Goal: Use online tool/utility: Use online tool/utility

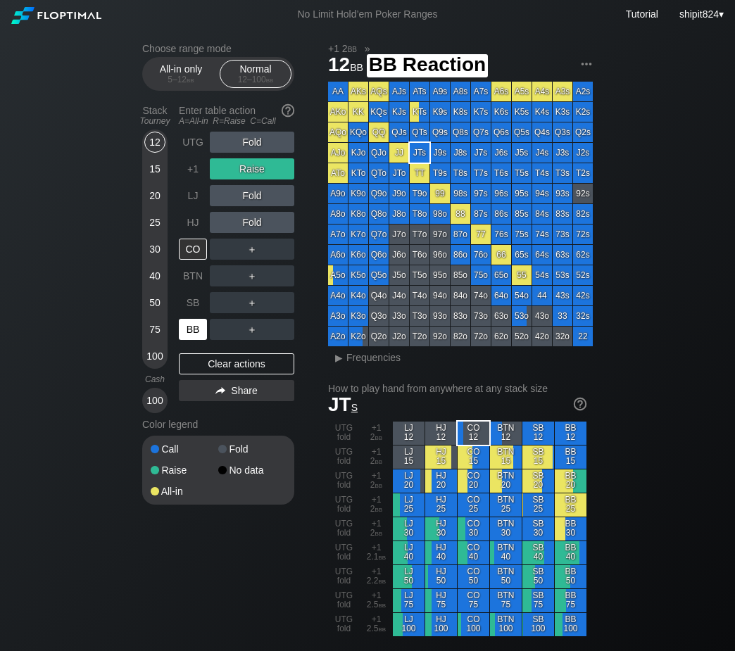
scroll to position [586, 0]
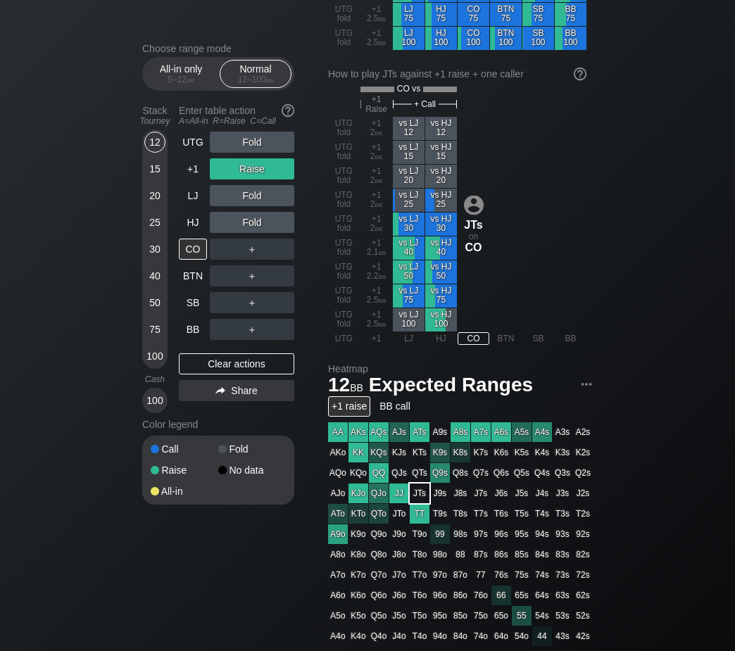
drag, startPoint x: 46, startPoint y: 564, endPoint x: 98, endPoint y: 453, distance: 121.9
click at [48, 557] on div "Choose range mode All-in only 5 – 12 bb Normal 12 – 100 bb Stack Tourney Enter …" at bounding box center [367, 258] width 735 height 1630
click at [234, 367] on div "Clear actions" at bounding box center [236, 363] width 115 height 21
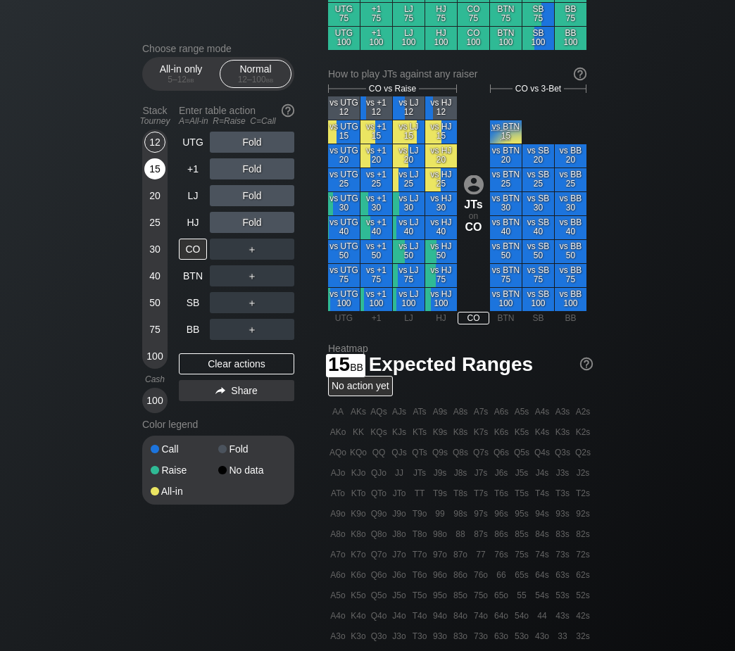
click at [157, 183] on div "15" at bounding box center [154, 171] width 21 height 27
drag, startPoint x: 194, startPoint y: 327, endPoint x: 191, endPoint y: 262, distance: 65.6
click at [194, 326] on div "BB" at bounding box center [193, 329] width 28 height 21
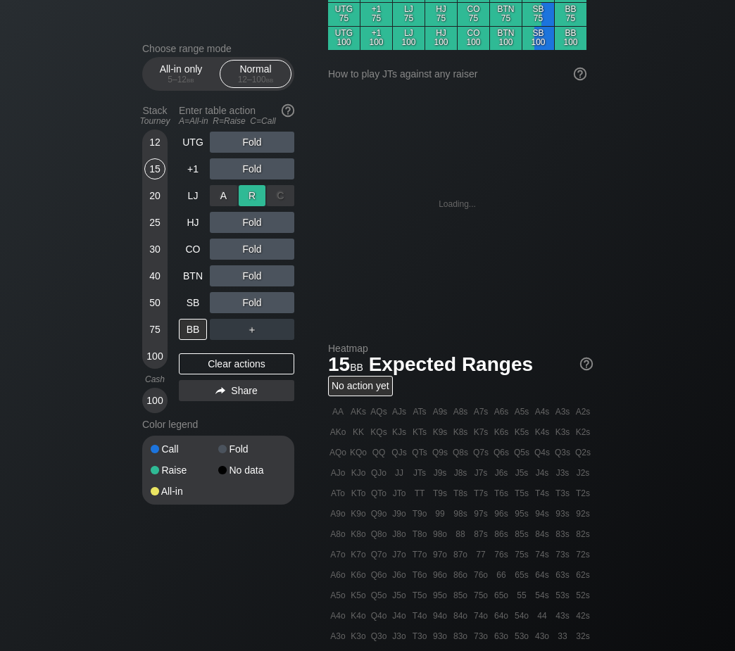
click at [258, 195] on div "R ✕" at bounding box center [252, 195] width 27 height 21
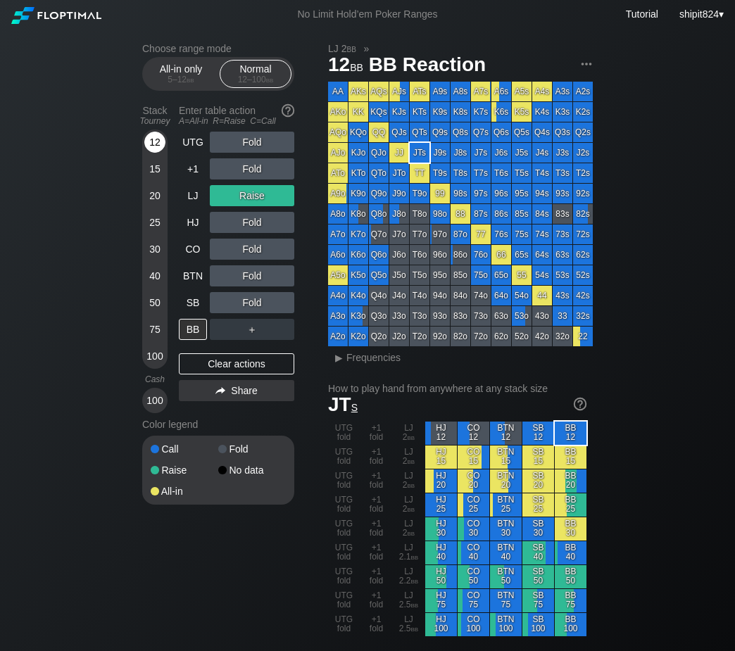
click at [158, 146] on div "12" at bounding box center [154, 142] width 21 height 21
drag, startPoint x: 283, startPoint y: 315, endPoint x: 249, endPoint y: 312, distance: 33.9
click at [283, 305] on div "C ✕" at bounding box center [280, 302] width 27 height 21
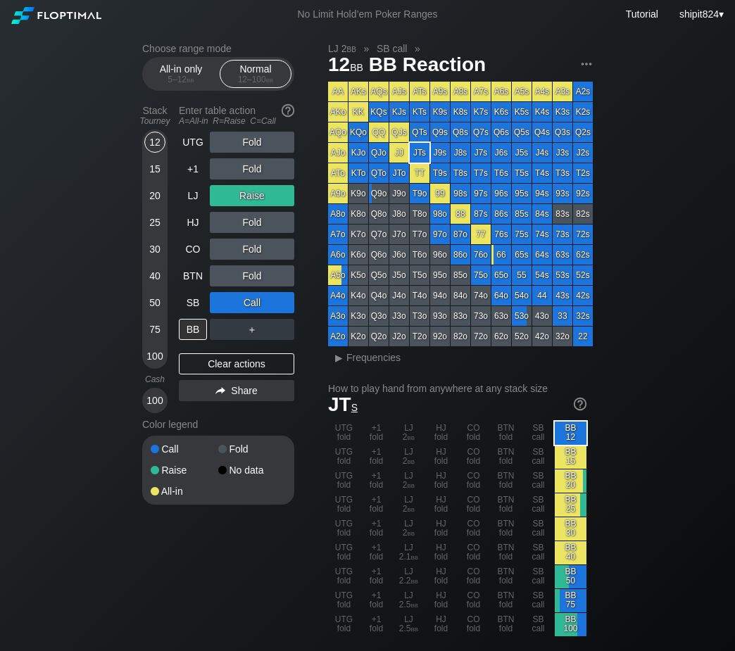
click at [238, 355] on div "UTG Fold +1 Fold LJ Raise HJ Fold CO Fold BTN Fold SB Call BB ＋ Clear actions S…" at bounding box center [236, 273] width 115 height 282
click at [234, 363] on div "Clear actions" at bounding box center [236, 363] width 115 height 21
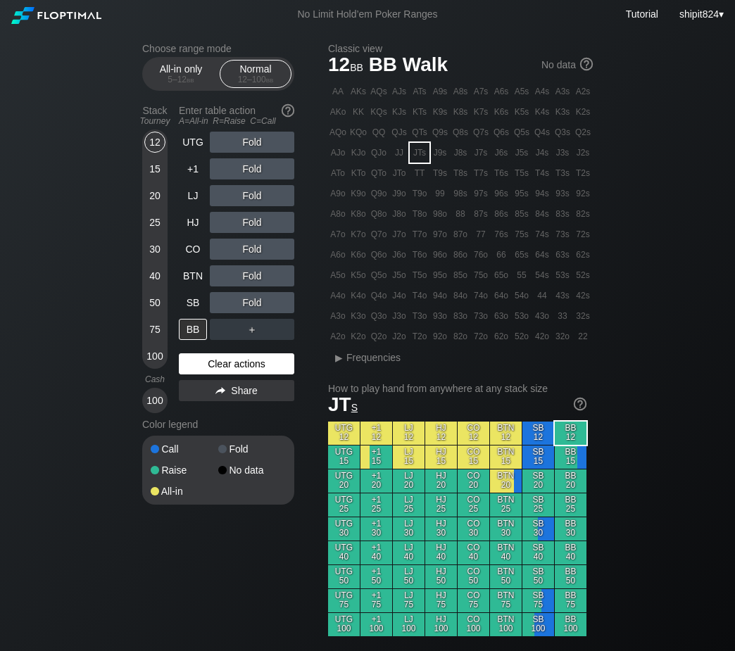
click at [234, 363] on div "Clear actions" at bounding box center [236, 363] width 115 height 21
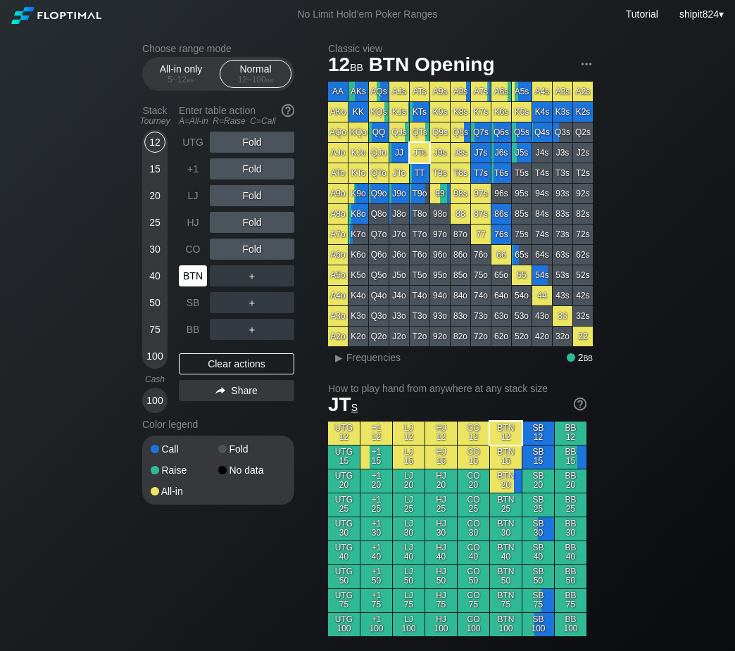
click at [205, 284] on div "BTN" at bounding box center [193, 275] width 28 height 21
click at [203, 372] on div "Clear actions" at bounding box center [236, 363] width 115 height 21
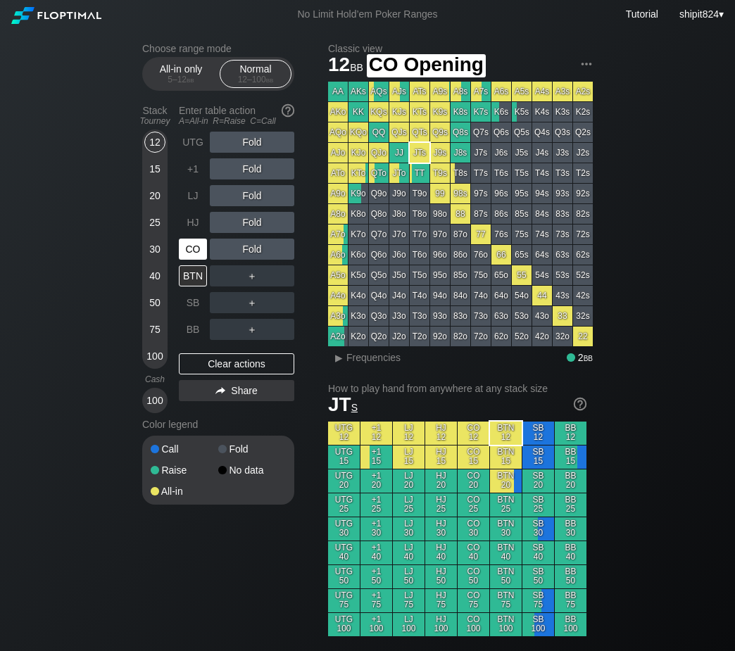
drag, startPoint x: 190, startPoint y: 258, endPoint x: 210, endPoint y: 247, distance: 23.3
click at [191, 258] on div "CO" at bounding box center [193, 249] width 28 height 21
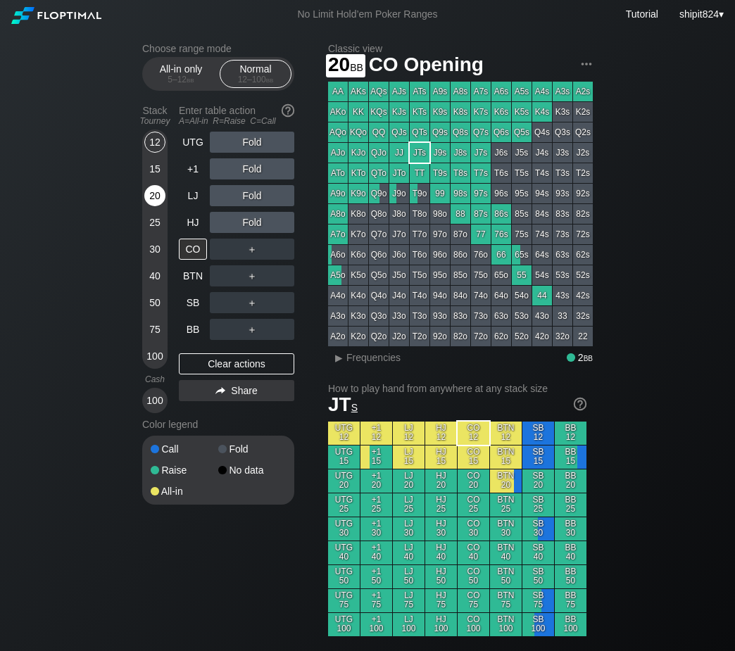
click at [160, 208] on div "20" at bounding box center [154, 198] width 21 height 27
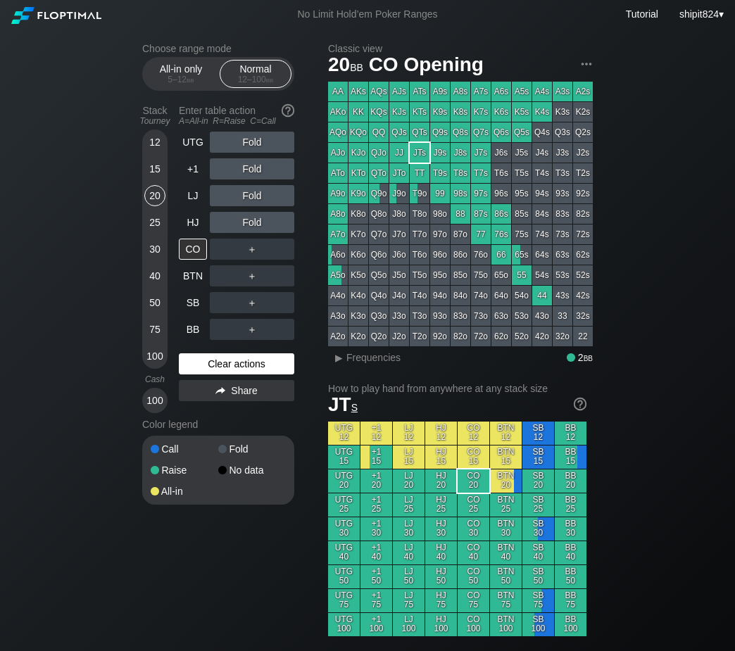
click at [231, 372] on div "Clear actions" at bounding box center [236, 363] width 115 height 21
click at [228, 371] on div "Clear actions" at bounding box center [236, 363] width 115 height 21
click at [186, 230] on div "HJ" at bounding box center [193, 222] width 28 height 21
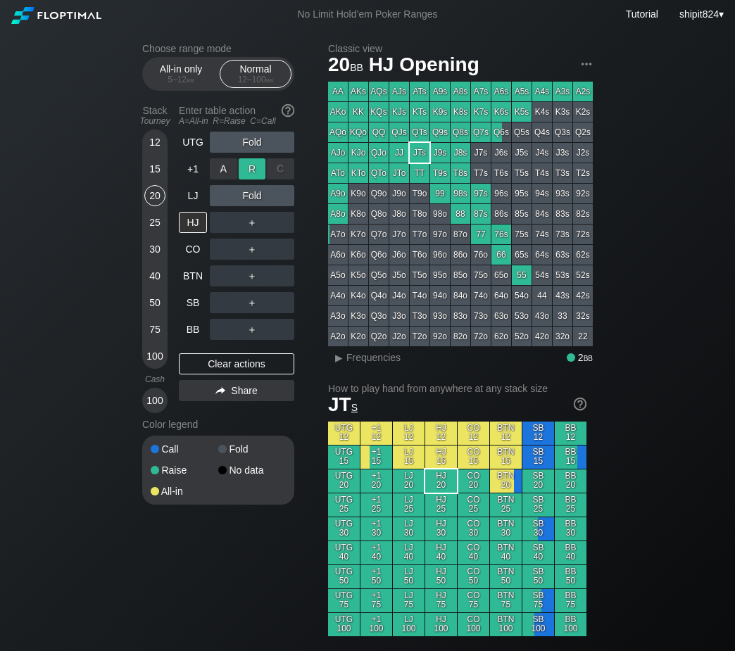
click at [254, 161] on div "R ✕" at bounding box center [252, 168] width 27 height 21
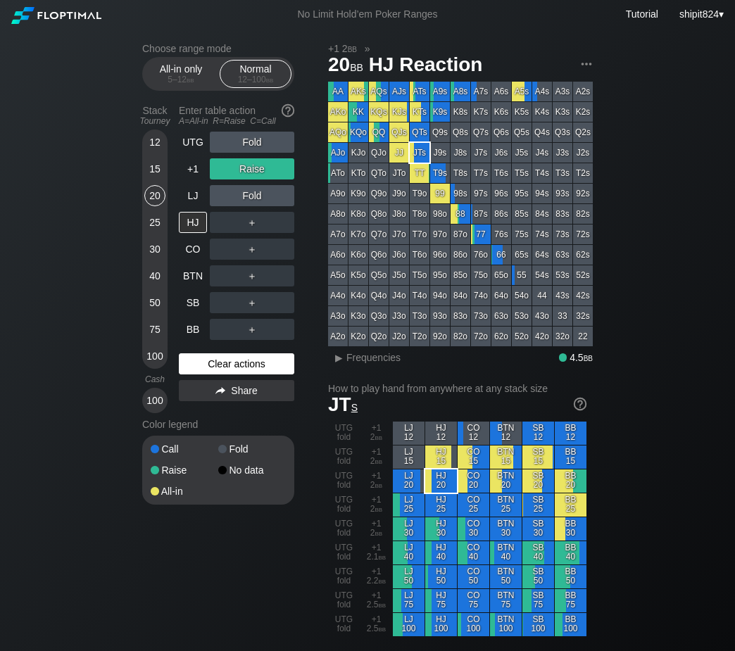
click at [248, 372] on div "Clear actions" at bounding box center [236, 363] width 115 height 21
drag, startPoint x: 248, startPoint y: 372, endPoint x: 8, endPoint y: 341, distance: 242.0
click at [248, 372] on div "Clear actions" at bounding box center [236, 363] width 115 height 21
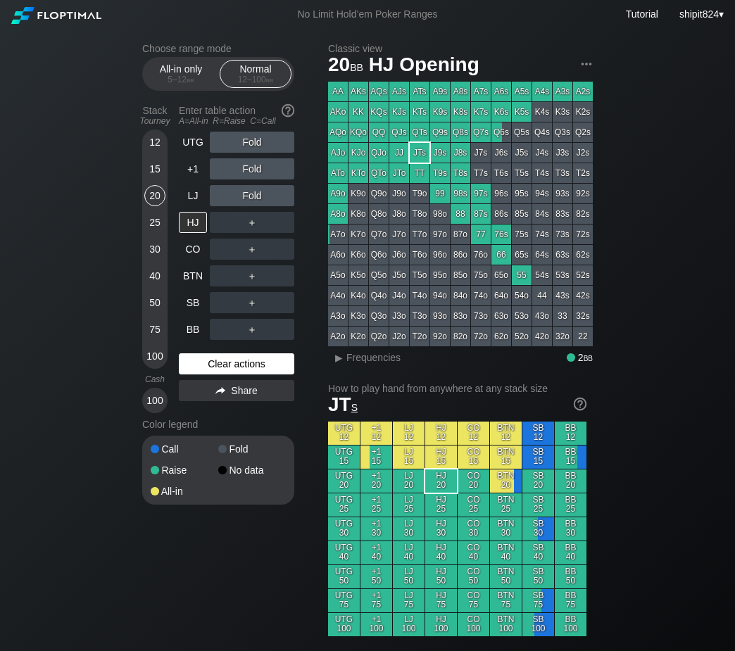
click at [278, 361] on div "Clear actions" at bounding box center [236, 363] width 115 height 21
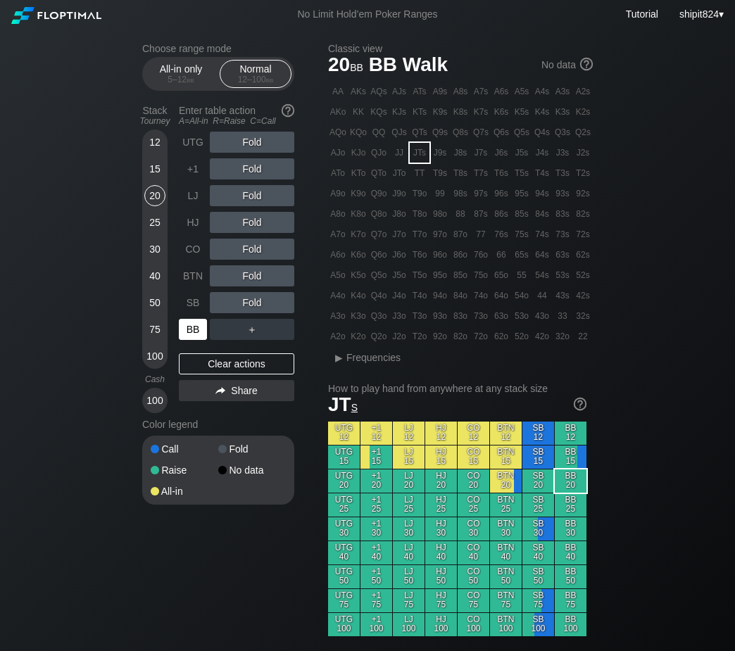
click at [201, 326] on div "BB" at bounding box center [193, 329] width 28 height 21
click at [244, 248] on div "R ✕" at bounding box center [252, 249] width 27 height 21
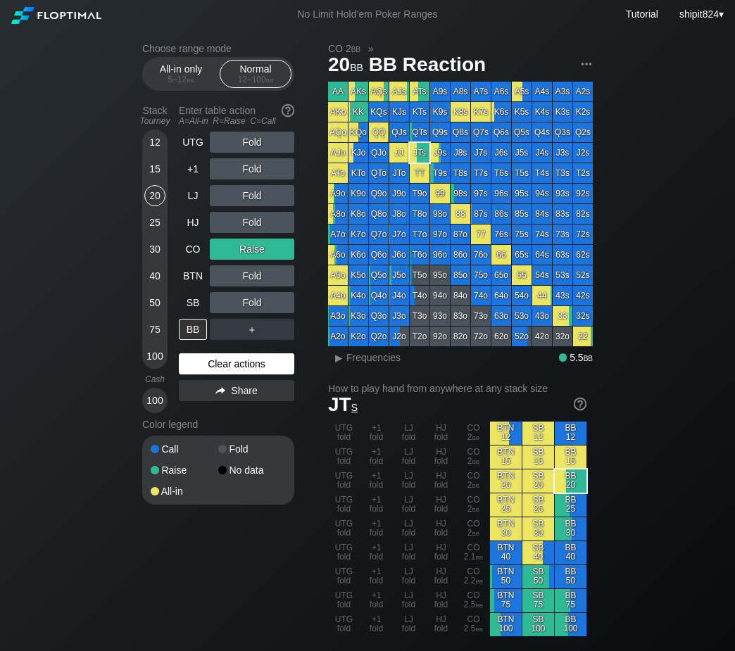
click at [263, 359] on div "Clear actions" at bounding box center [236, 363] width 115 height 21
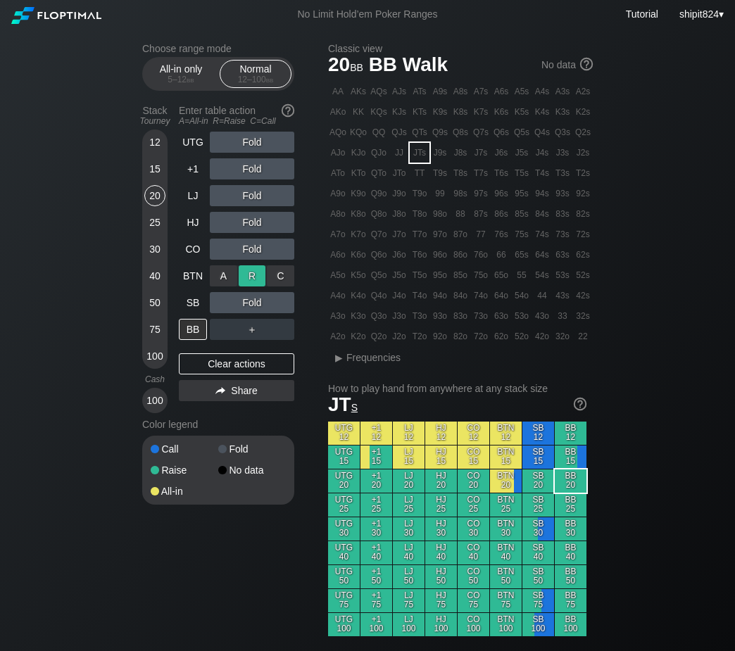
drag, startPoint x: 250, startPoint y: 286, endPoint x: 239, endPoint y: 284, distance: 11.4
click at [241, 279] on div "R ✕" at bounding box center [252, 275] width 27 height 21
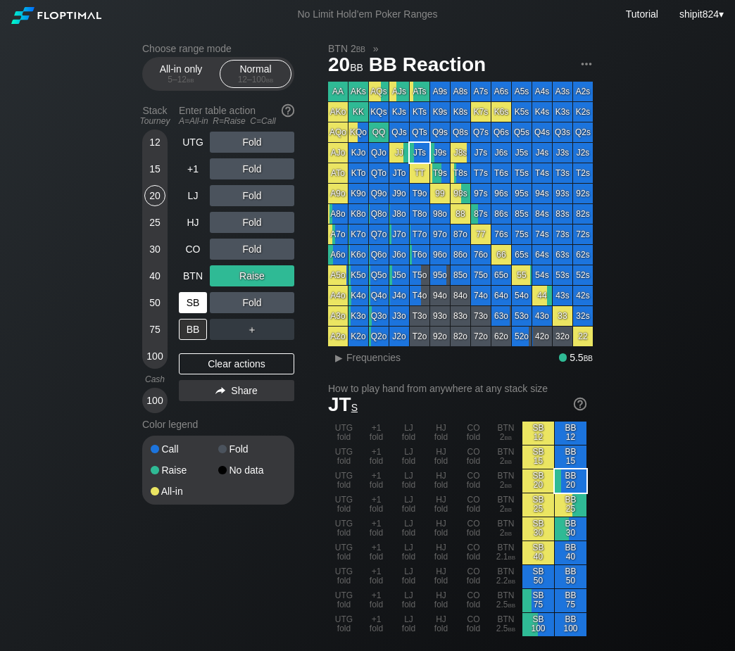
drag, startPoint x: 242, startPoint y: 369, endPoint x: 199, endPoint y: 313, distance: 70.8
click at [242, 368] on div "Clear actions" at bounding box center [236, 363] width 115 height 21
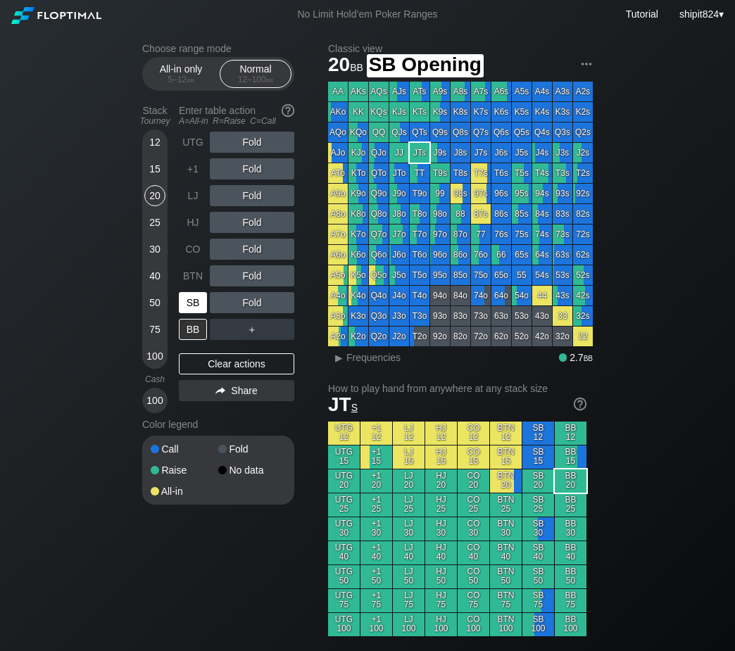
scroll to position [586, 0]
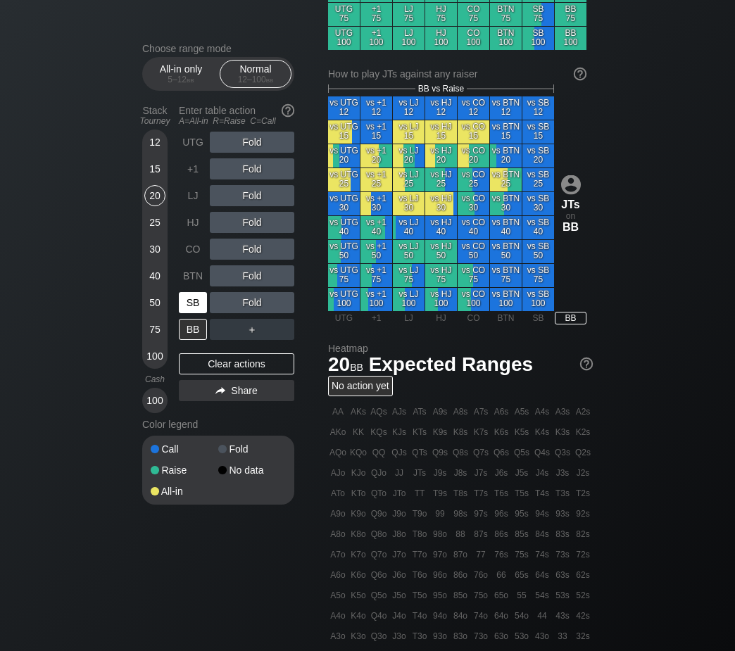
click at [193, 303] on div "SB" at bounding box center [193, 302] width 28 height 21
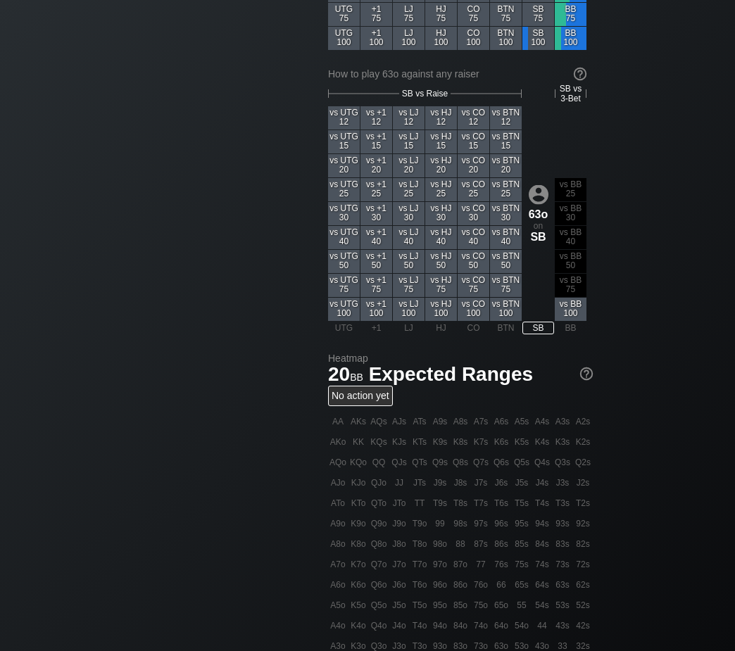
scroll to position [0, 0]
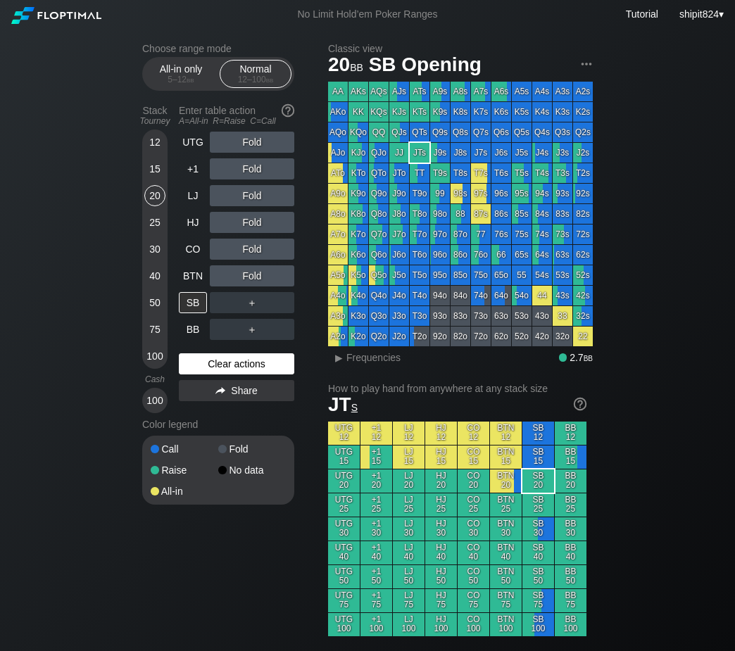
click at [212, 374] on div "Clear actions" at bounding box center [236, 363] width 115 height 21
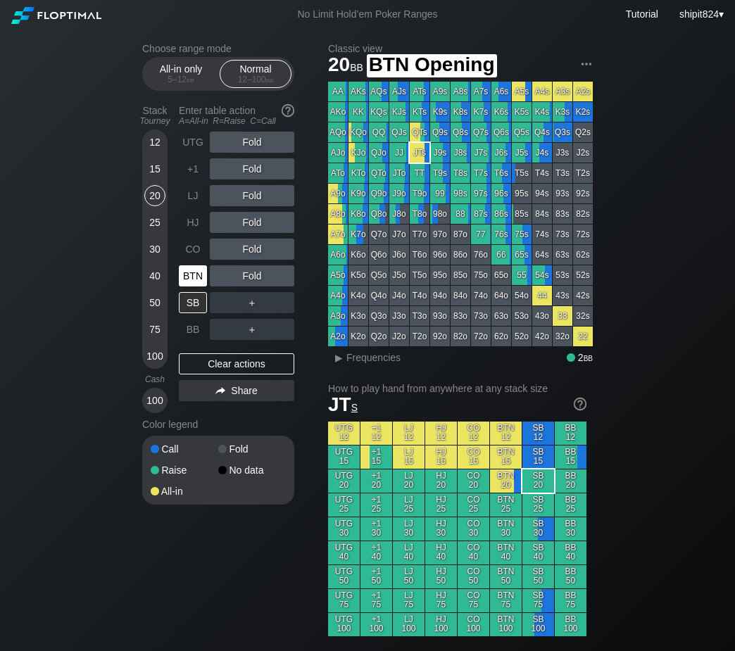
click at [187, 269] on div "BTN" at bounding box center [193, 275] width 28 height 21
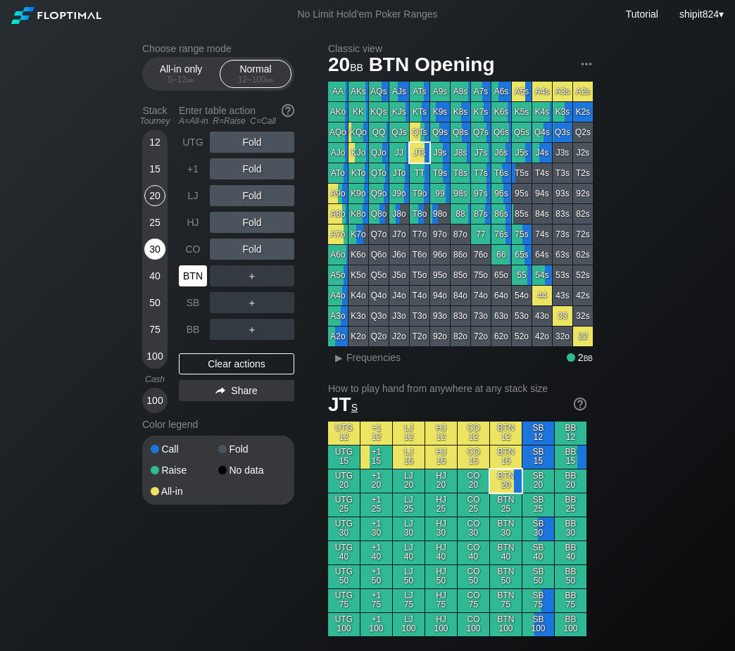
drag, startPoint x: 187, startPoint y: 269, endPoint x: 151, endPoint y: 251, distance: 40.9
click at [187, 270] on div "BTN" at bounding box center [193, 275] width 28 height 21
click at [251, 258] on div "R ✕" at bounding box center [252, 249] width 27 height 21
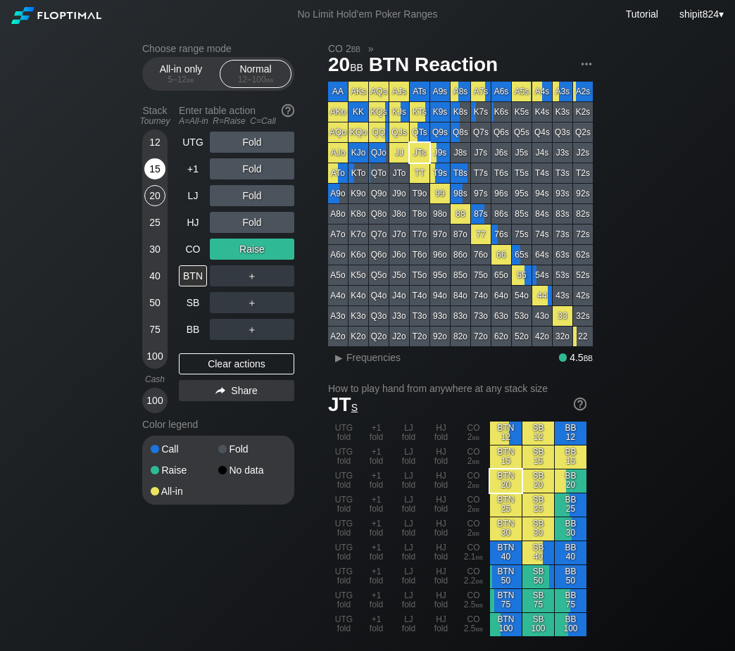
click at [162, 172] on div "15" at bounding box center [154, 168] width 21 height 21
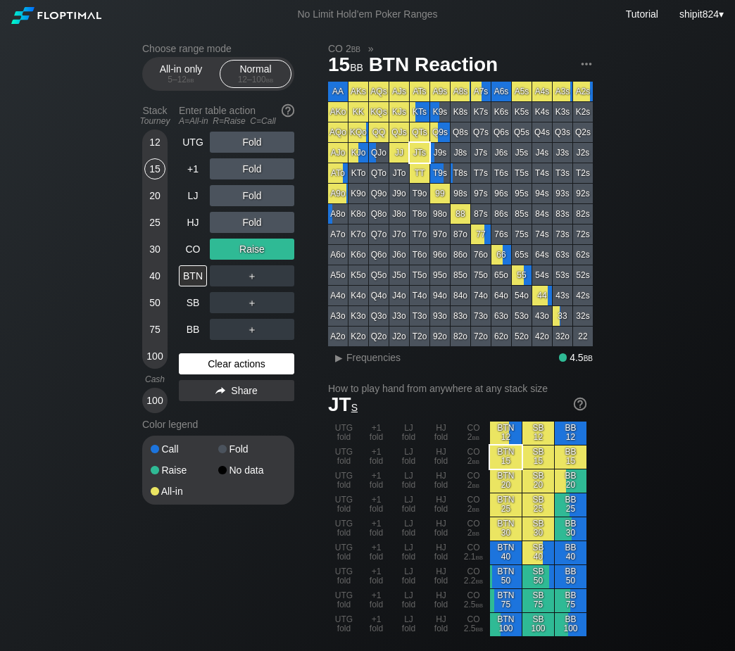
click at [237, 360] on div "Clear actions" at bounding box center [236, 363] width 115 height 21
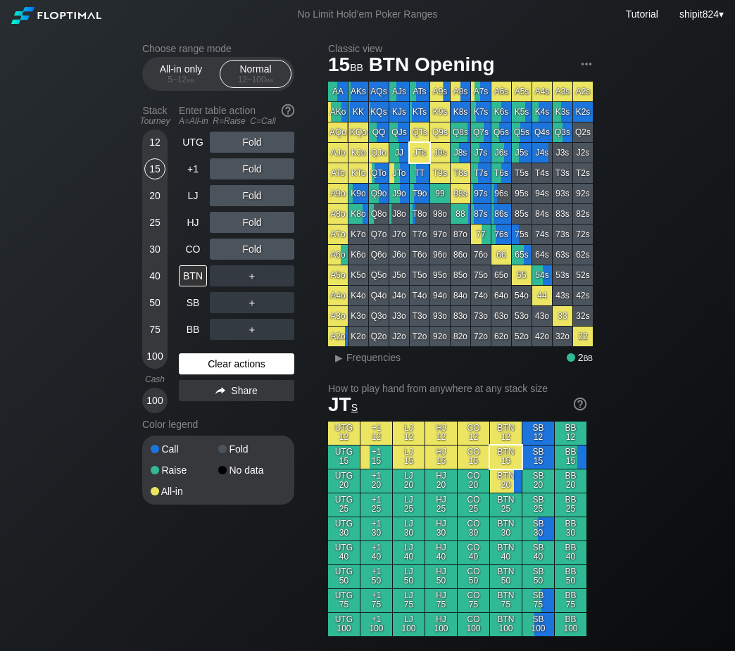
click at [235, 361] on div "Clear actions" at bounding box center [236, 363] width 115 height 21
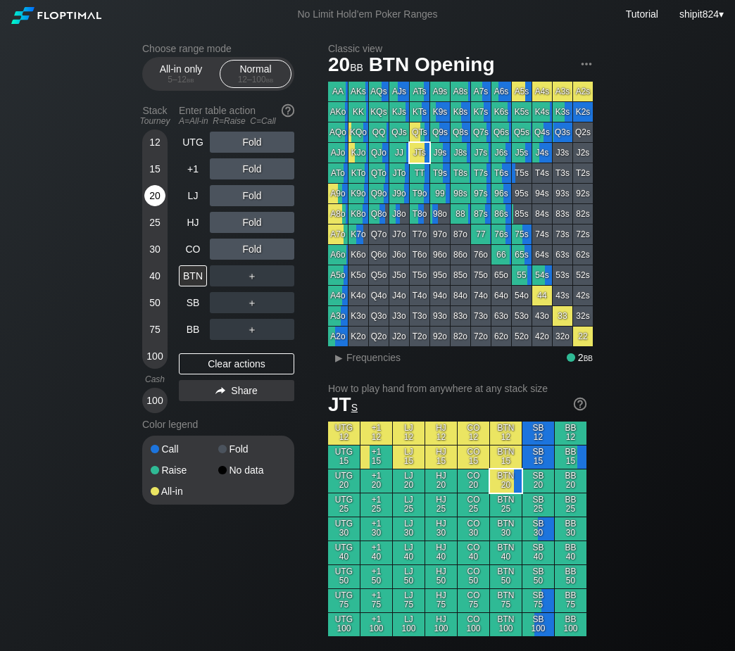
click at [153, 205] on div "20" at bounding box center [154, 195] width 21 height 21
click at [153, 206] on div "20" at bounding box center [154, 195] width 21 height 21
click at [181, 271] on div "BTN" at bounding box center [193, 275] width 28 height 21
drag, startPoint x: 195, startPoint y: 363, endPoint x: 195, endPoint y: 337, distance: 26.0
click at [196, 365] on div "Clear actions" at bounding box center [236, 363] width 115 height 21
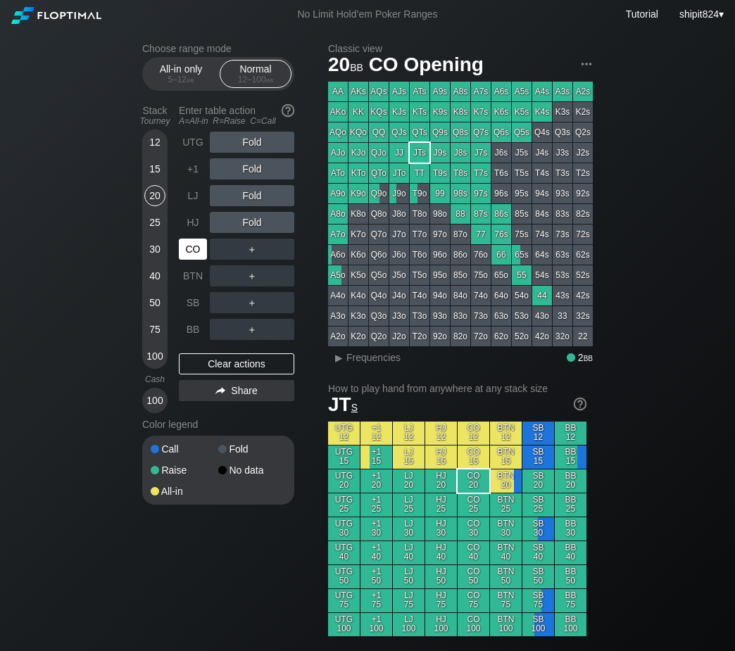
drag, startPoint x: 203, startPoint y: 248, endPoint x: 195, endPoint y: 251, distance: 8.9
click at [203, 249] on div "CO" at bounding box center [193, 249] width 28 height 21
click at [199, 193] on div "LJ" at bounding box center [193, 195] width 28 height 21
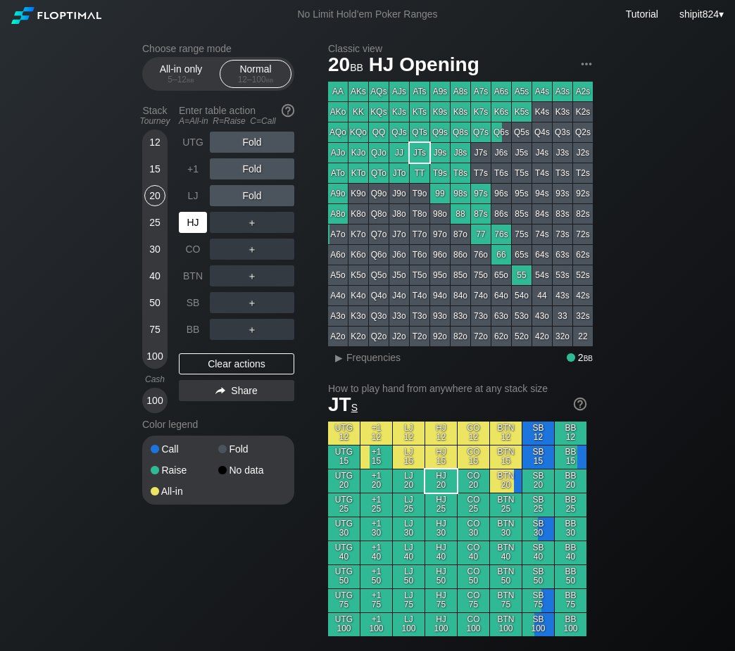
click at [192, 236] on div "HJ" at bounding box center [194, 222] width 31 height 27
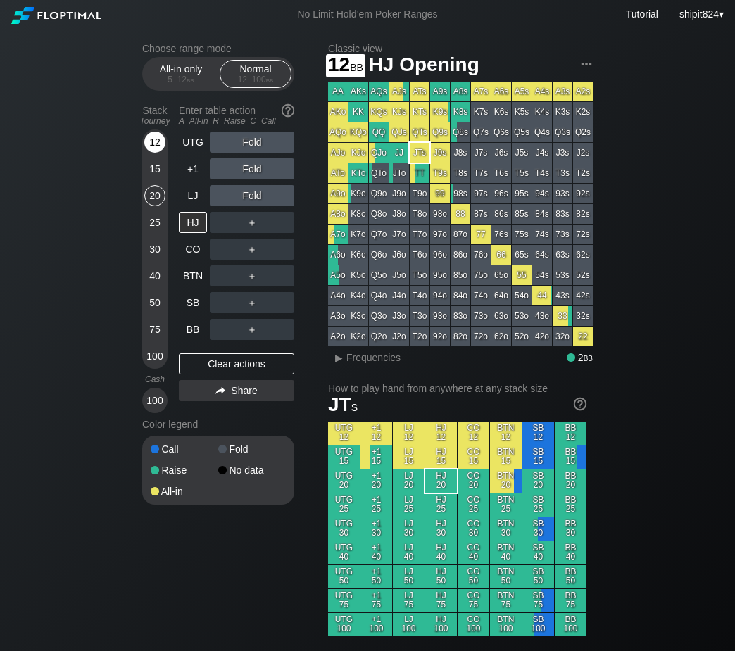
click at [153, 151] on div "12" at bounding box center [154, 142] width 21 height 21
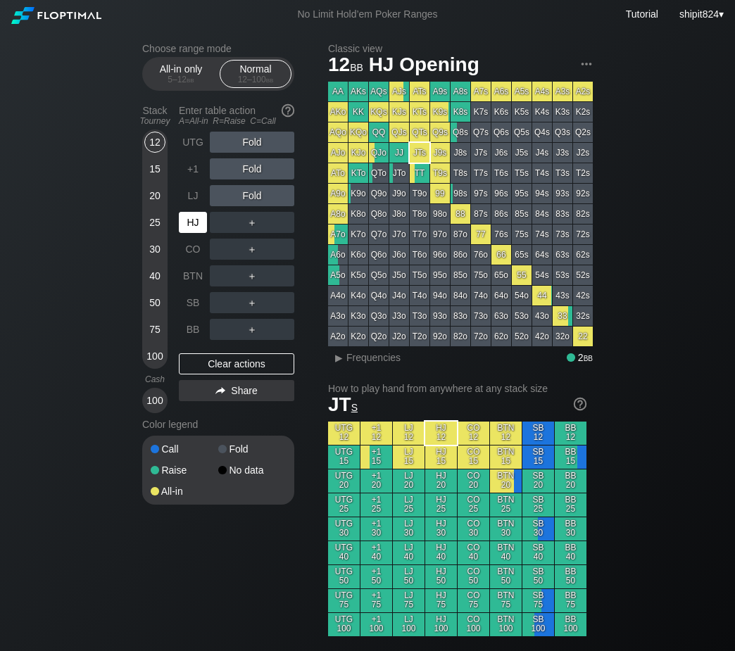
click at [194, 219] on div "HJ" at bounding box center [193, 222] width 28 height 21
drag, startPoint x: 8, startPoint y: 144, endPoint x: 0, endPoint y: 94, distance: 50.7
drag, startPoint x: 196, startPoint y: 330, endPoint x: 213, endPoint y: 290, distance: 43.8
click at [196, 330] on div "BB" at bounding box center [193, 329] width 28 height 21
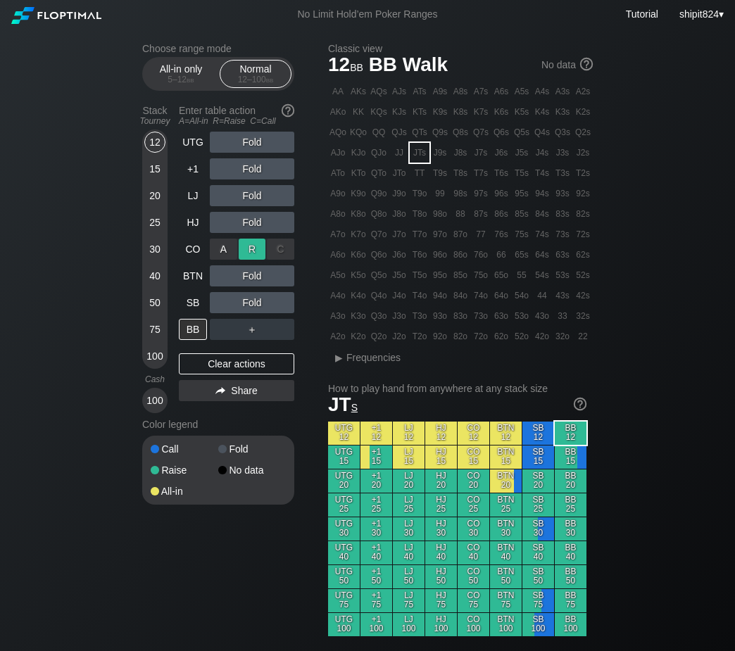
click at [253, 254] on div "R ✕" at bounding box center [252, 249] width 27 height 21
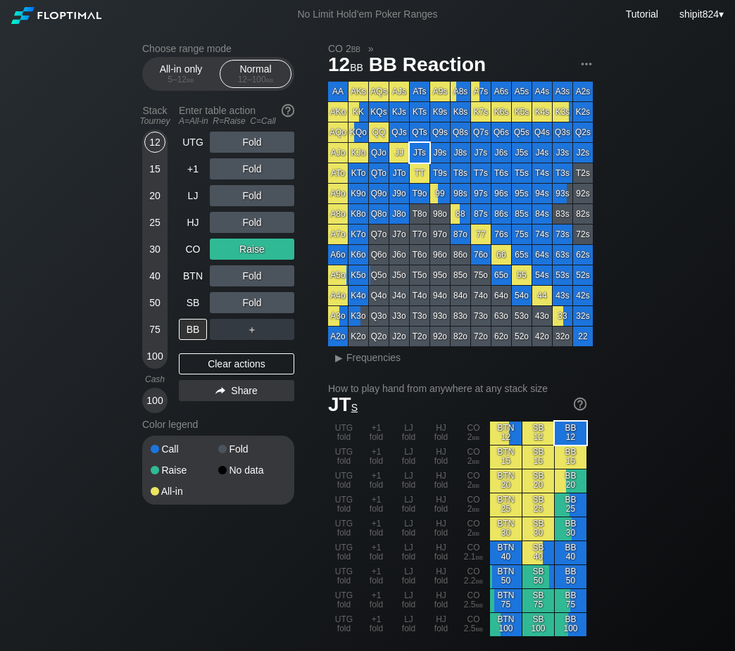
drag, startPoint x: 203, startPoint y: 356, endPoint x: 232, endPoint y: 308, distance: 55.5
click at [204, 356] on div "Clear actions" at bounding box center [236, 363] width 115 height 21
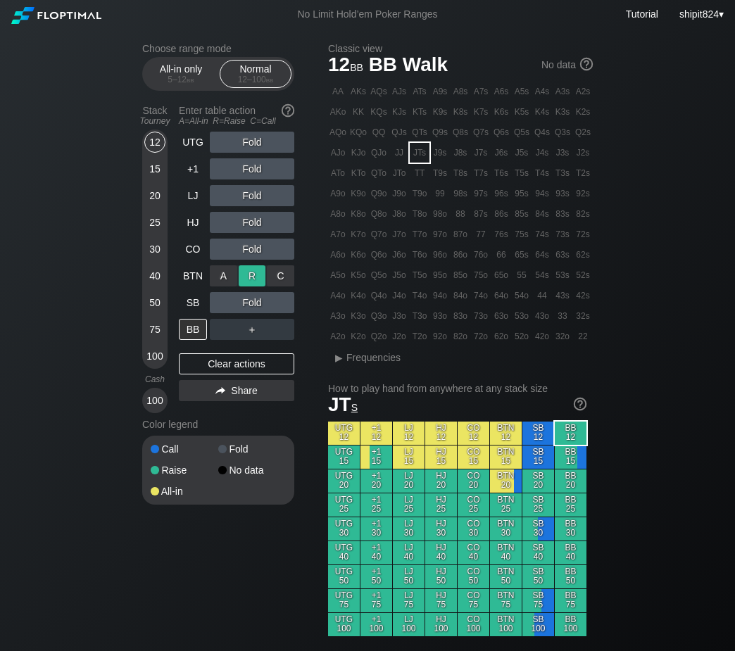
click at [251, 284] on div "R ✕" at bounding box center [252, 275] width 27 height 21
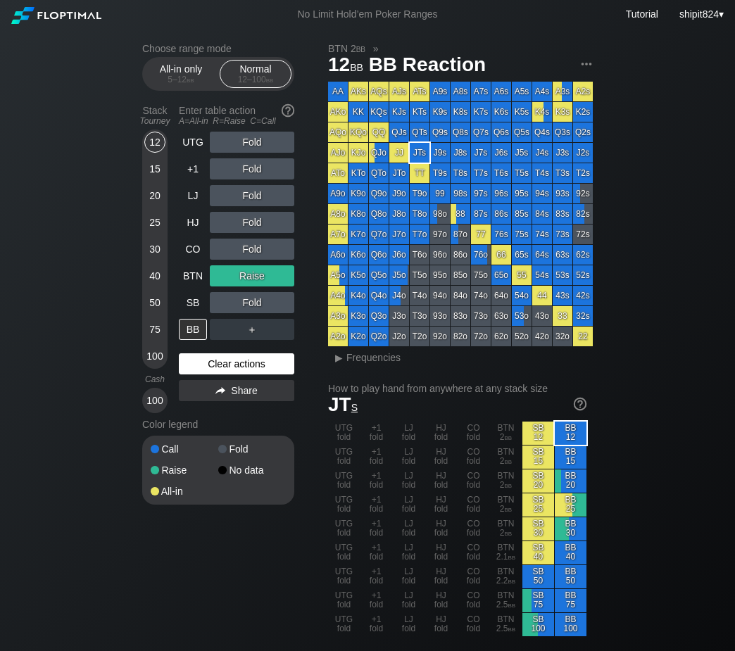
click at [220, 372] on div "Clear actions" at bounding box center [236, 363] width 115 height 21
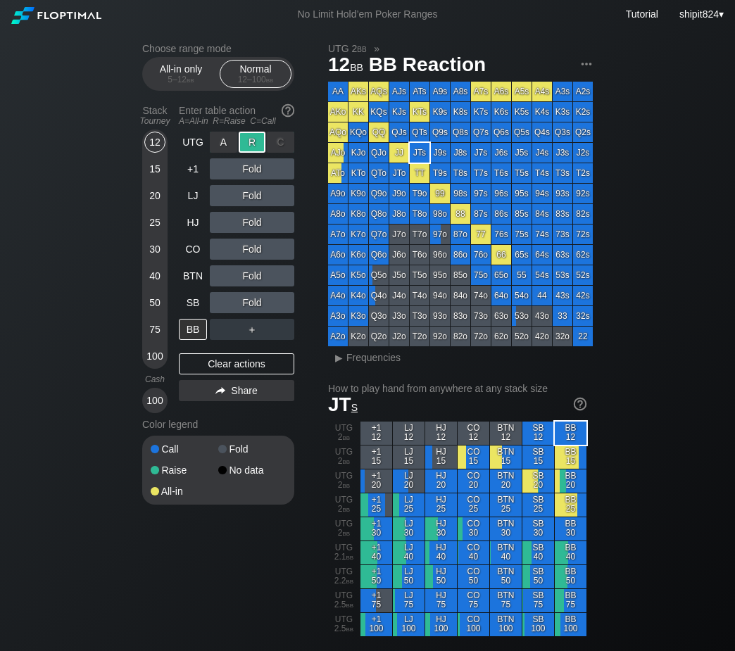
drag, startPoint x: 245, startPoint y: 148, endPoint x: 4, endPoint y: 134, distance: 241.8
click at [241, 149] on div "R ✕" at bounding box center [252, 142] width 27 height 21
drag, startPoint x: 226, startPoint y: 368, endPoint x: 214, endPoint y: 346, distance: 25.5
click at [226, 368] on div "Clear actions" at bounding box center [236, 363] width 115 height 21
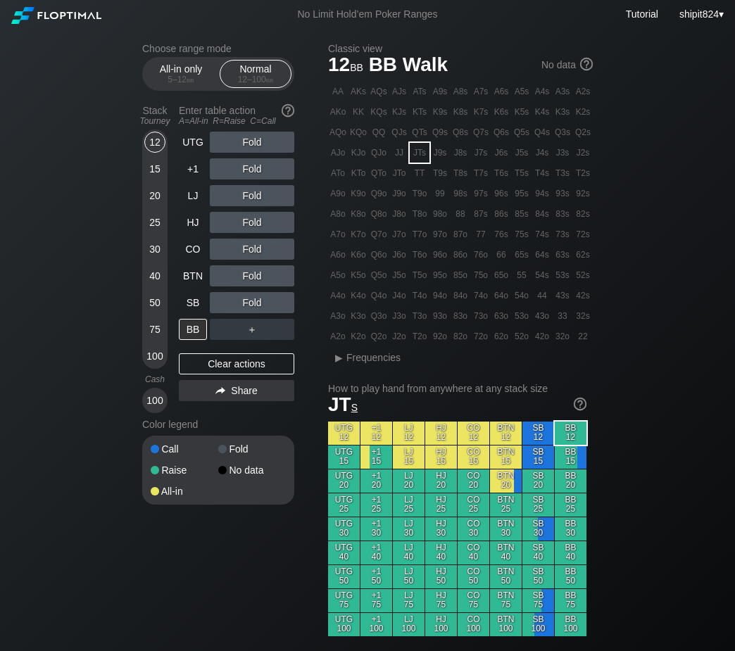
drag, startPoint x: 68, startPoint y: 549, endPoint x: 71, endPoint y: 497, distance: 52.2
click at [224, 364] on div "Clear actions" at bounding box center [236, 363] width 115 height 21
click at [206, 307] on div "SB" at bounding box center [193, 302] width 28 height 21
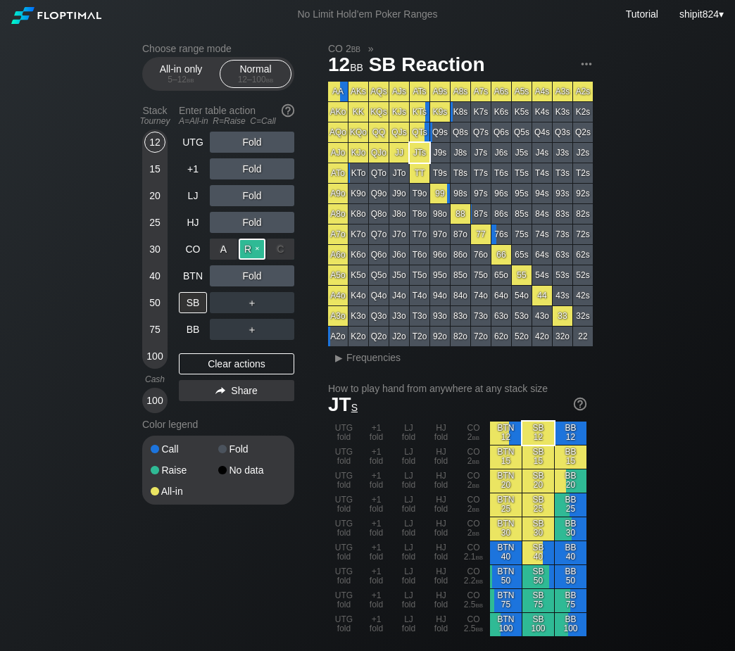
click at [254, 253] on div "R ✕" at bounding box center [252, 249] width 27 height 21
drag, startPoint x: 221, startPoint y: 358, endPoint x: 230, endPoint y: 338, distance: 22.4
click at [221, 359] on div "Clear actions" at bounding box center [236, 363] width 115 height 21
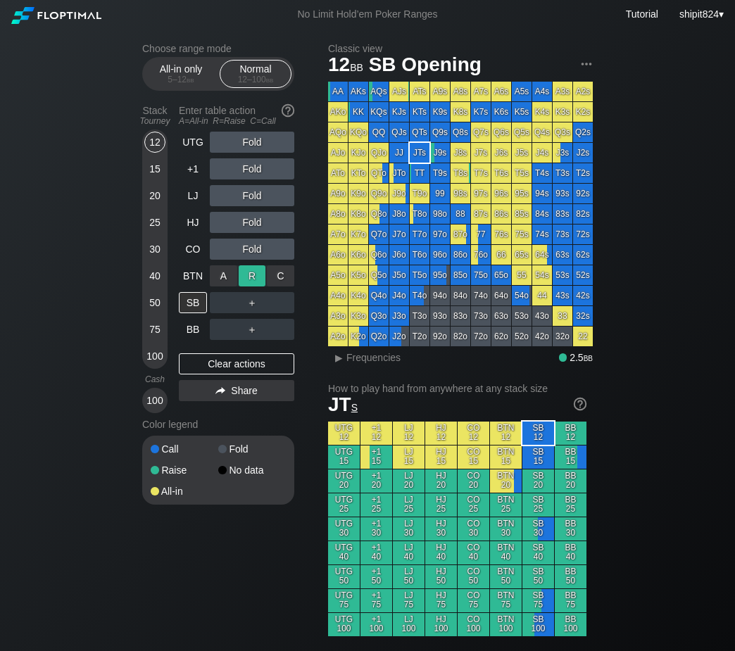
click at [248, 272] on div "R ✕" at bounding box center [252, 275] width 27 height 21
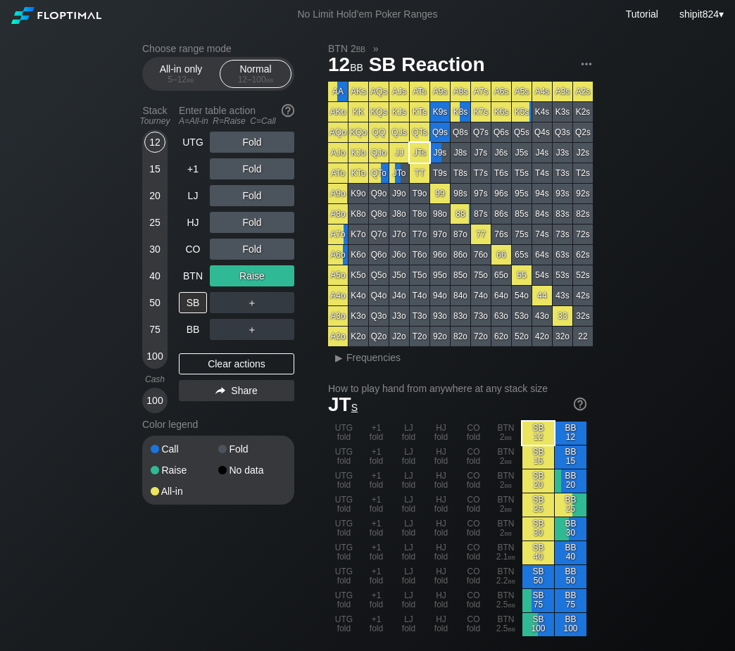
drag, startPoint x: 209, startPoint y: 366, endPoint x: 222, endPoint y: 351, distance: 19.5
click at [209, 367] on div "Clear actions" at bounding box center [236, 363] width 115 height 21
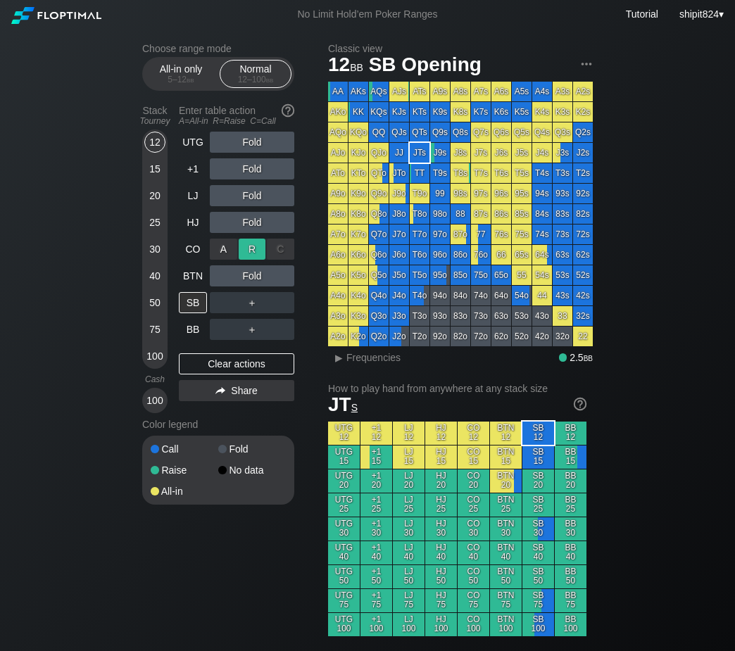
click at [256, 255] on div "R ✕" at bounding box center [252, 249] width 27 height 21
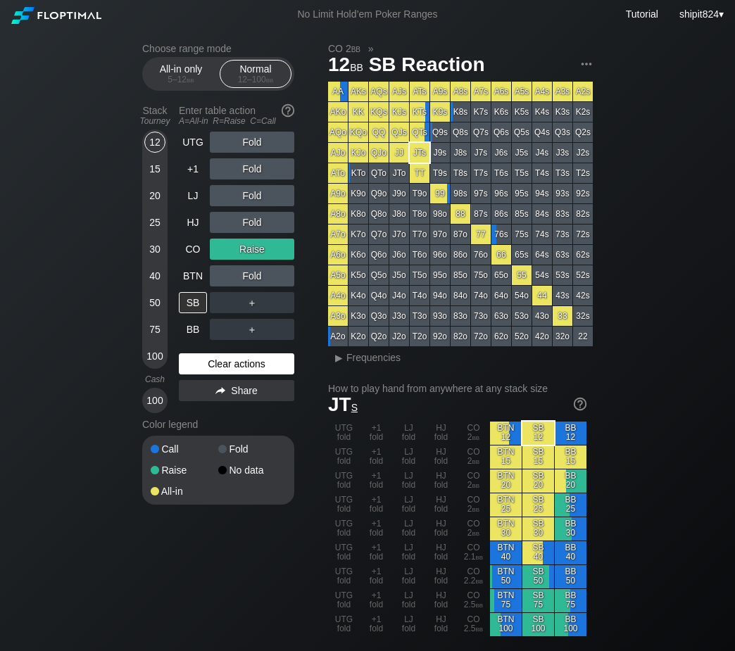
drag, startPoint x: 194, startPoint y: 379, endPoint x: 203, endPoint y: 365, distance: 17.2
click at [194, 379] on div "UTG Fold +1 Fold LJ Fold HJ Fold CO Raise BTN Fold SB ＋ BB ＋ Clear actions Share" at bounding box center [236, 273] width 115 height 282
drag, startPoint x: 204, startPoint y: 364, endPoint x: 231, endPoint y: 339, distance: 36.4
click at [206, 364] on div "Clear actions" at bounding box center [236, 363] width 115 height 21
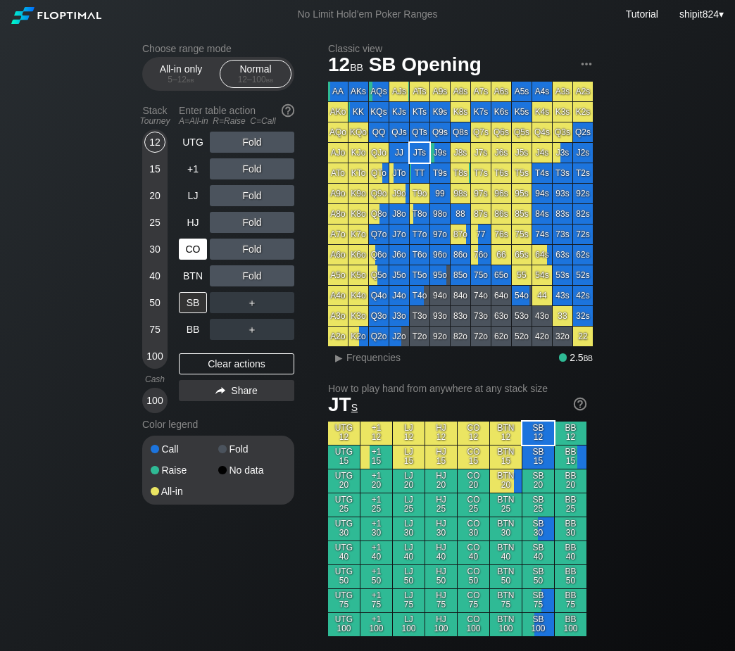
click at [196, 251] on div "CO" at bounding box center [193, 249] width 28 height 21
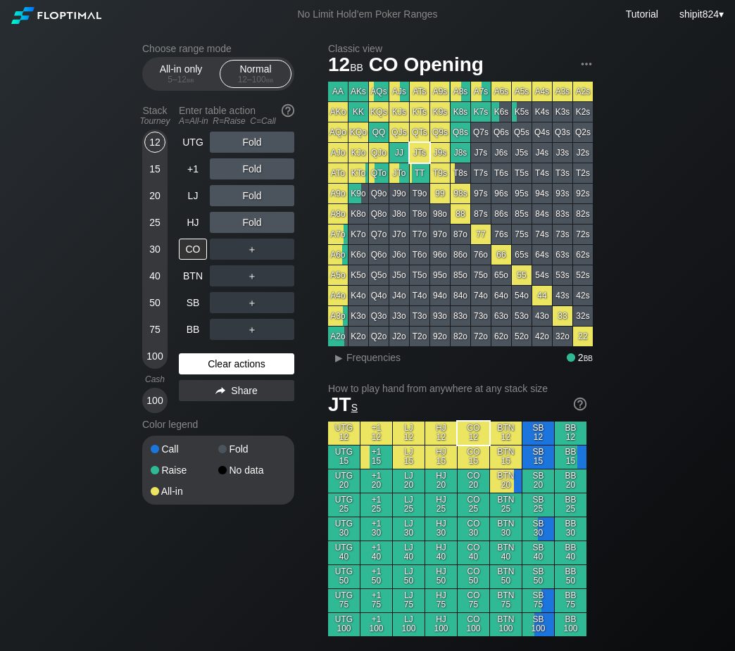
click at [252, 374] on div "Clear actions" at bounding box center [236, 363] width 115 height 21
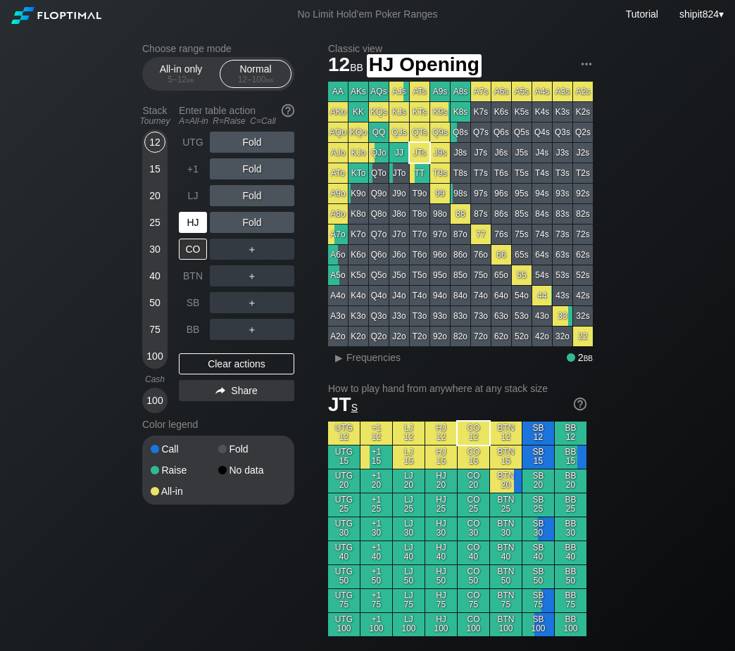
click at [204, 220] on div "HJ" at bounding box center [193, 222] width 28 height 21
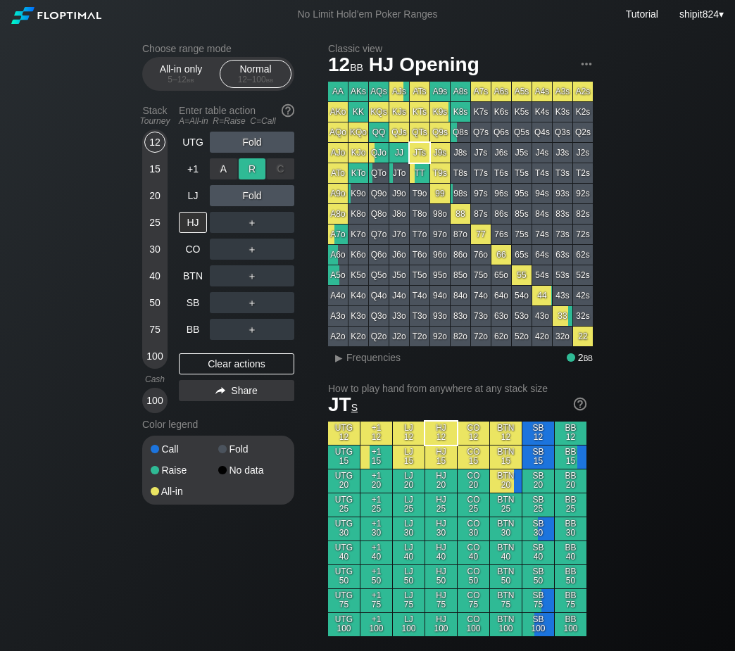
click at [251, 169] on div "R ✕" at bounding box center [252, 168] width 27 height 21
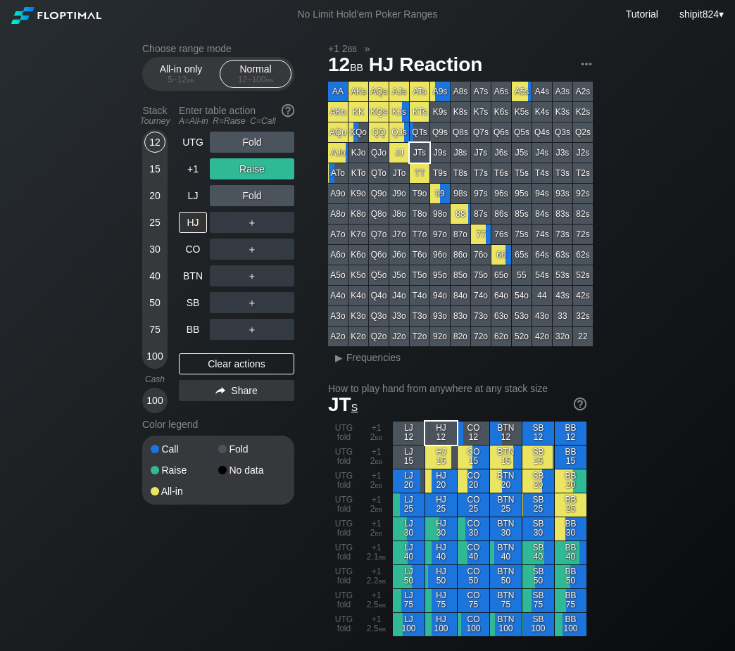
drag, startPoint x: 110, startPoint y: 604, endPoint x: 152, endPoint y: 468, distance: 142.3
click at [223, 361] on div "Clear actions" at bounding box center [236, 363] width 115 height 21
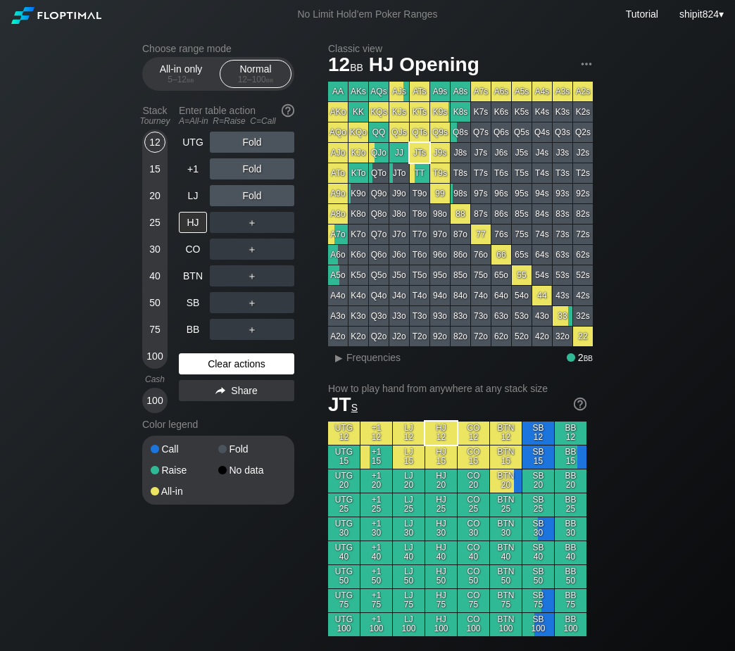
click at [220, 365] on div "Clear actions" at bounding box center [236, 363] width 115 height 21
click at [213, 346] on div "UTG Fold +1 Fold LJ Fold HJ ＋ CO ＋ BTN ＋ SB ＋ BB ＋ Clear actions Share" at bounding box center [236, 273] width 115 height 282
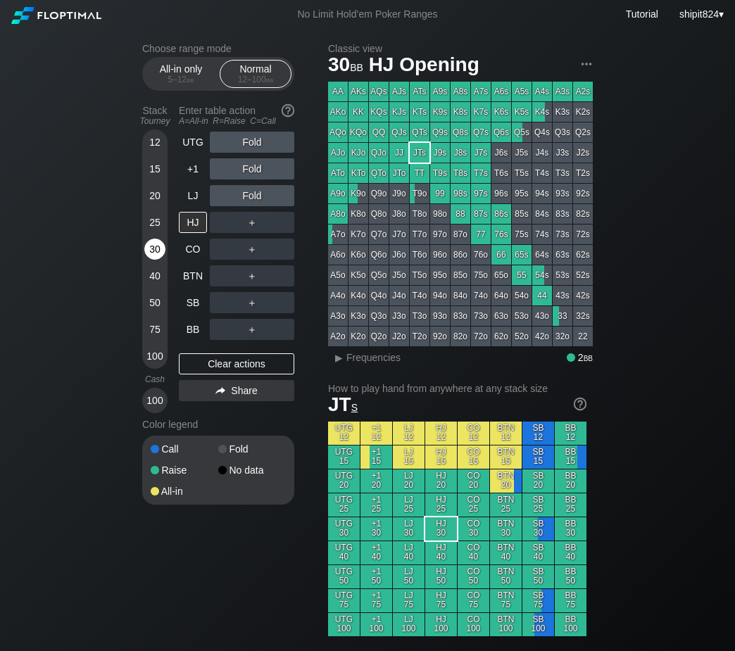
click at [159, 247] on div "30" at bounding box center [154, 249] width 21 height 21
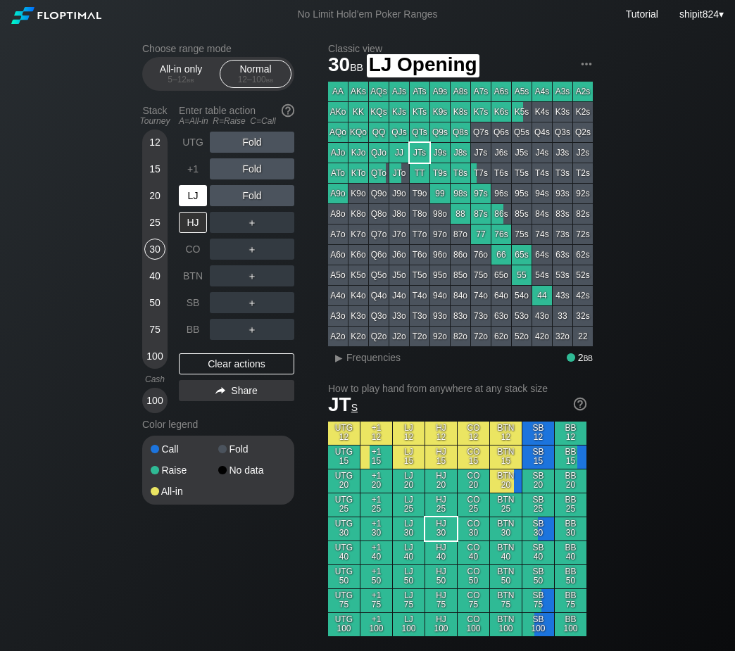
click at [192, 193] on div "LJ" at bounding box center [193, 195] width 28 height 21
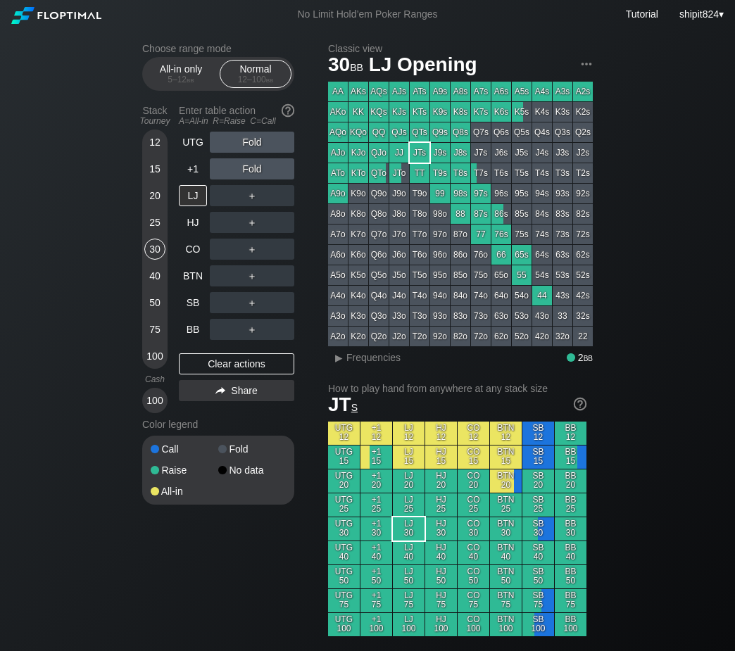
drag, startPoint x: 0, startPoint y: 177, endPoint x: 25, endPoint y: 175, distance: 24.7
click at [256, 372] on div "Clear actions" at bounding box center [236, 363] width 115 height 21
click at [254, 370] on div "Clear actions" at bounding box center [236, 363] width 115 height 21
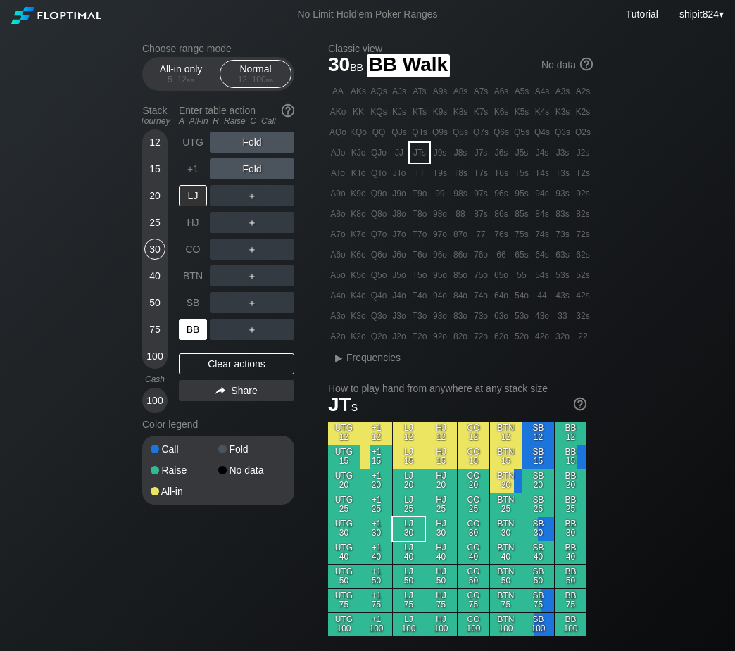
click at [200, 328] on div "BB" at bounding box center [193, 329] width 28 height 21
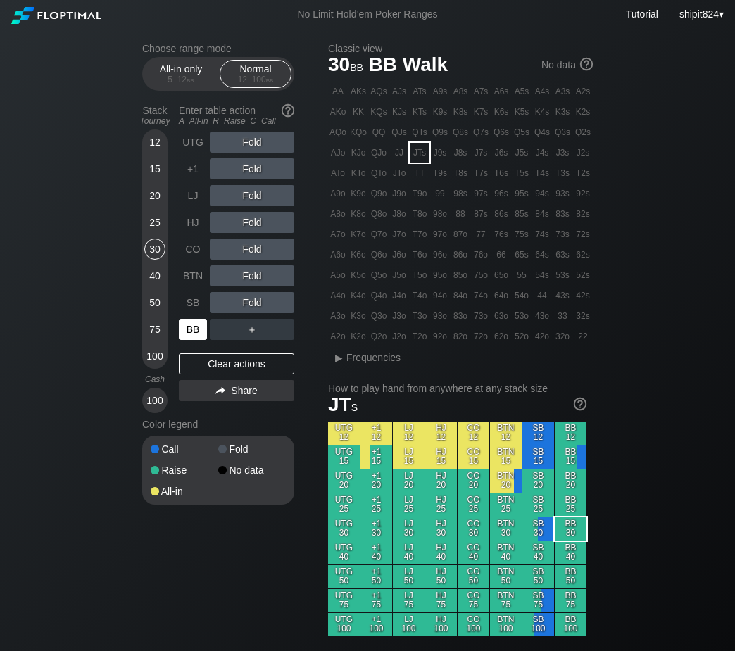
drag, startPoint x: 199, startPoint y: 328, endPoint x: 178, endPoint y: 291, distance: 42.9
click at [199, 327] on div "BB" at bounding box center [193, 329] width 28 height 21
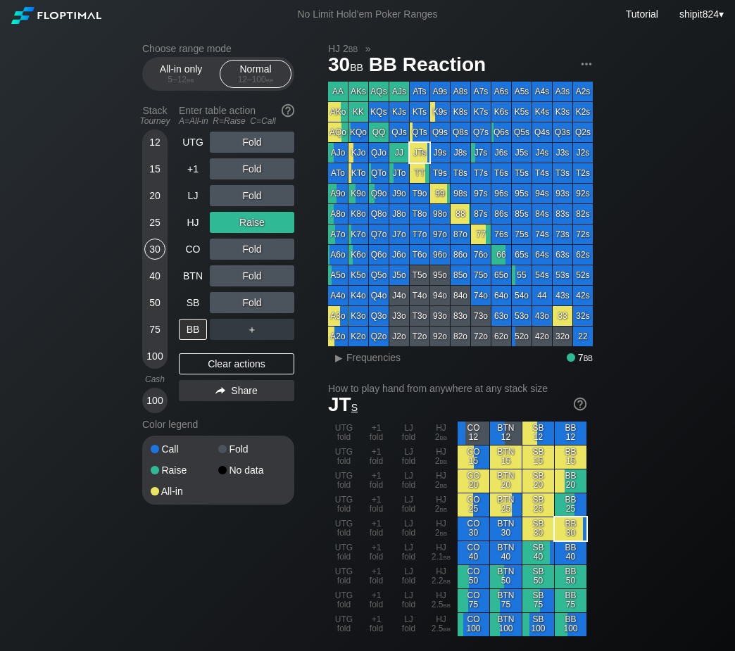
drag, startPoint x: 60, startPoint y: 593, endPoint x: 108, endPoint y: 507, distance: 98.7
drag, startPoint x: 220, startPoint y: 369, endPoint x: 203, endPoint y: 317, distance: 55.0
click at [220, 369] on div "Clear actions" at bounding box center [236, 363] width 115 height 21
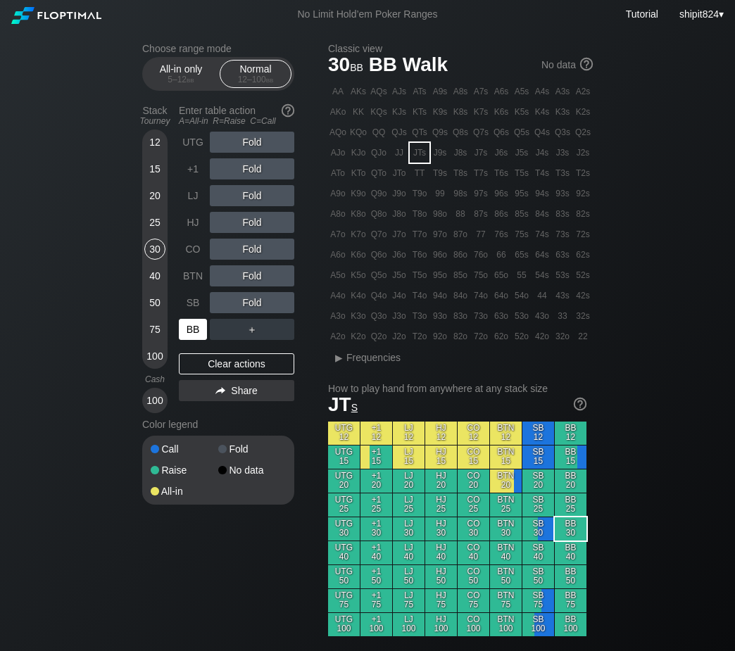
click at [191, 327] on div "BB" at bounding box center [193, 329] width 28 height 21
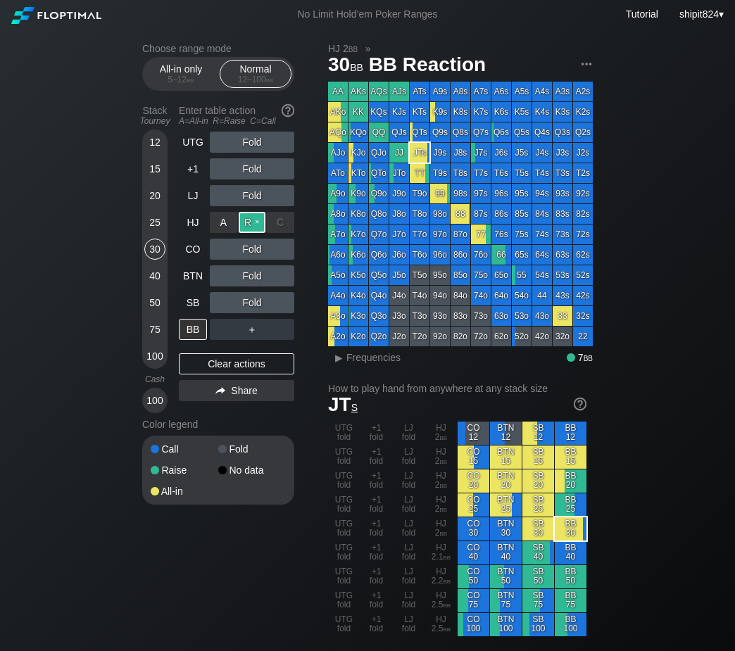
drag, startPoint x: 250, startPoint y: 225, endPoint x: 201, endPoint y: 212, distance: 50.2
click at [252, 226] on div "R ✕" at bounding box center [252, 222] width 27 height 21
click at [185, 370] on div "Clear actions" at bounding box center [236, 363] width 115 height 21
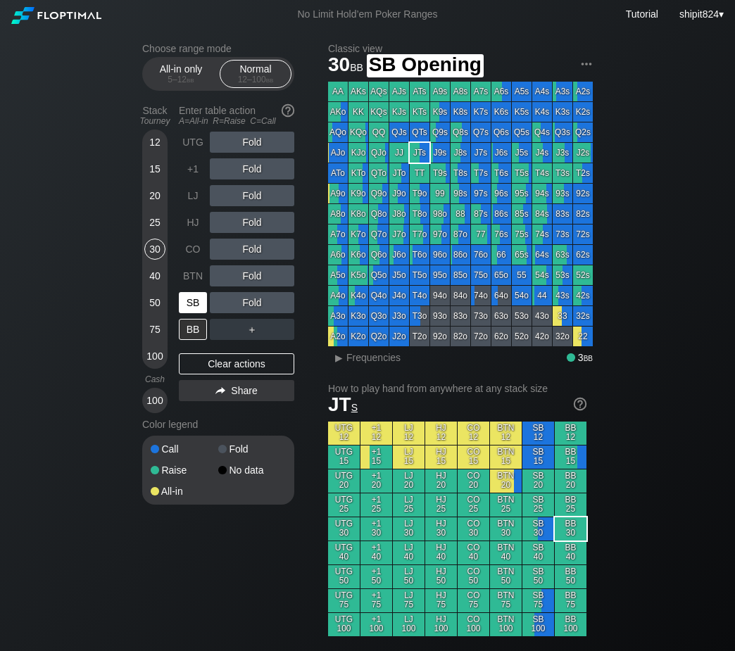
click at [190, 308] on div "SB" at bounding box center [193, 302] width 28 height 21
click at [191, 308] on div "SB" at bounding box center [193, 302] width 28 height 21
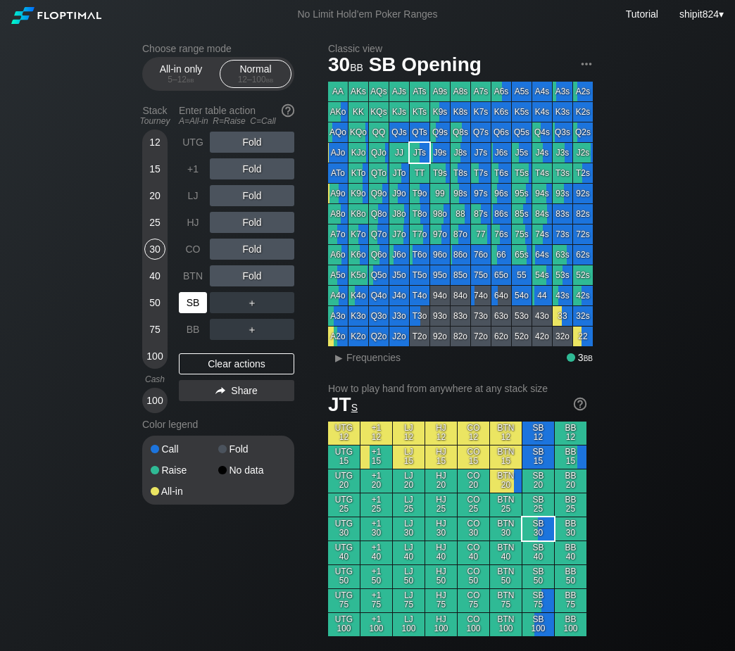
click at [191, 308] on div "SB" at bounding box center [193, 302] width 28 height 21
click at [180, 358] on div "Clear actions" at bounding box center [236, 363] width 115 height 21
click at [252, 245] on div "R ✕" at bounding box center [252, 249] width 27 height 21
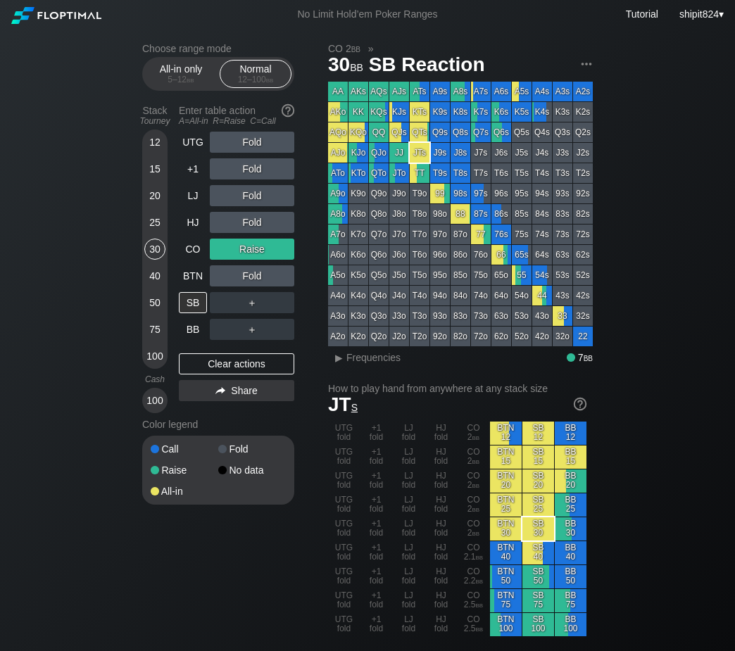
click at [241, 364] on div "Clear actions" at bounding box center [236, 363] width 115 height 21
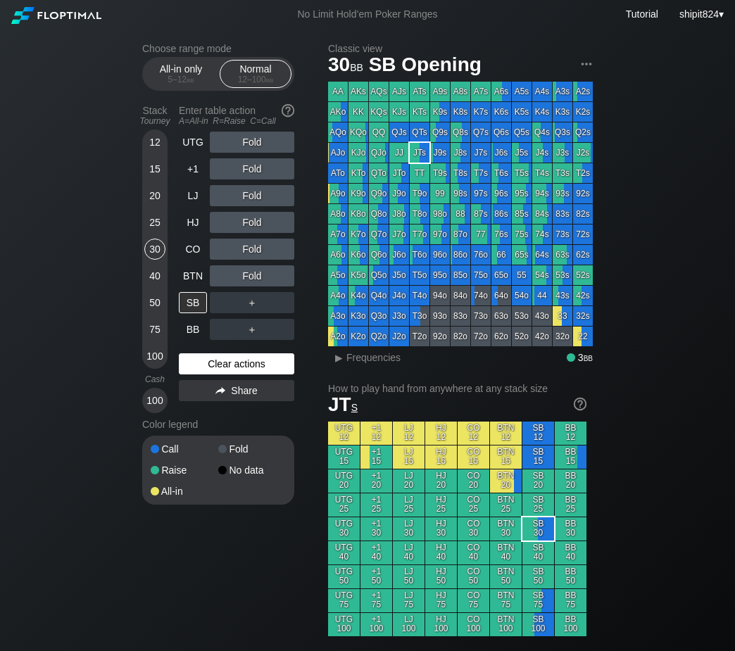
click at [248, 367] on div "Clear actions" at bounding box center [236, 363] width 115 height 21
drag, startPoint x: 77, startPoint y: 282, endPoint x: 103, endPoint y: 272, distance: 27.5
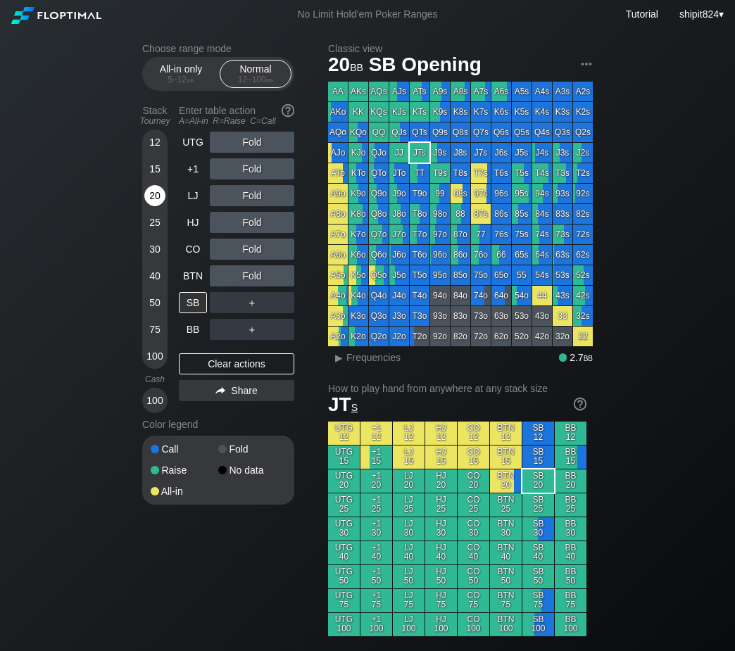
click at [154, 205] on div "20" at bounding box center [154, 195] width 21 height 21
click at [153, 204] on div "20" at bounding box center [154, 195] width 21 height 21
click at [153, 203] on div "20" at bounding box center [154, 195] width 21 height 21
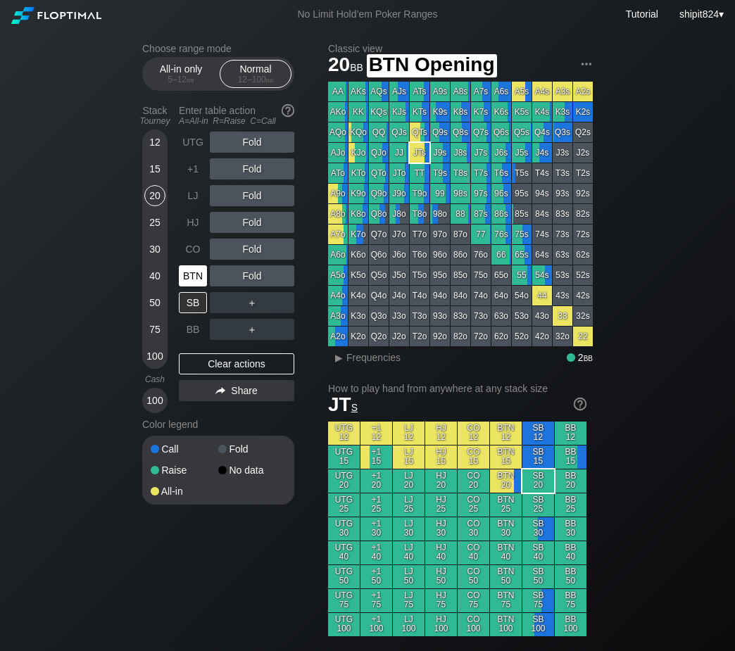
click at [193, 278] on div "BTN" at bounding box center [193, 275] width 28 height 21
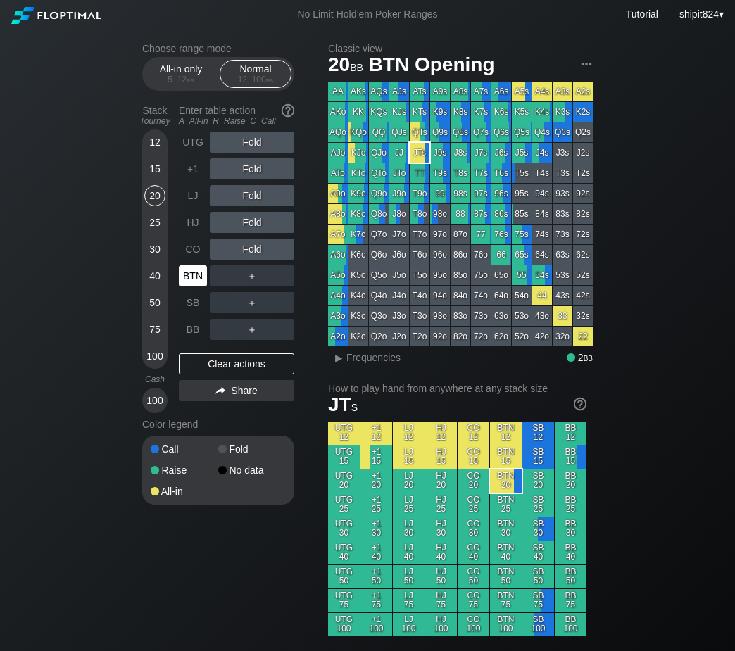
click at [193, 277] on div "BTN" at bounding box center [193, 275] width 28 height 21
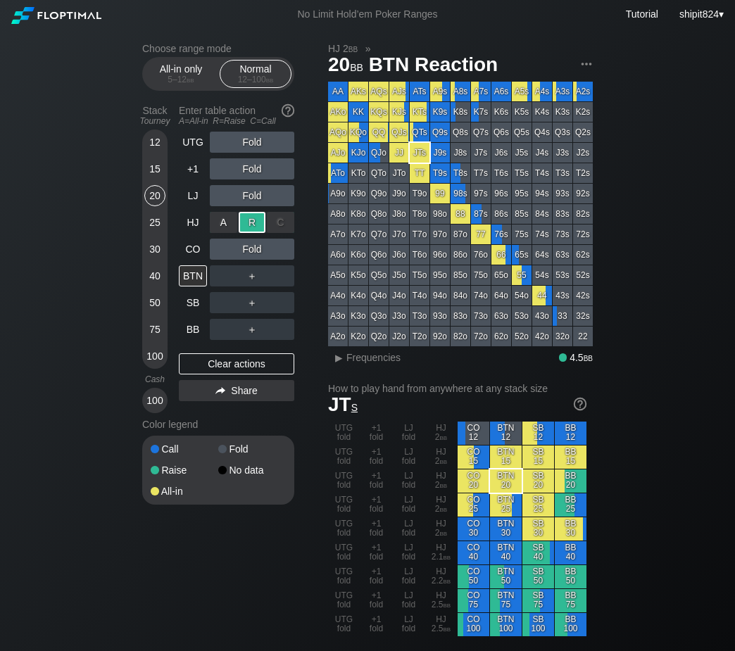
click at [248, 221] on div "R ✕" at bounding box center [252, 222] width 27 height 21
drag, startPoint x: 100, startPoint y: 160, endPoint x: 95, endPoint y: 113, distance: 47.4
drag, startPoint x: 194, startPoint y: 358, endPoint x: 194, endPoint y: 282, distance: 75.3
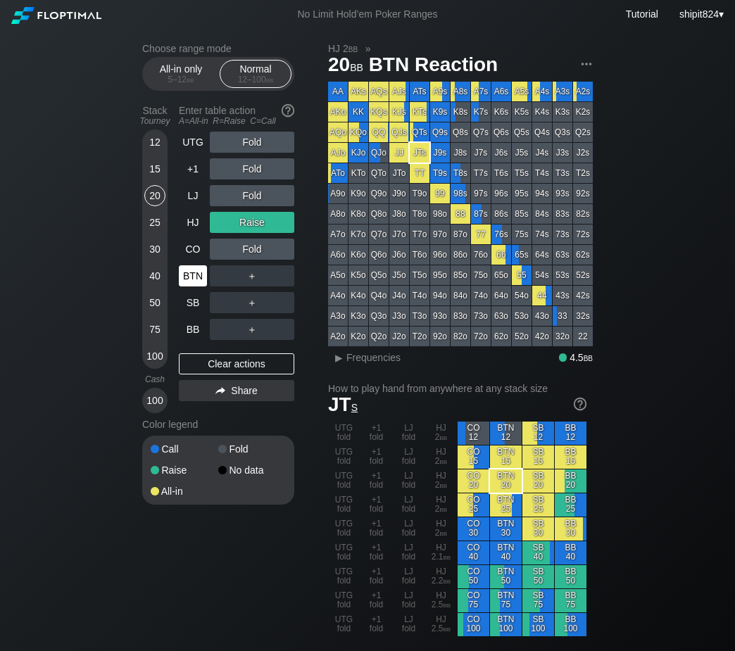
click at [194, 357] on div "Clear actions" at bounding box center [236, 363] width 115 height 21
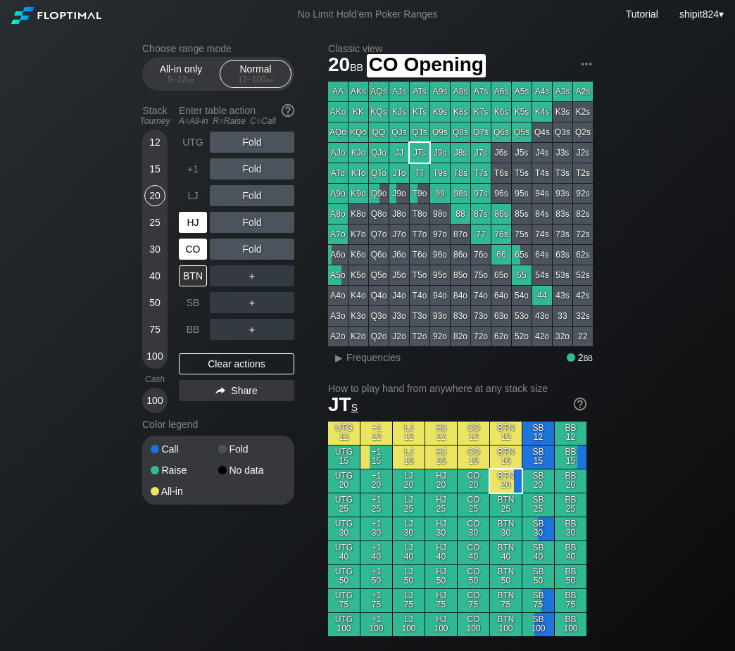
click at [194, 236] on div "HJ" at bounding box center [194, 222] width 31 height 27
click at [194, 237] on div "UTG Fold +1 Fold LJ Fold HJ Fold CO Fold BTN ＋ SB ＋ BB ＋" at bounding box center [236, 236] width 115 height 208
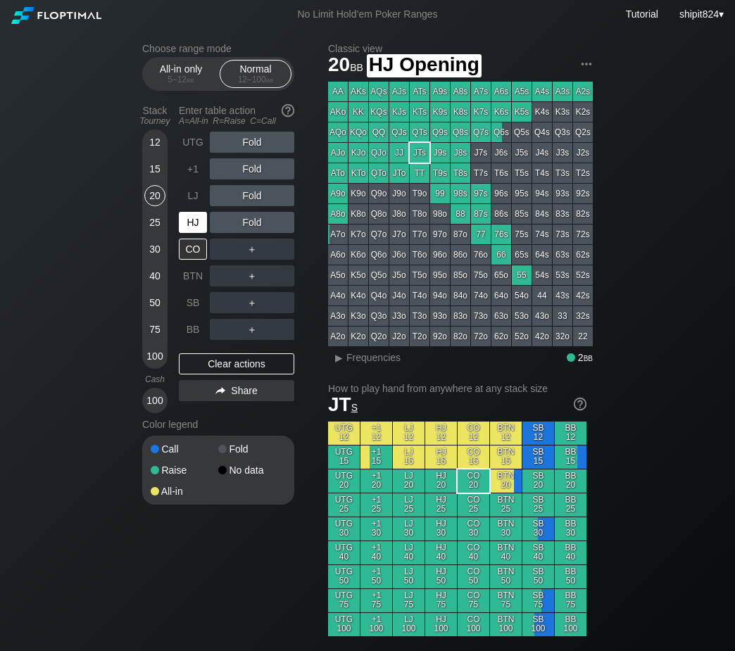
click at [193, 236] on div "HJ" at bounding box center [194, 222] width 31 height 27
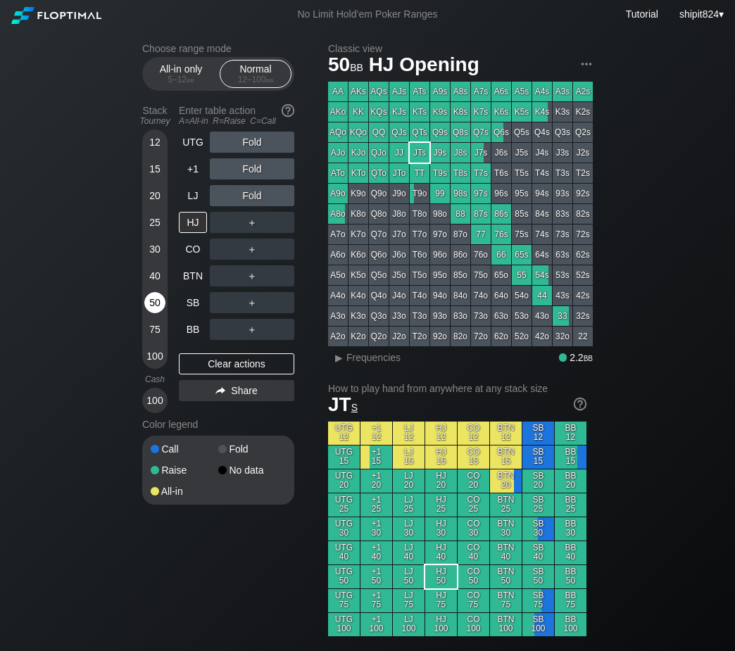
click at [157, 303] on div "50" at bounding box center [154, 302] width 21 height 21
click at [199, 228] on div "HJ" at bounding box center [193, 222] width 28 height 21
click at [199, 227] on div "HJ" at bounding box center [193, 222] width 28 height 21
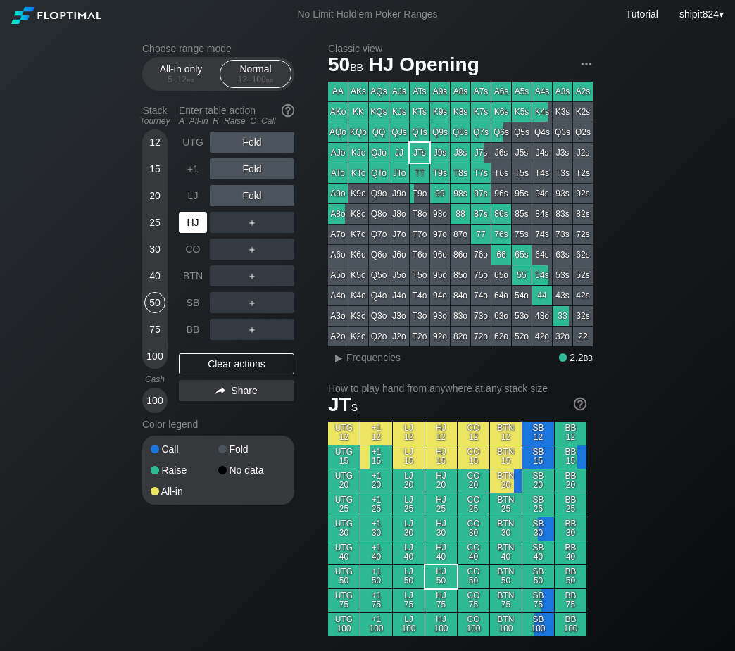
click at [199, 227] on div "HJ" at bounding box center [193, 222] width 28 height 21
drag, startPoint x: 23, startPoint y: 201, endPoint x: 46, endPoint y: 222, distance: 31.4
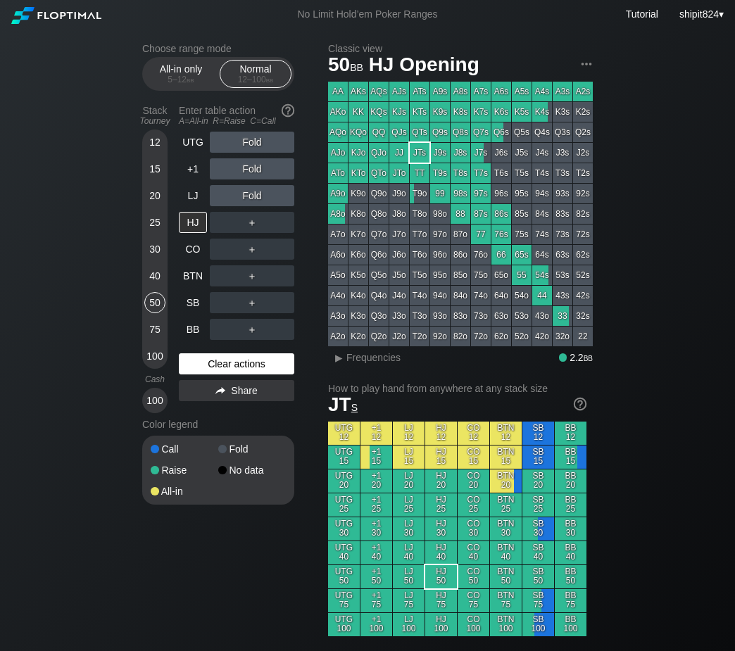
click at [201, 367] on div "Clear actions" at bounding box center [236, 363] width 115 height 21
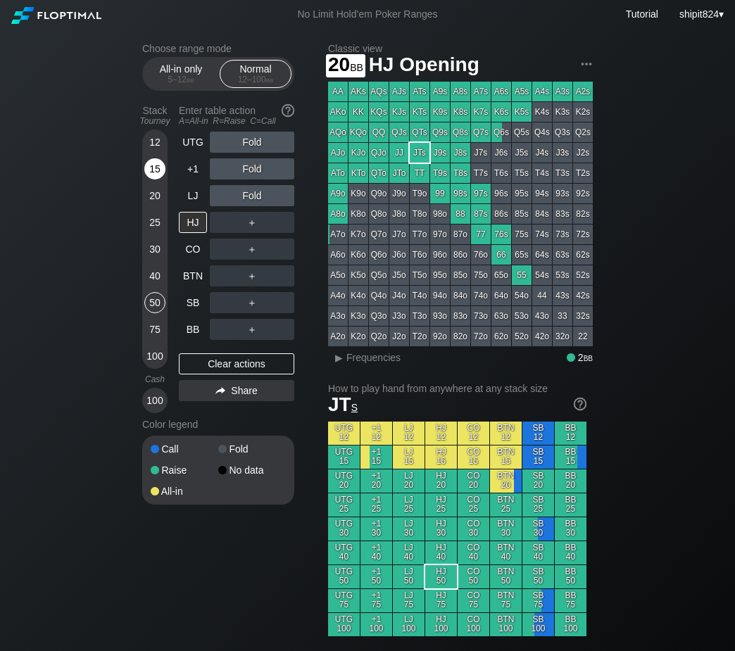
click at [153, 168] on div "15" at bounding box center [154, 168] width 21 height 21
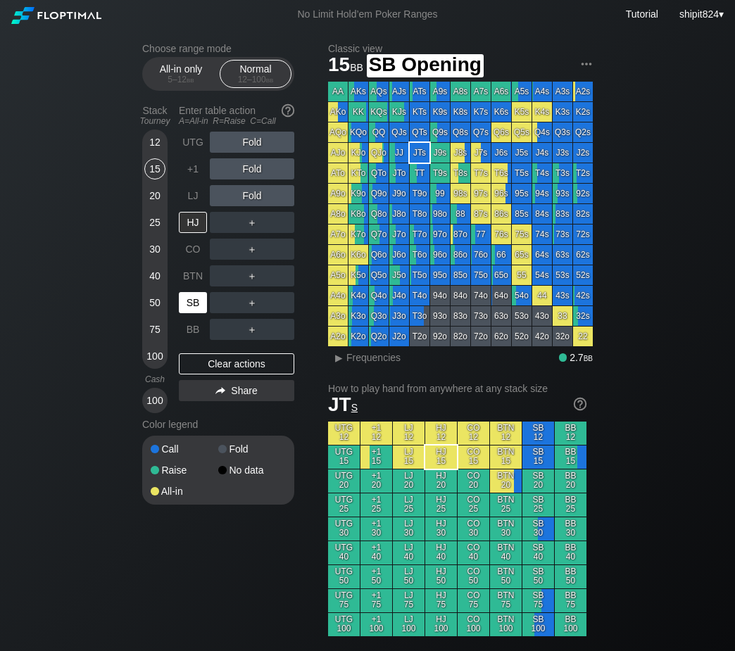
click at [194, 298] on div "SB" at bounding box center [193, 302] width 28 height 21
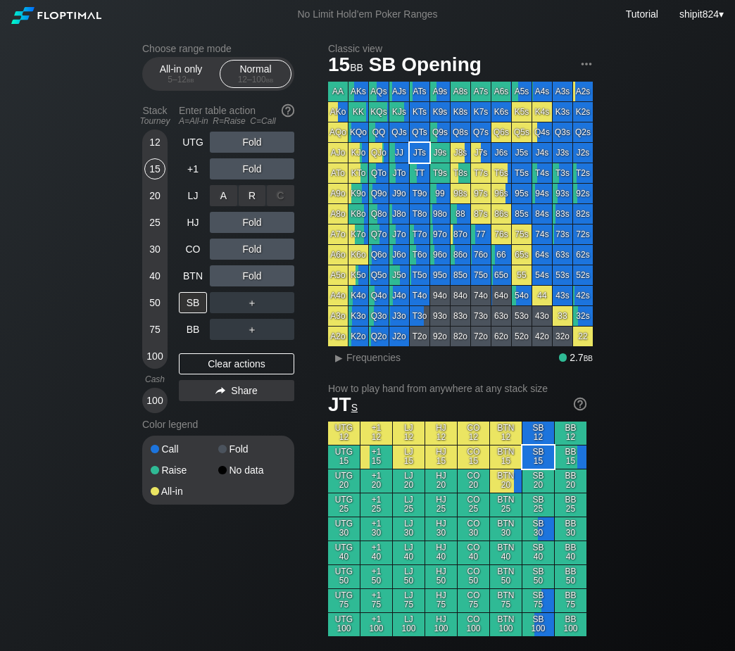
drag, startPoint x: 258, startPoint y: 191, endPoint x: 5, endPoint y: 172, distance: 253.4
click at [258, 190] on div "R ✕" at bounding box center [252, 195] width 27 height 21
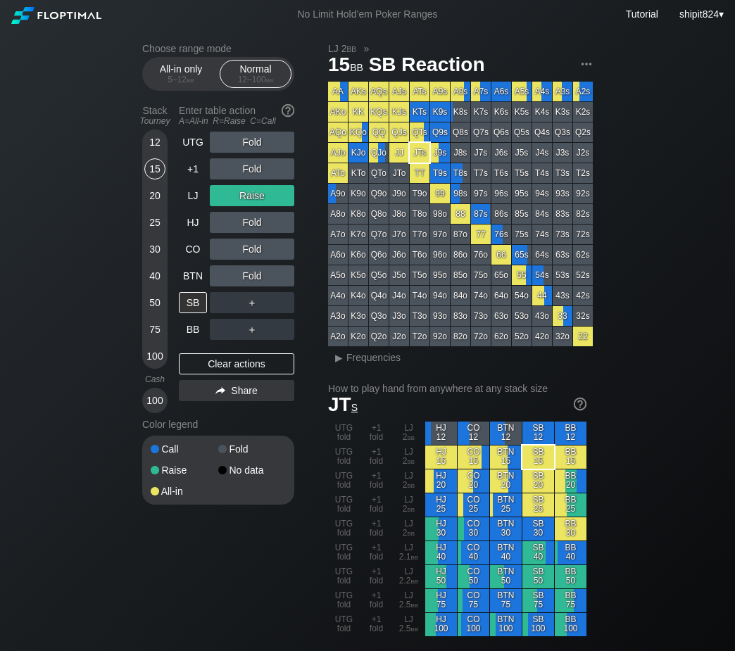
click at [252, 354] on div "UTG Fold +1 Fold LJ Raise HJ Fold CO Fold BTN Fold SB ＋ BB ＋ Clear actions Share" at bounding box center [236, 273] width 115 height 282
drag, startPoint x: 241, startPoint y: 367, endPoint x: 233, endPoint y: 321, distance: 46.4
click at [241, 365] on div "Clear actions" at bounding box center [236, 363] width 115 height 21
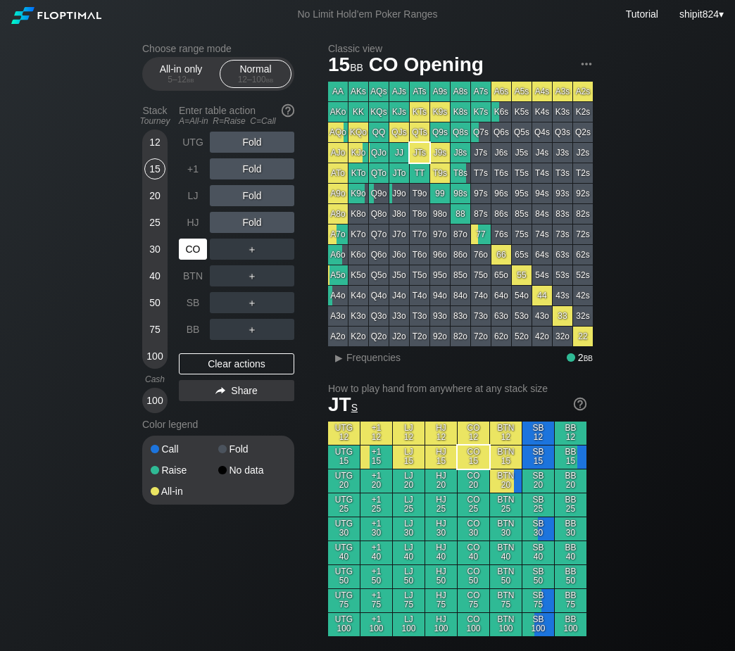
click at [201, 250] on div "CO" at bounding box center [193, 249] width 28 height 21
click at [201, 249] on div "CO" at bounding box center [193, 249] width 28 height 21
click at [200, 249] on div "CO" at bounding box center [193, 249] width 28 height 21
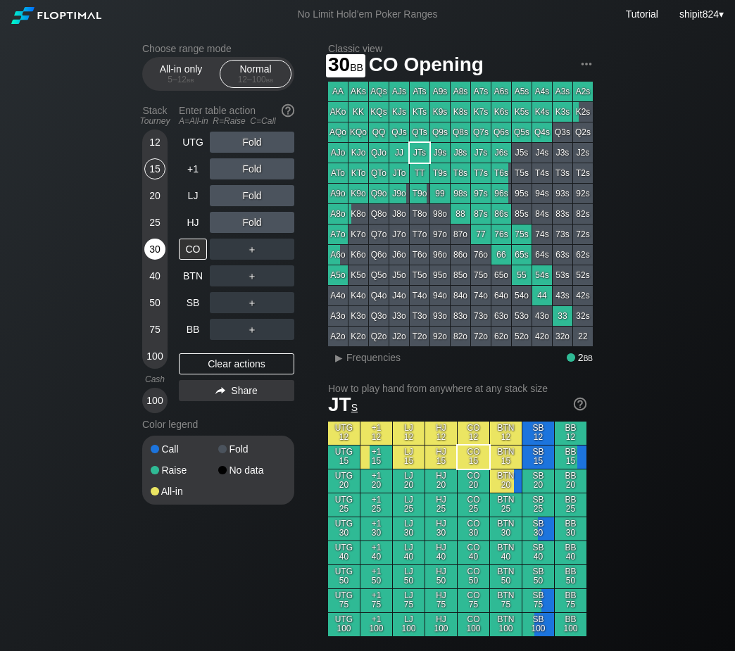
click at [154, 254] on div "30" at bounding box center [154, 249] width 21 height 21
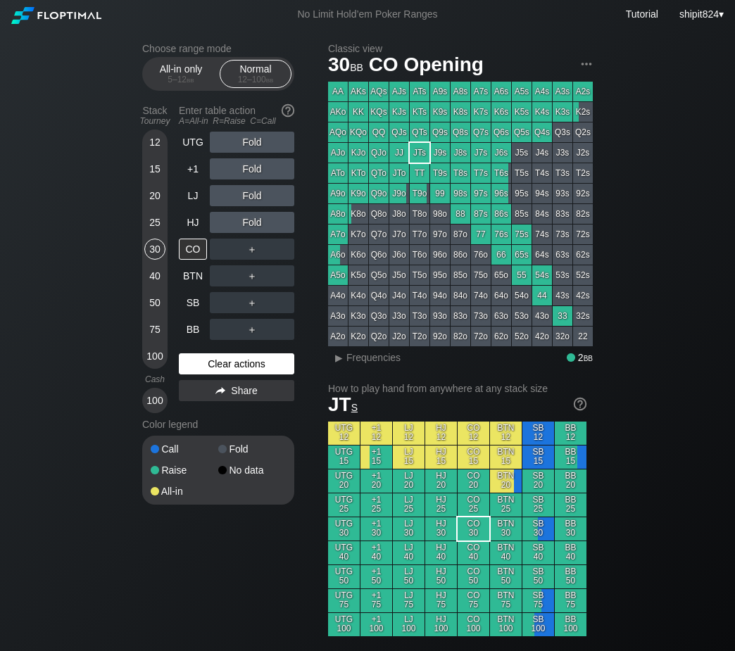
click at [208, 365] on div "Clear actions" at bounding box center [236, 363] width 115 height 21
click at [207, 365] on div "Clear actions" at bounding box center [236, 363] width 115 height 21
drag, startPoint x: 207, startPoint y: 365, endPoint x: 204, endPoint y: 346, distance: 18.5
click at [206, 364] on div "Clear actions" at bounding box center [236, 363] width 115 height 21
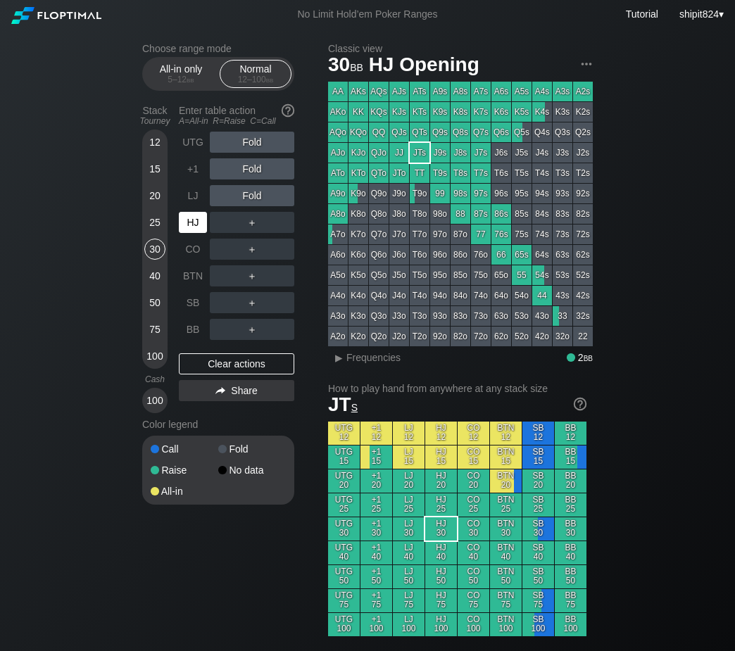
click at [188, 221] on div "HJ" at bounding box center [193, 222] width 28 height 21
click at [210, 370] on div "Clear actions" at bounding box center [236, 363] width 115 height 21
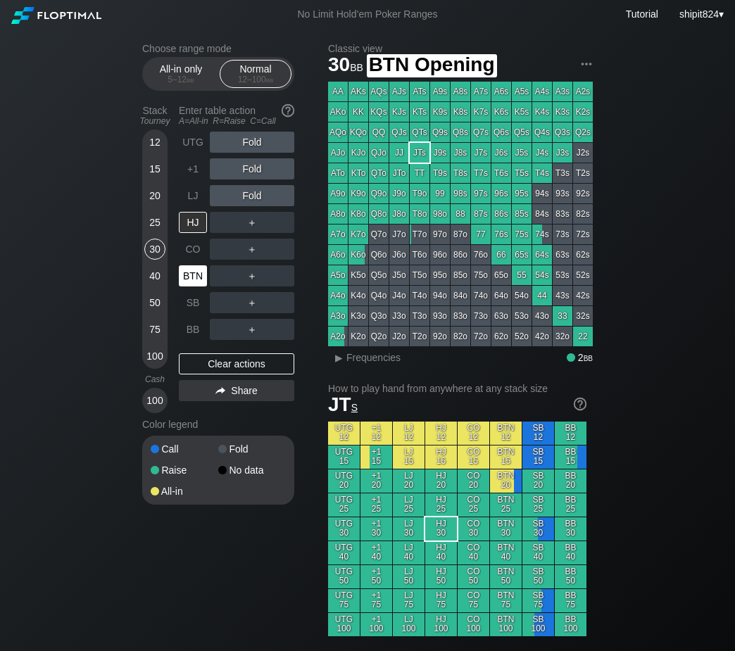
click at [197, 270] on div "BTN" at bounding box center [193, 275] width 28 height 21
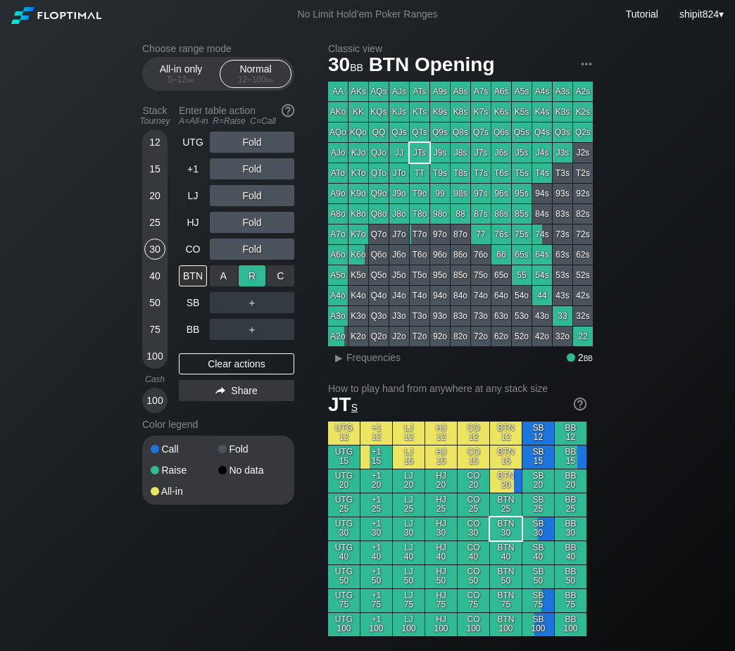
click at [247, 282] on div "R ✕" at bounding box center [252, 275] width 27 height 21
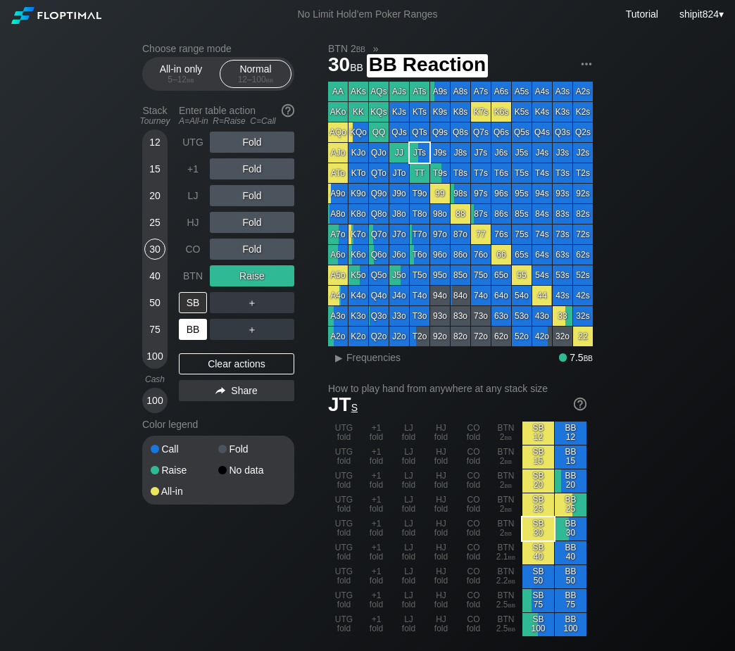
click at [191, 328] on div "BB" at bounding box center [193, 329] width 28 height 21
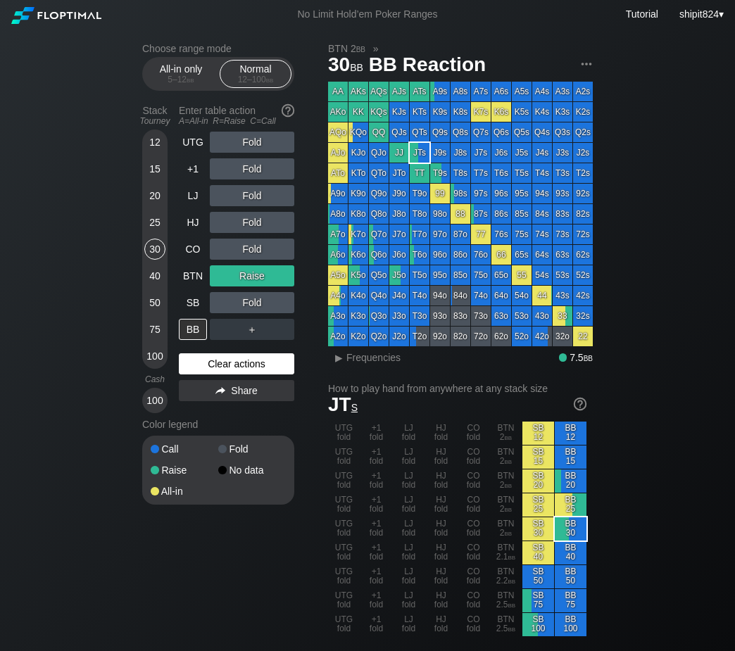
click at [203, 366] on div "Clear actions" at bounding box center [236, 363] width 115 height 21
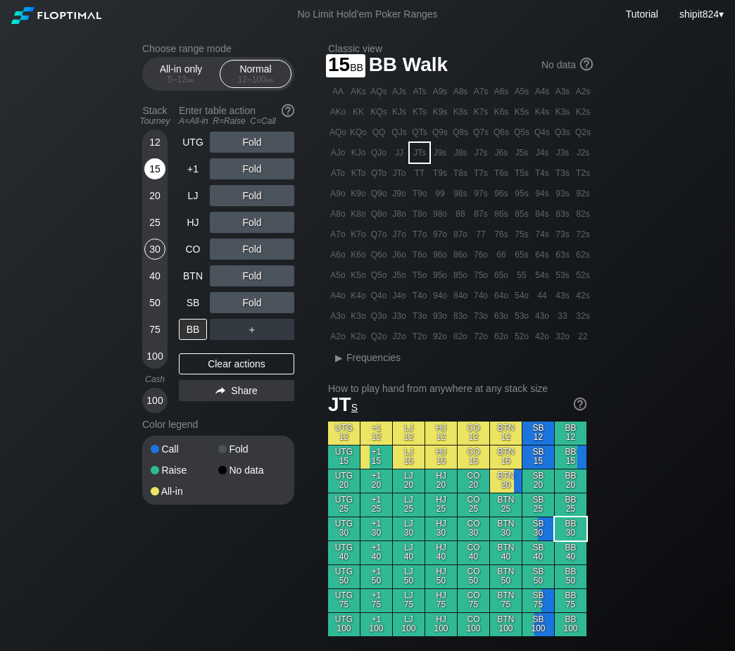
click at [160, 172] on div "15" at bounding box center [154, 168] width 21 height 21
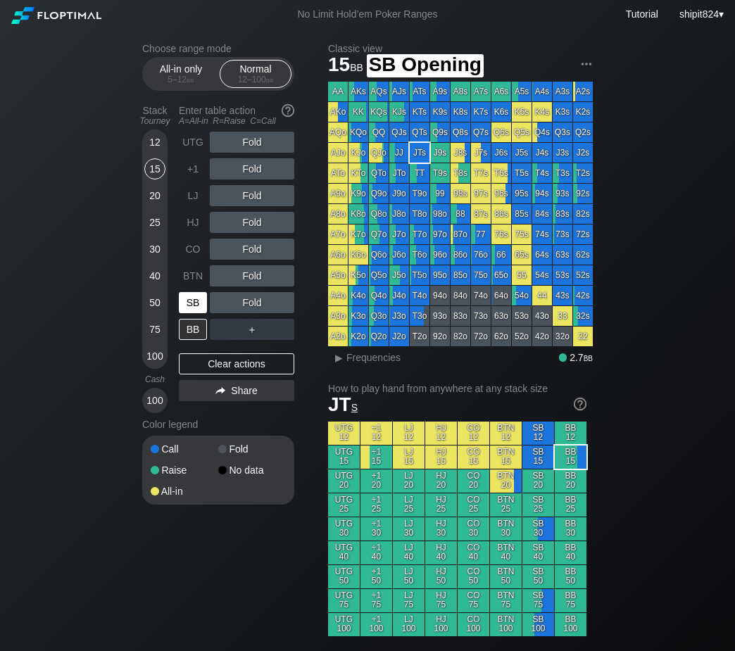
click at [189, 305] on div "SB" at bounding box center [193, 302] width 28 height 21
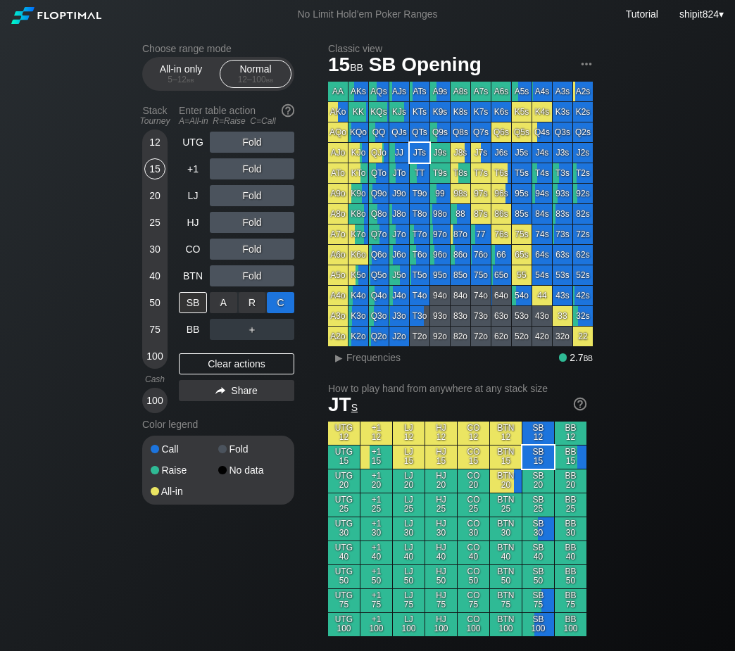
click at [273, 305] on div "C ✕" at bounding box center [280, 302] width 27 height 21
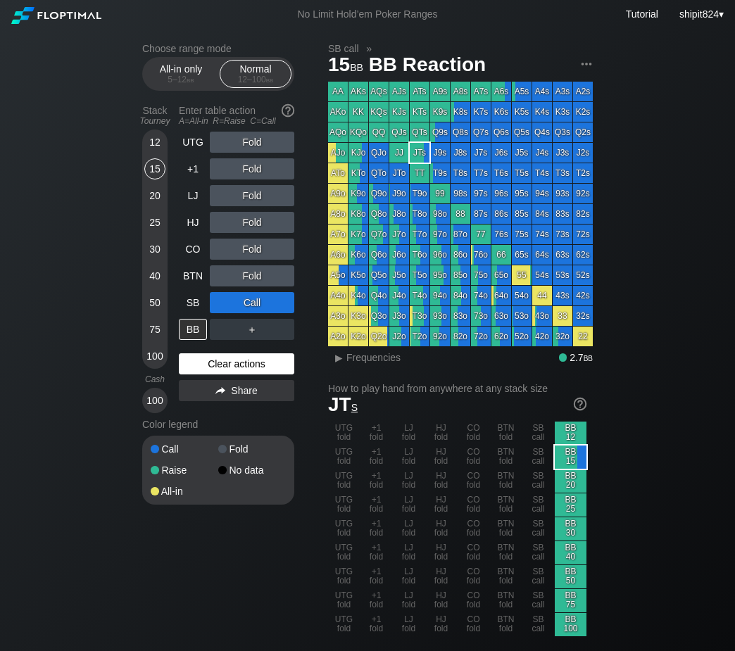
click at [245, 368] on div "Clear actions" at bounding box center [236, 363] width 115 height 21
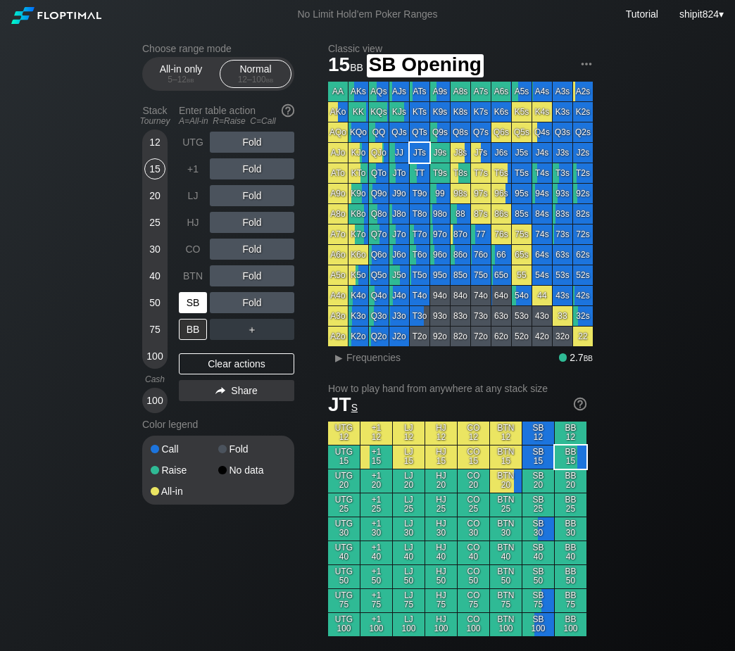
click at [201, 315] on div "SB" at bounding box center [194, 302] width 31 height 27
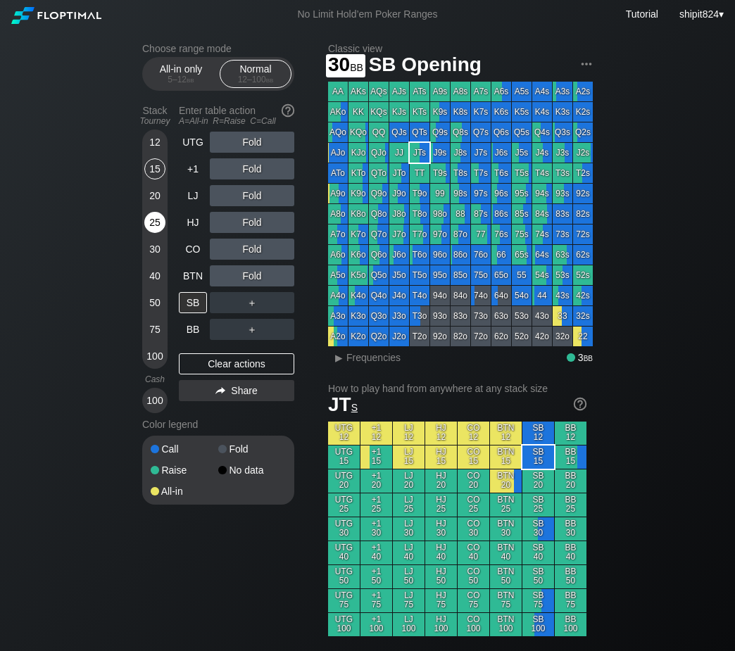
click at [151, 229] on div "25" at bounding box center [154, 222] width 21 height 21
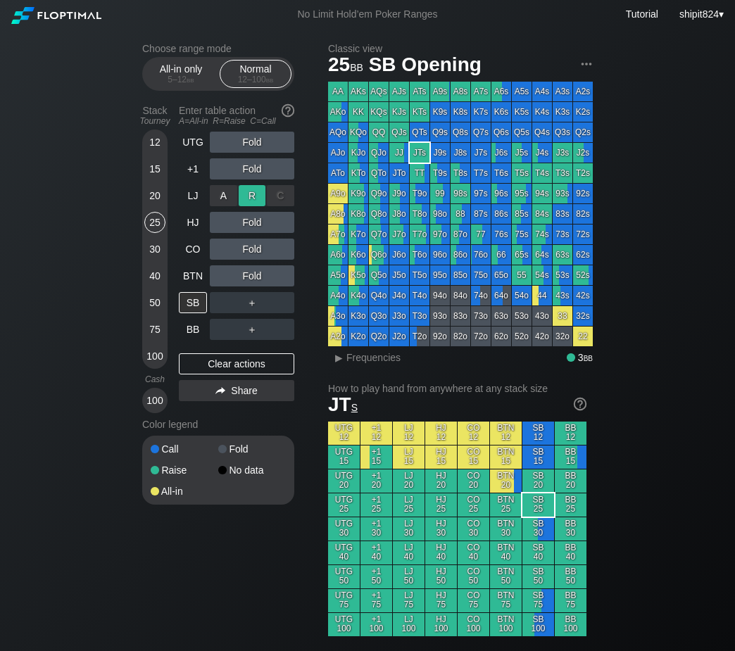
click at [249, 203] on div "R ✕" at bounding box center [252, 195] width 27 height 21
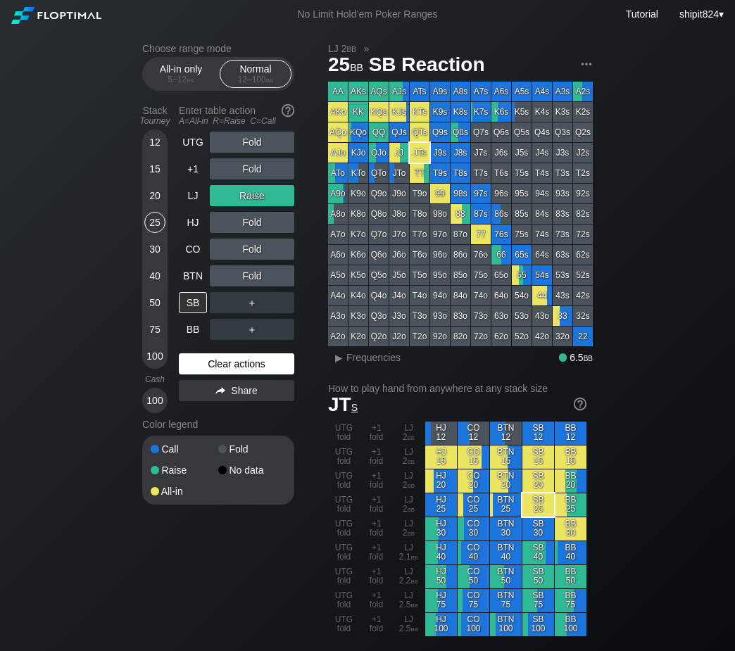
click at [237, 360] on div "Clear actions" at bounding box center [236, 363] width 115 height 21
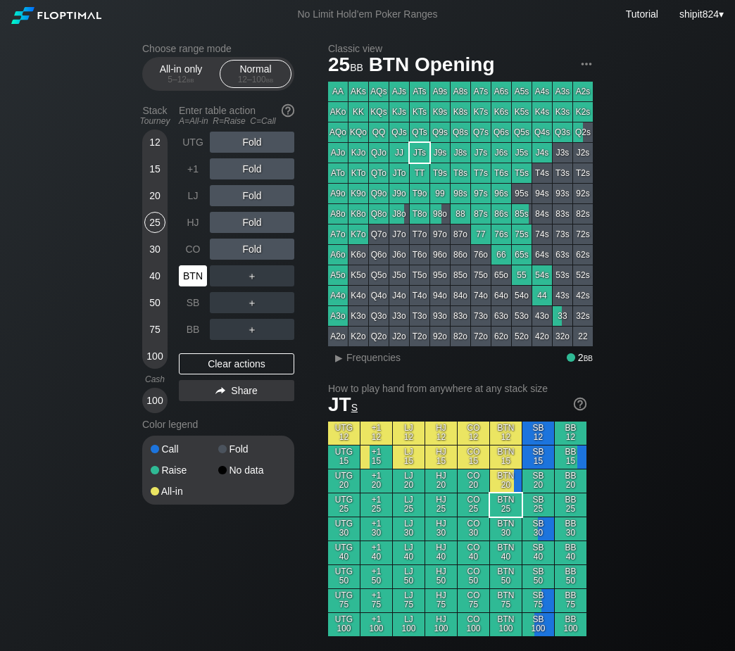
click at [194, 270] on div "BTN" at bounding box center [193, 275] width 28 height 21
click at [240, 177] on div "R ✕" at bounding box center [252, 168] width 27 height 21
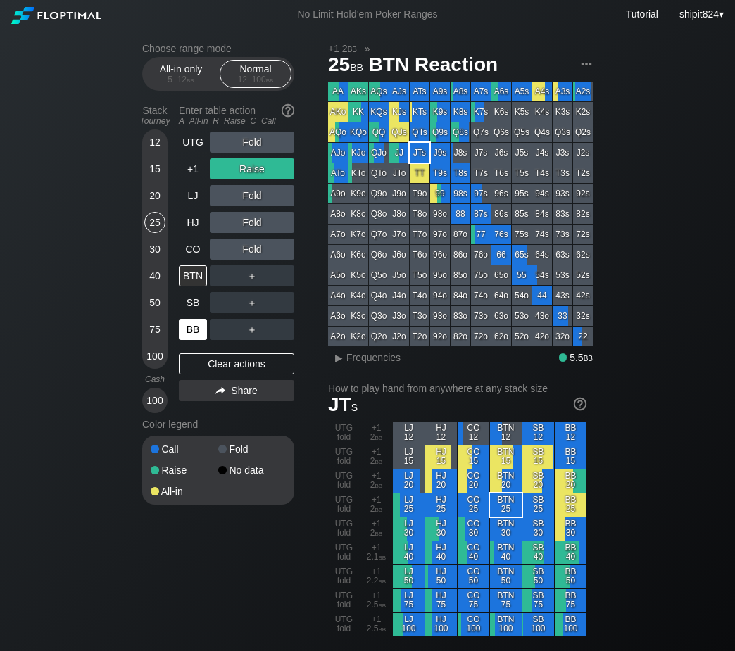
drag, startPoint x: 187, startPoint y: 362, endPoint x: 184, endPoint y: 329, distance: 33.3
click at [187, 362] on div "Clear actions" at bounding box center [236, 363] width 115 height 21
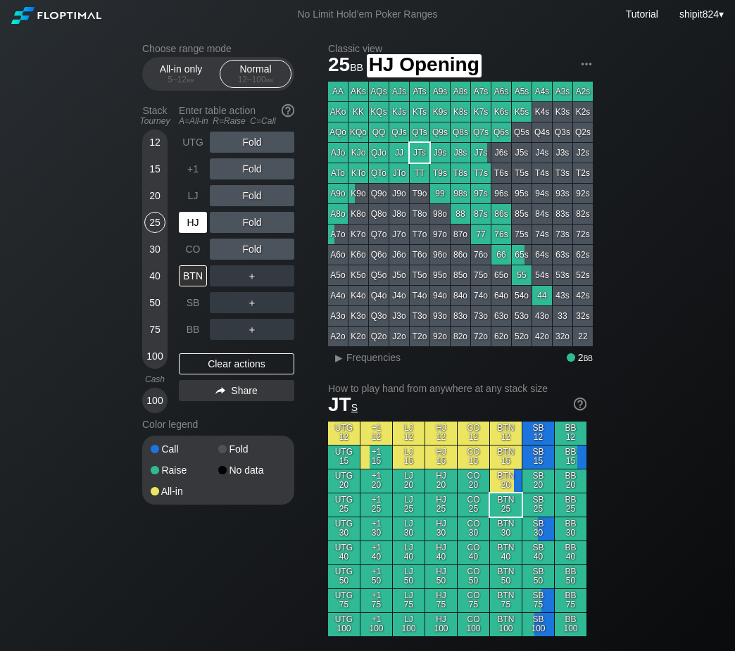
click at [200, 222] on div "HJ" at bounding box center [193, 222] width 28 height 21
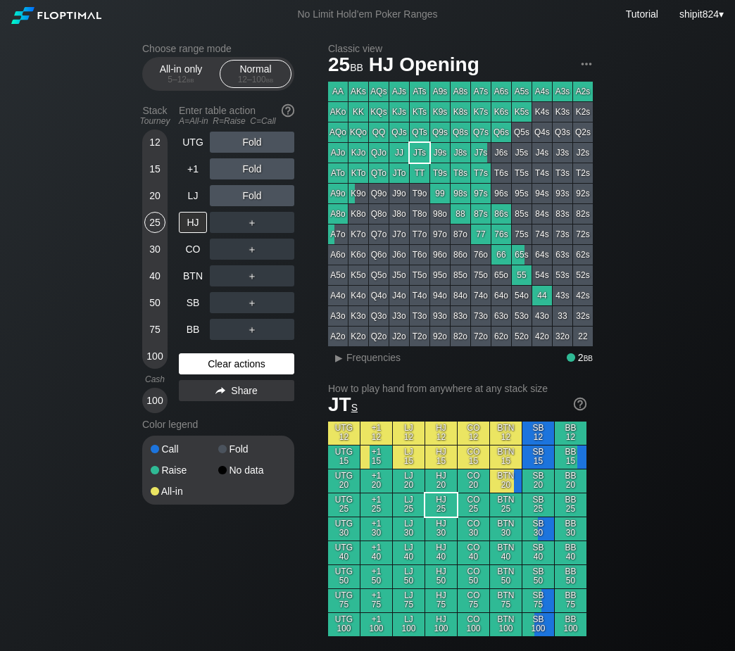
drag, startPoint x: 203, startPoint y: 372, endPoint x: 184, endPoint y: 368, distance: 19.5
click at [203, 374] on div "Clear actions" at bounding box center [236, 363] width 115 height 21
click at [196, 203] on div "LJ" at bounding box center [193, 195] width 28 height 21
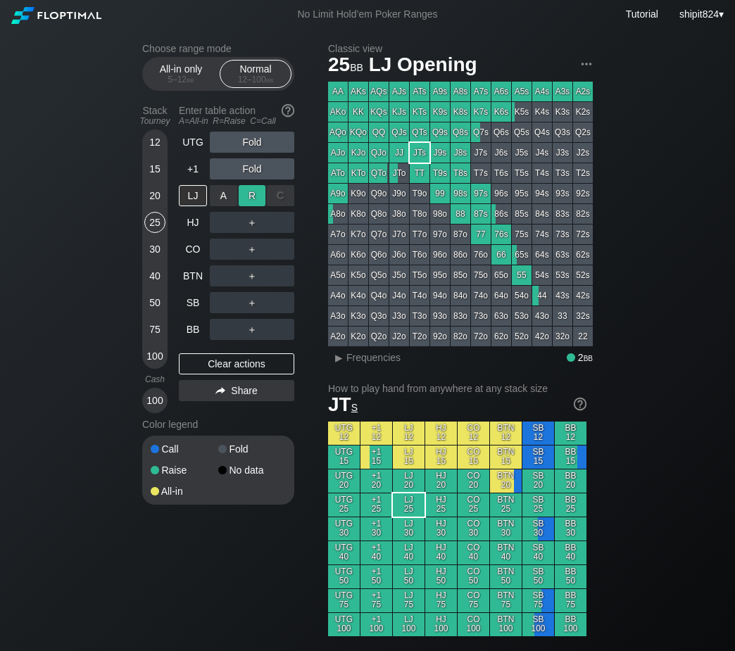
click at [254, 206] on div "R ✕" at bounding box center [252, 195] width 27 height 21
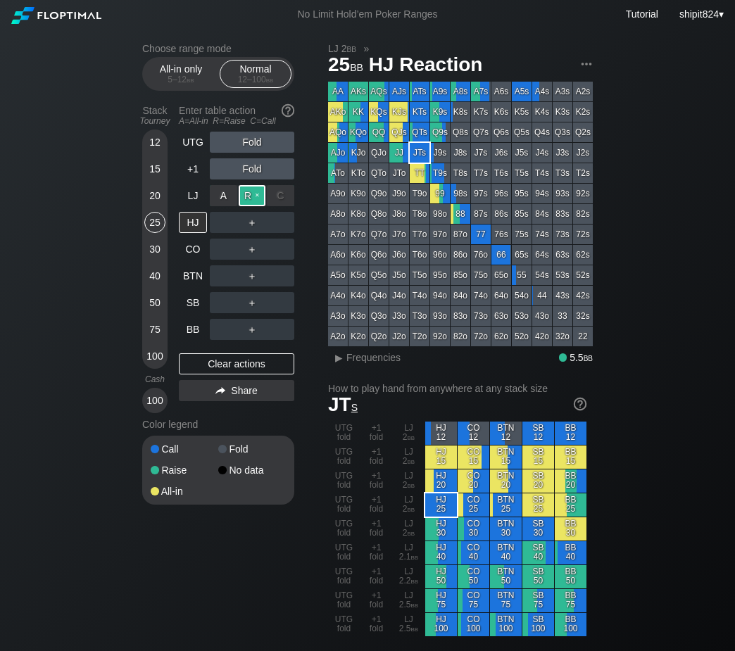
click at [252, 206] on div "R ✕" at bounding box center [252, 195] width 27 height 21
click at [251, 206] on div "R ✕" at bounding box center [252, 195] width 27 height 21
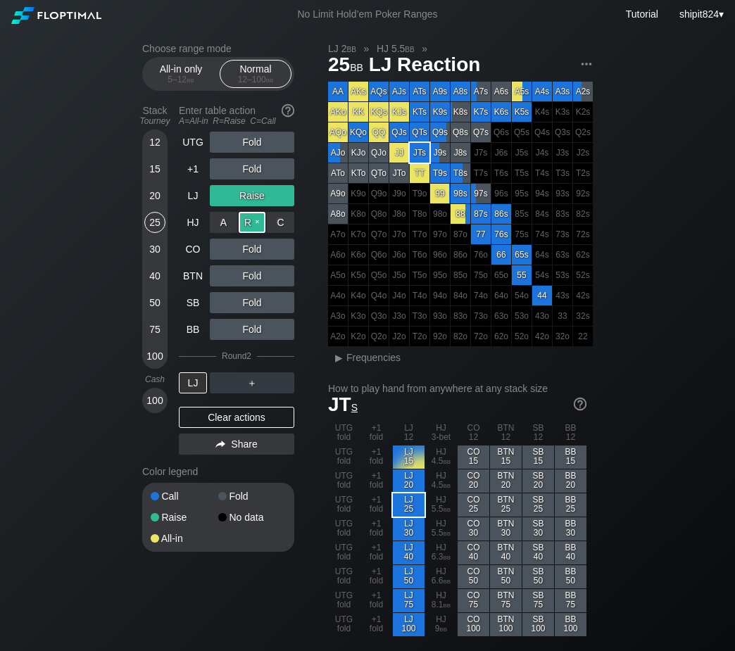
click at [245, 229] on div "R ✕" at bounding box center [252, 222] width 27 height 21
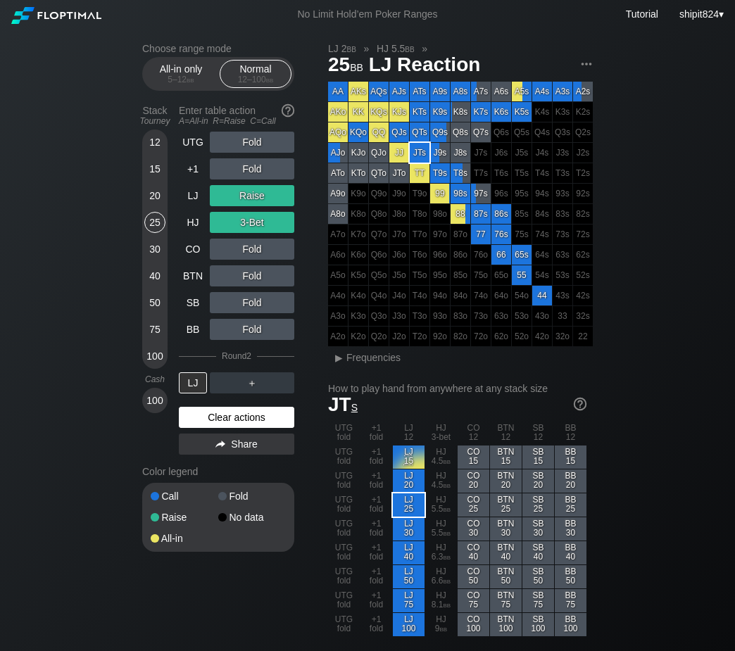
click at [233, 424] on div "Clear actions" at bounding box center [236, 417] width 115 height 21
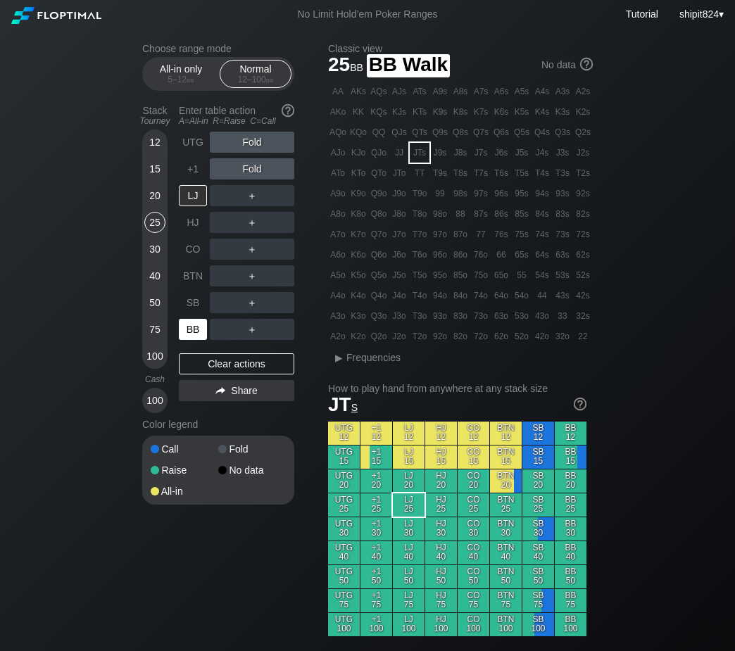
click at [199, 322] on div "BB" at bounding box center [193, 329] width 28 height 21
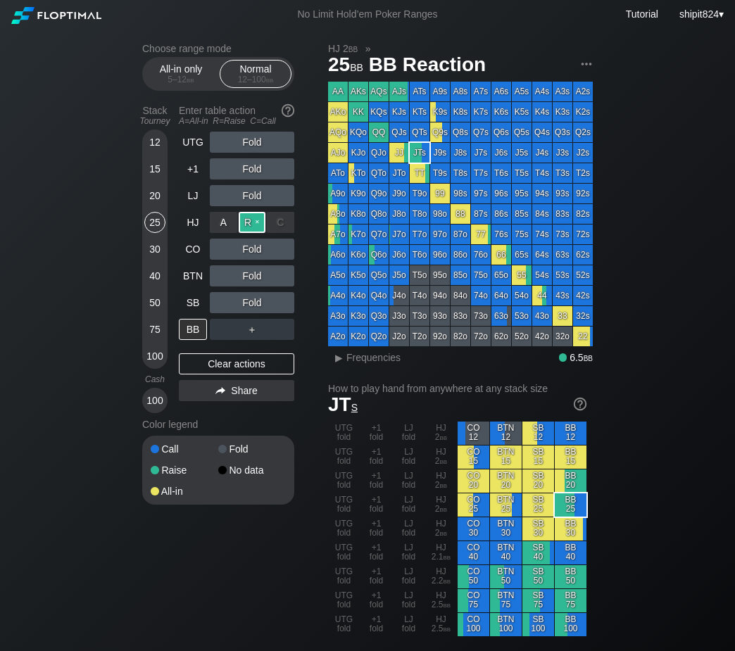
click at [256, 216] on div "R ✕" at bounding box center [252, 222] width 27 height 21
click at [219, 362] on div "Clear actions" at bounding box center [236, 363] width 115 height 21
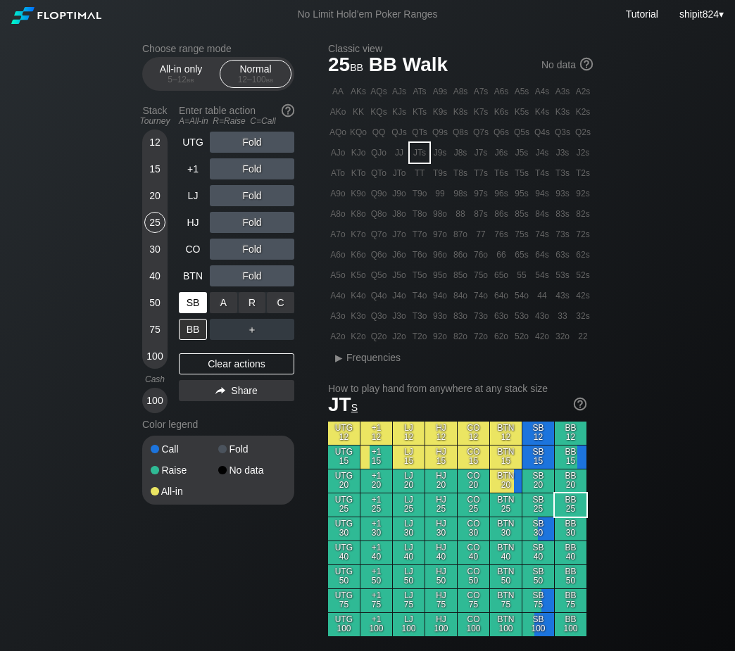
drag, startPoint x: 215, startPoint y: 315, endPoint x: 201, endPoint y: 305, distance: 17.2
click at [211, 313] on div "A ✕" at bounding box center [223, 302] width 27 height 21
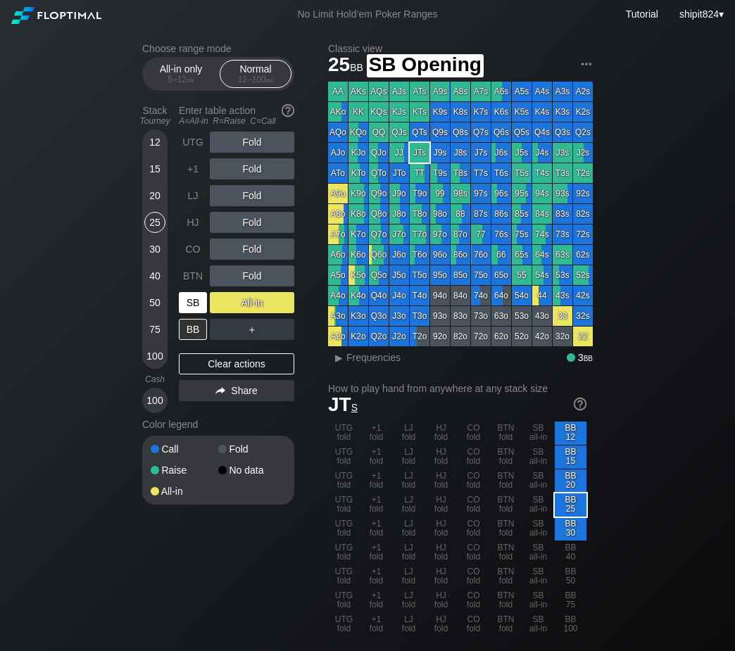
click at [199, 301] on div "SB" at bounding box center [193, 302] width 28 height 21
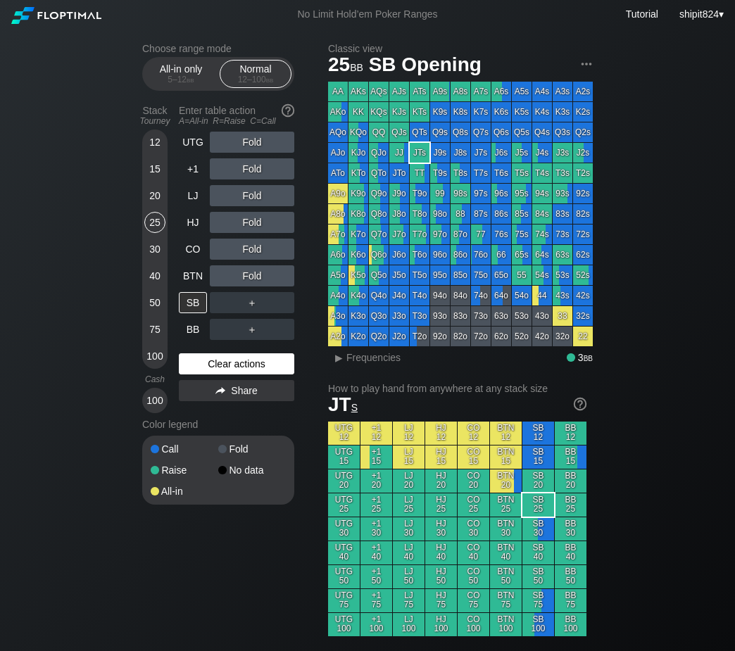
click at [188, 374] on div "Clear actions" at bounding box center [236, 363] width 115 height 21
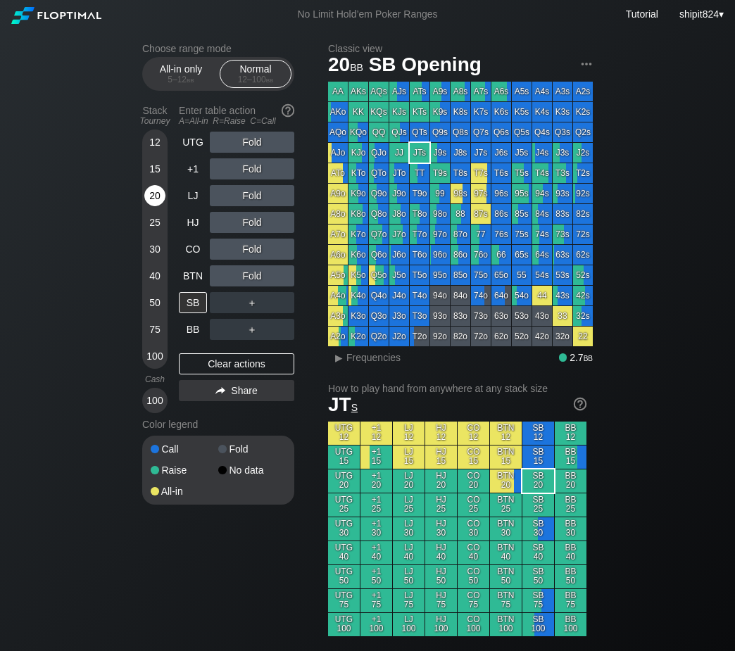
click at [161, 212] on div "20" at bounding box center [154, 198] width 21 height 27
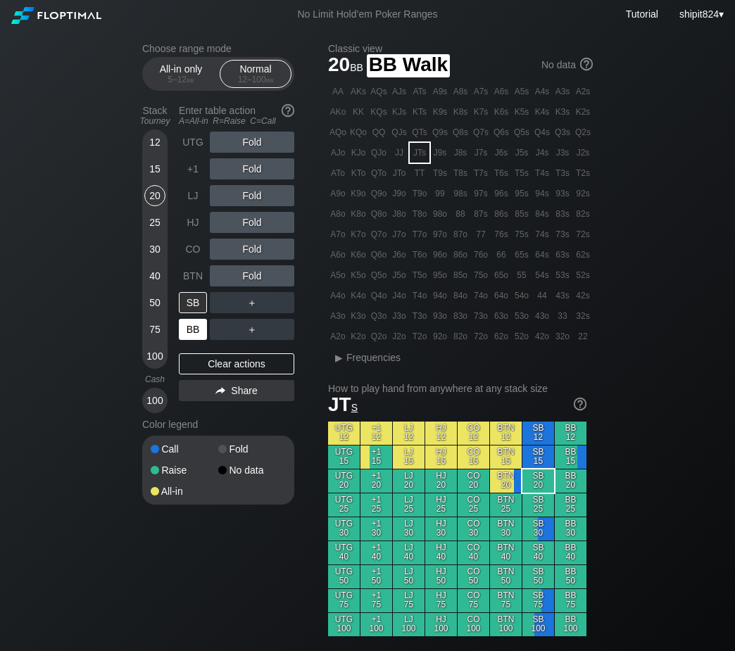
click at [194, 334] on div "BB" at bounding box center [193, 329] width 28 height 21
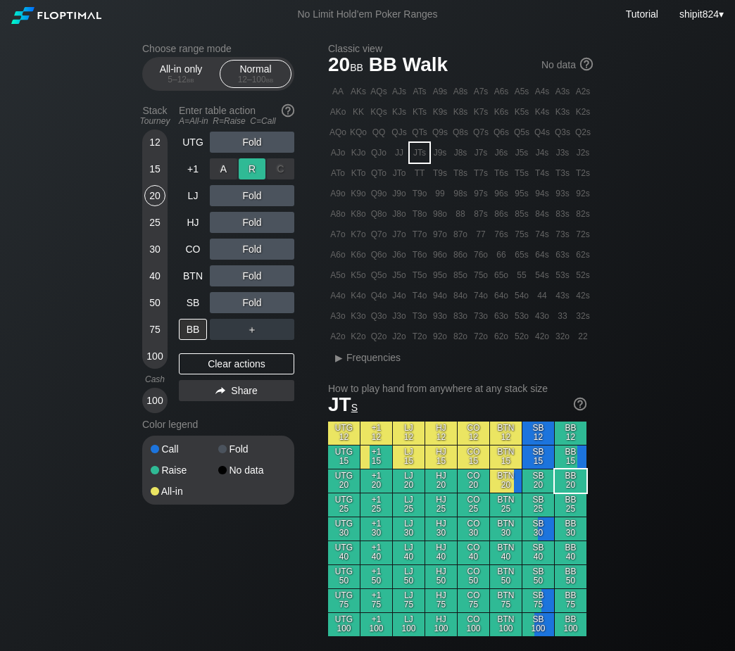
drag, startPoint x: 252, startPoint y: 171, endPoint x: 243, endPoint y: 171, distance: 9.2
click at [252, 172] on div "R ✕" at bounding box center [252, 168] width 27 height 21
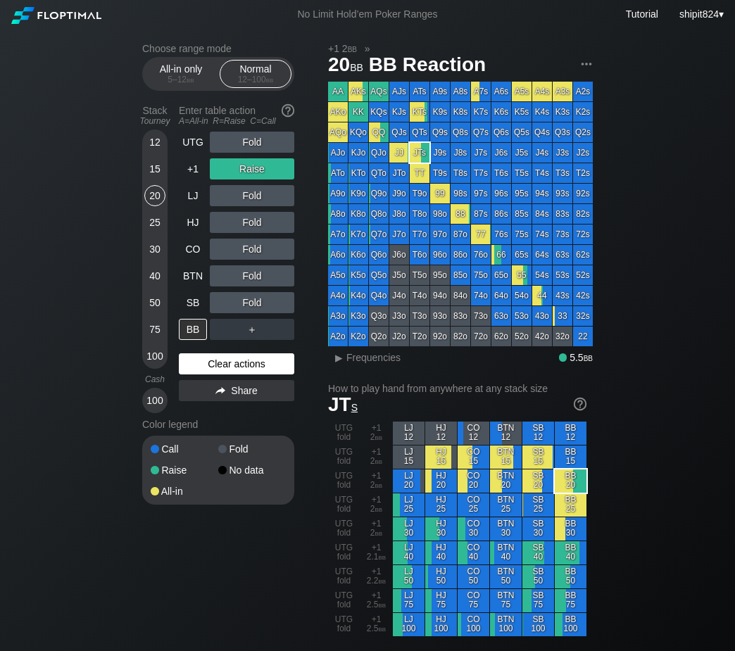
click at [208, 374] on div "Clear actions" at bounding box center [236, 363] width 115 height 21
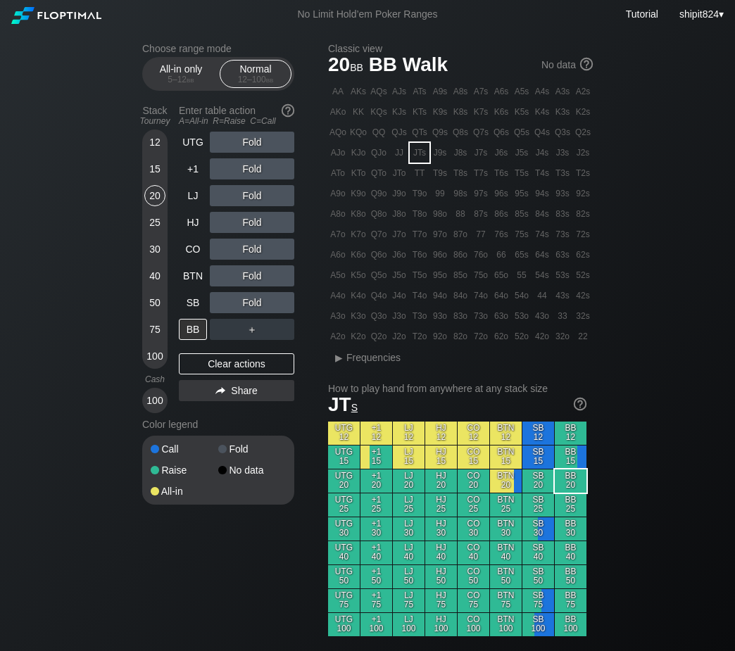
click at [254, 196] on div "Fold" at bounding box center [252, 195] width 84 height 21
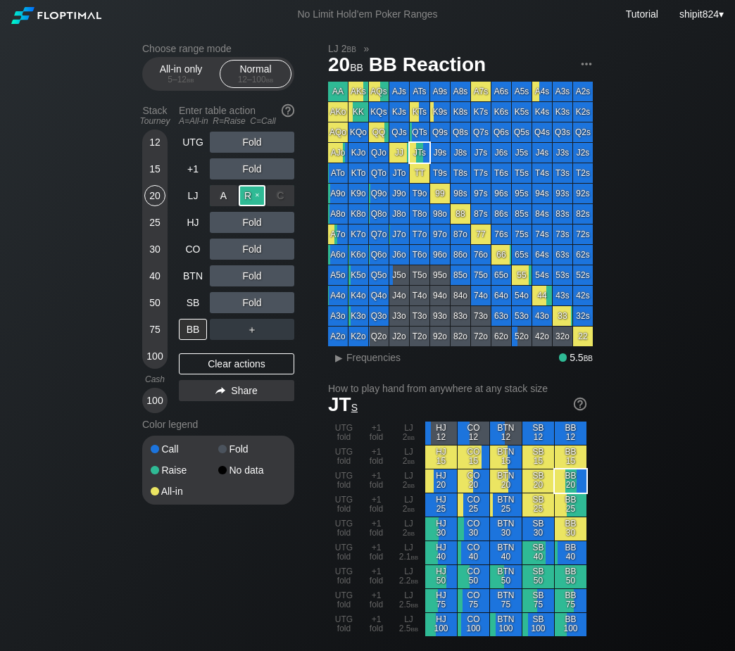
click at [254, 196] on div "R ✕" at bounding box center [252, 195] width 27 height 21
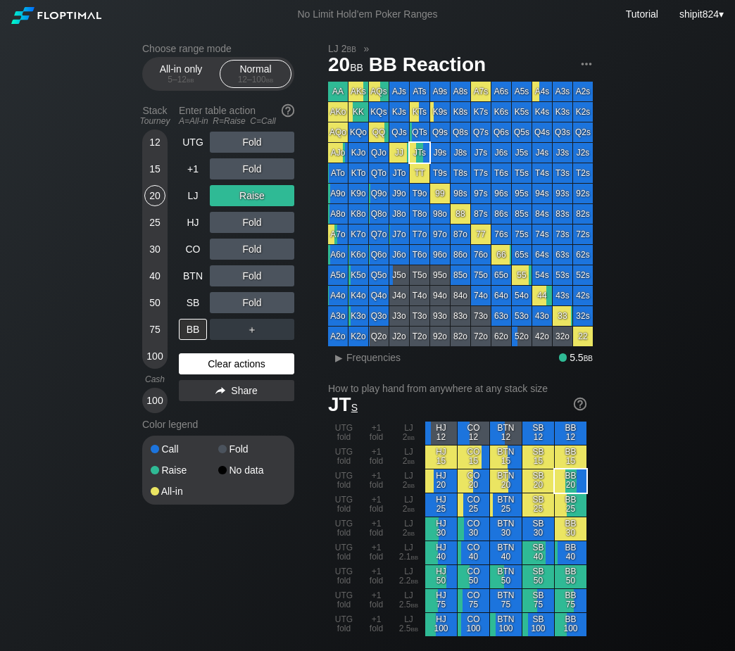
click at [223, 374] on div "Clear actions" at bounding box center [236, 363] width 115 height 21
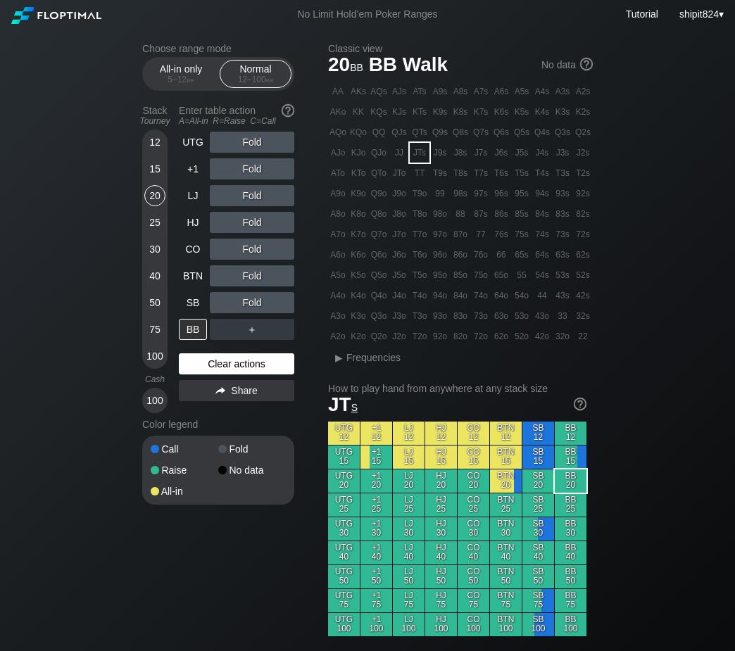
click at [214, 358] on div "Clear actions" at bounding box center [236, 363] width 115 height 21
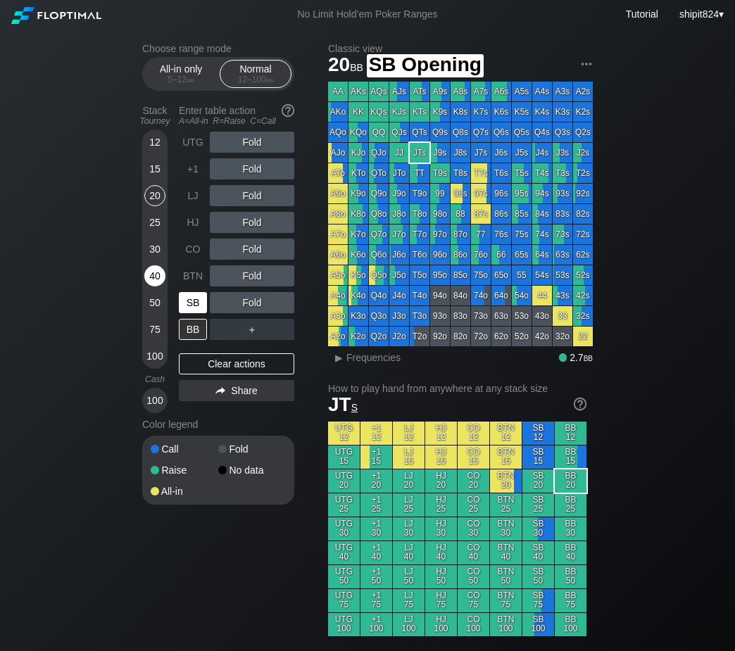
drag, startPoint x: 193, startPoint y: 302, endPoint x: 153, endPoint y: 269, distance: 51.5
click at [193, 302] on div "SB" at bounding box center [193, 302] width 28 height 21
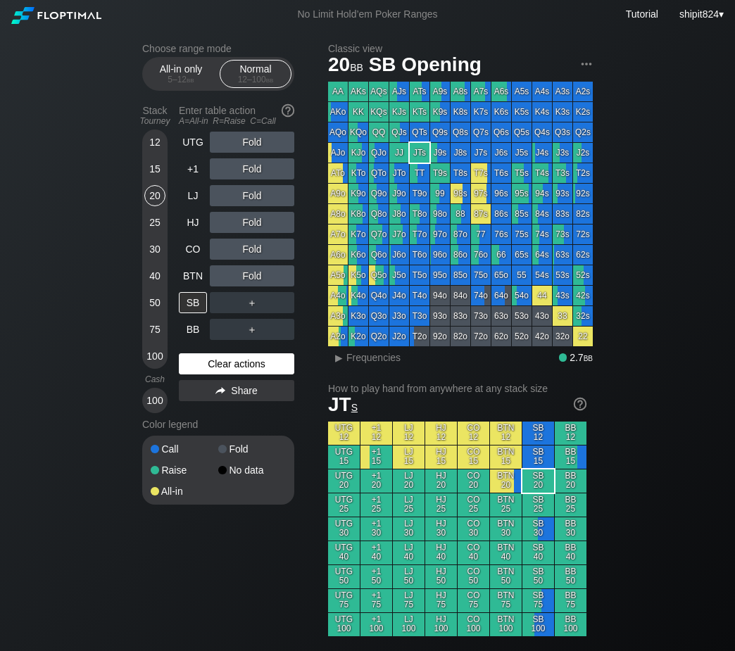
click at [254, 363] on div "Clear actions" at bounding box center [236, 363] width 115 height 21
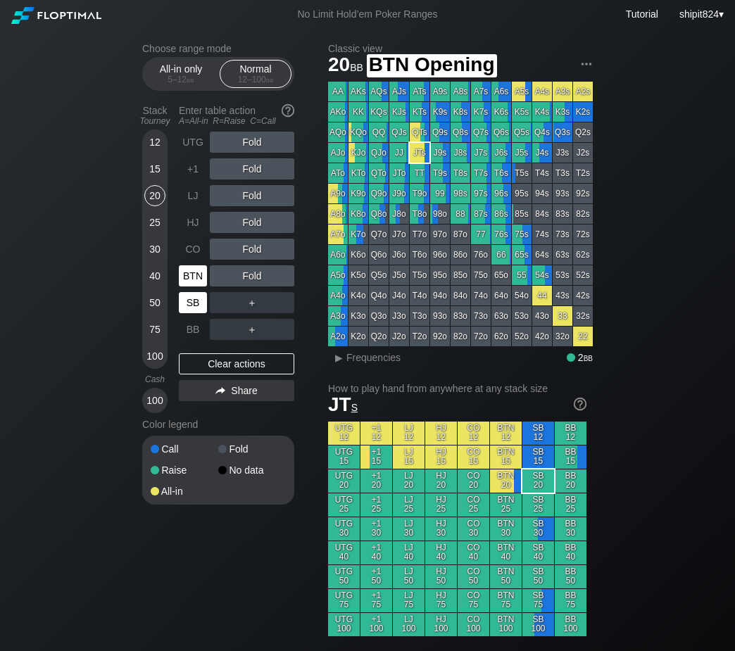
click at [191, 289] on div "BTN" at bounding box center [194, 276] width 31 height 27
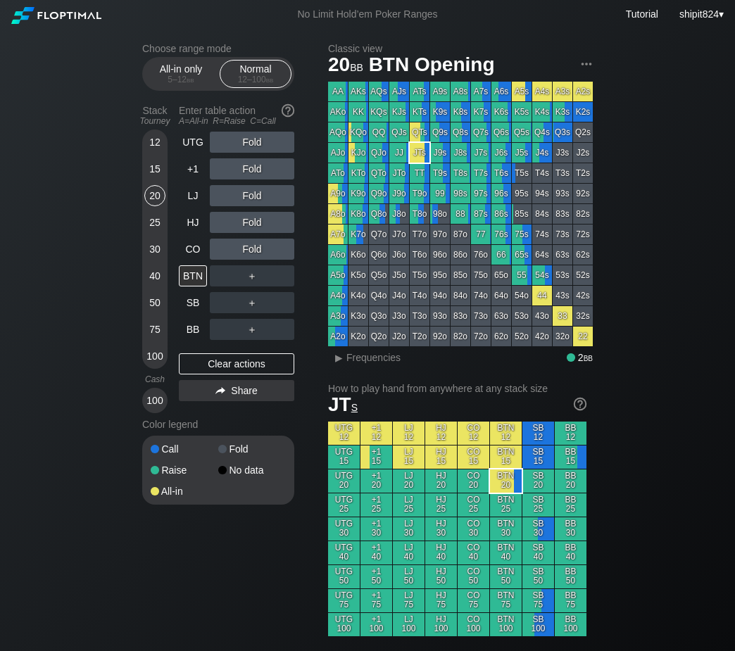
click at [243, 253] on div "Fold" at bounding box center [252, 249] width 84 height 21
click at [243, 253] on div "R ✕" at bounding box center [252, 249] width 27 height 21
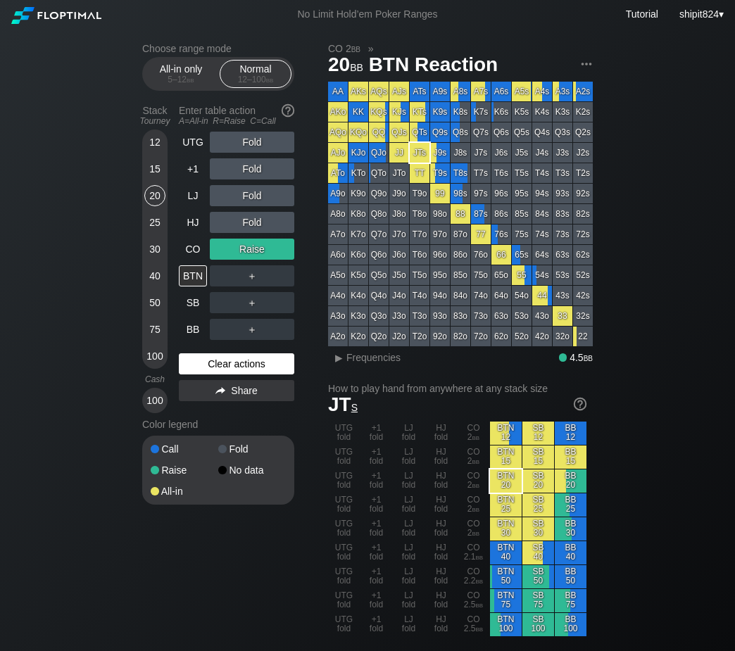
click at [234, 369] on div "Clear actions" at bounding box center [236, 363] width 115 height 21
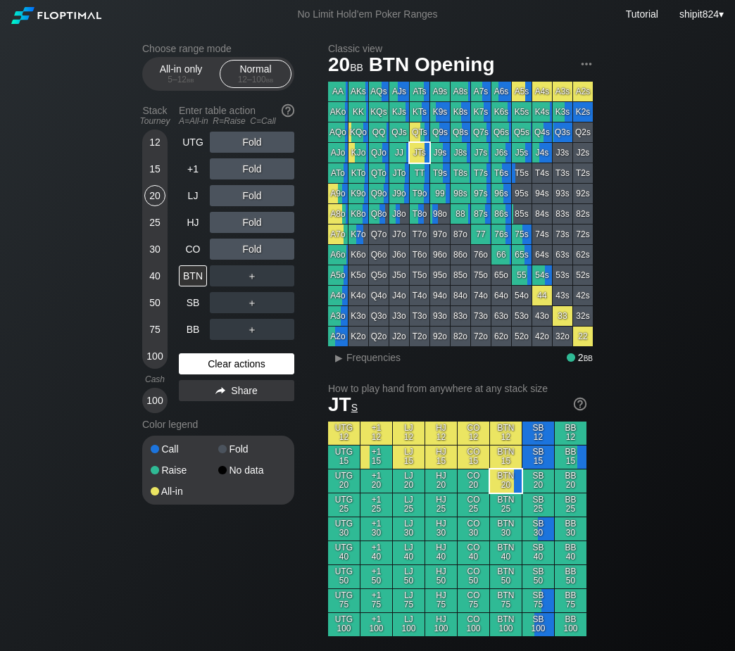
click at [256, 368] on div "Clear actions" at bounding box center [236, 363] width 115 height 21
click at [220, 366] on div "Clear actions" at bounding box center [236, 363] width 115 height 21
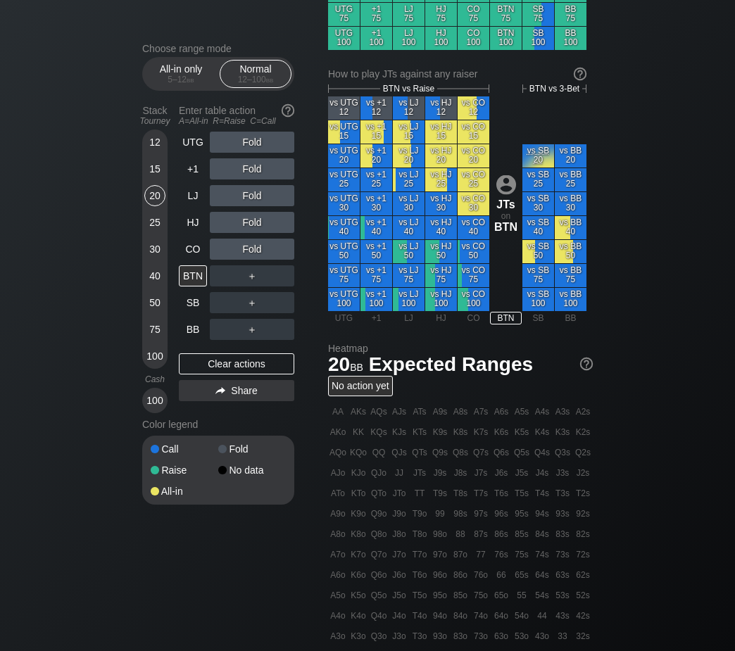
drag, startPoint x: 86, startPoint y: 628, endPoint x: 106, endPoint y: 611, distance: 26.5
click at [86, 628] on div "Choose range mode All-in only 5 – 12 bb Normal 12 – 100 bb Stack Tourney Enter …" at bounding box center [367, 233] width 735 height 1581
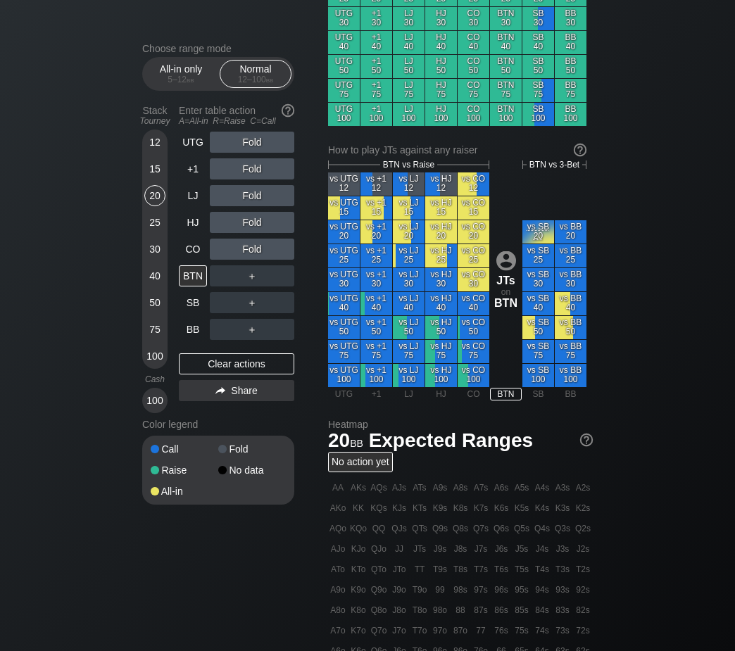
click at [234, 352] on div "UTG Fold +1 Fold LJ Fold HJ Fold CO Fold BTN ＋ SB ＋ BB ＋ Clear actions Share" at bounding box center [236, 273] width 115 height 282
click at [220, 371] on div "Clear actions" at bounding box center [236, 363] width 115 height 21
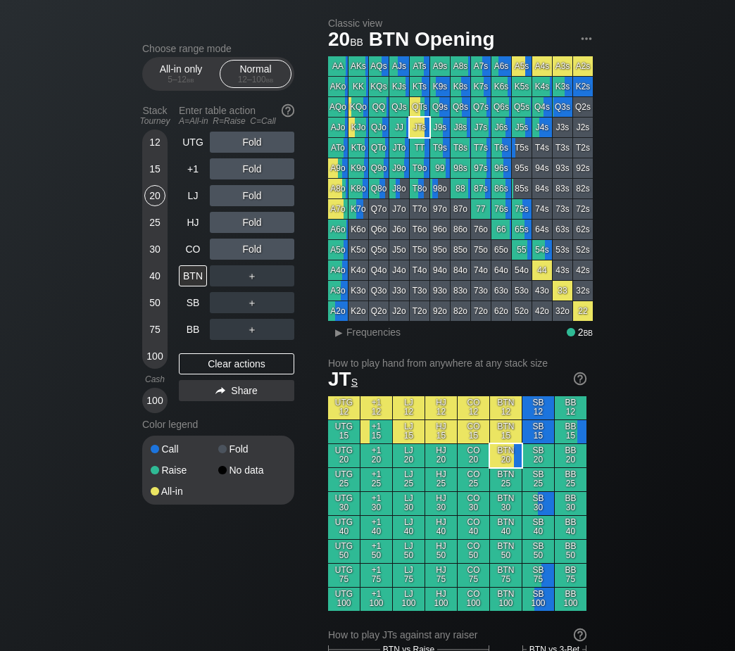
scroll to position [0, 0]
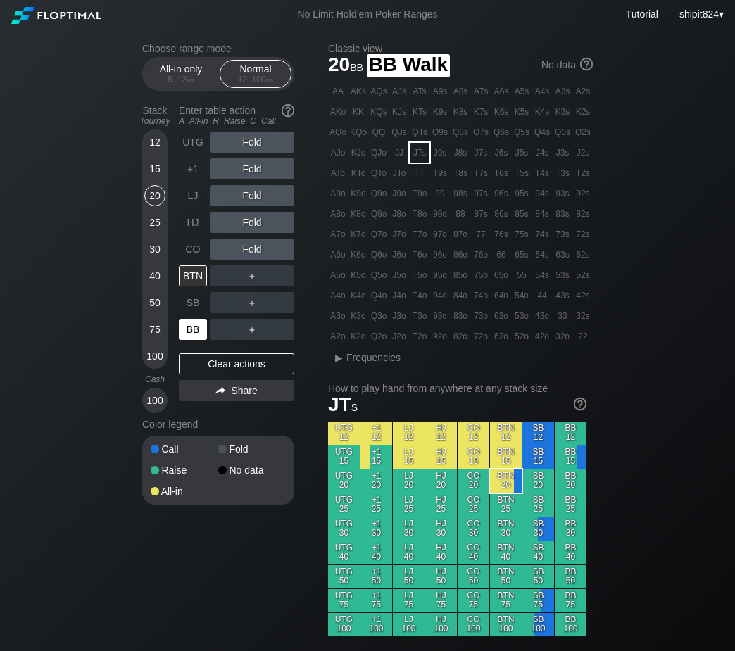
click at [191, 334] on div "BB" at bounding box center [193, 329] width 28 height 21
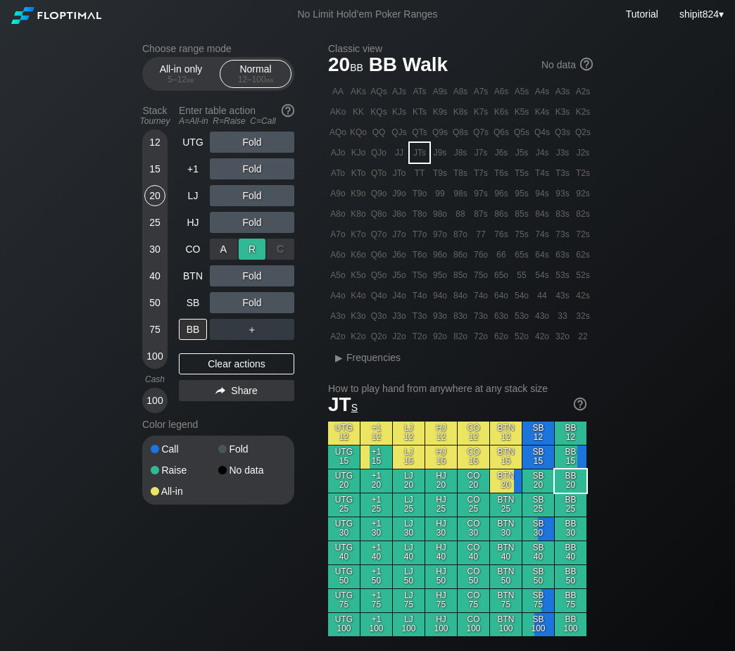
click at [245, 252] on div "R ✕" at bounding box center [252, 249] width 27 height 21
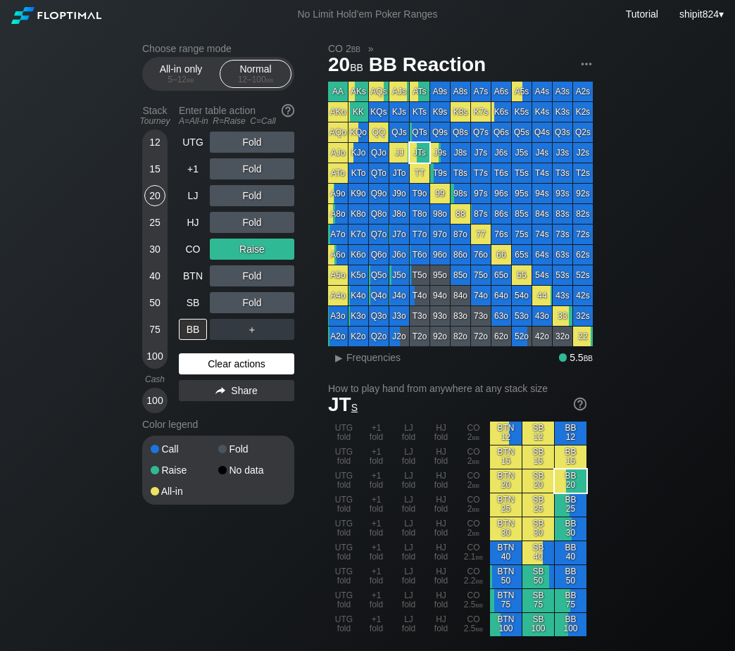
click at [199, 365] on div "Clear actions" at bounding box center [236, 363] width 115 height 21
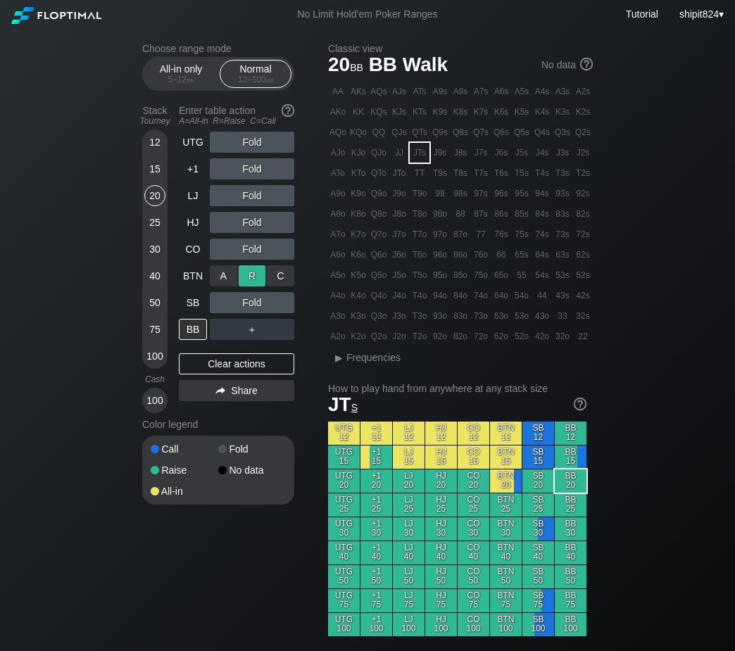
click at [248, 282] on div "R ✕" at bounding box center [252, 275] width 27 height 21
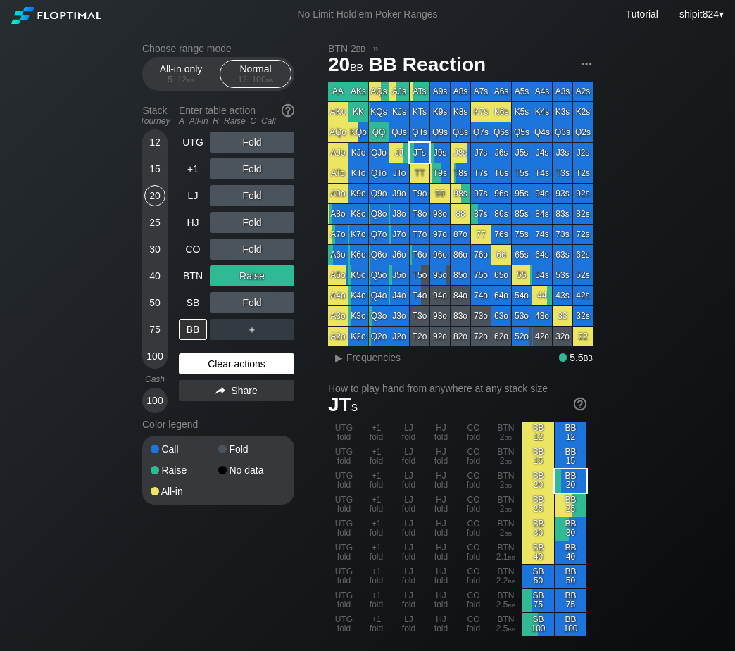
click at [235, 372] on div "Clear actions" at bounding box center [236, 363] width 115 height 21
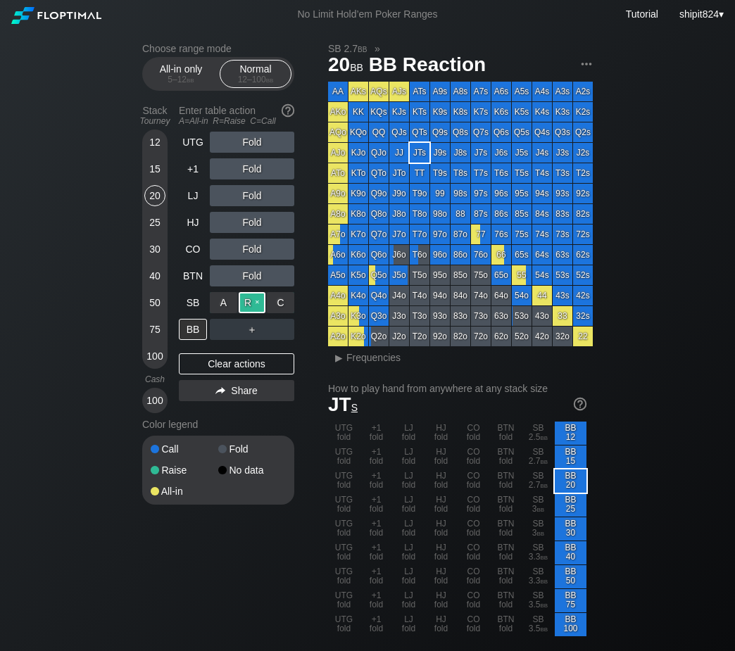
click at [248, 304] on div "R ✕" at bounding box center [252, 302] width 27 height 21
click at [215, 363] on div "Clear actions" at bounding box center [236, 363] width 115 height 21
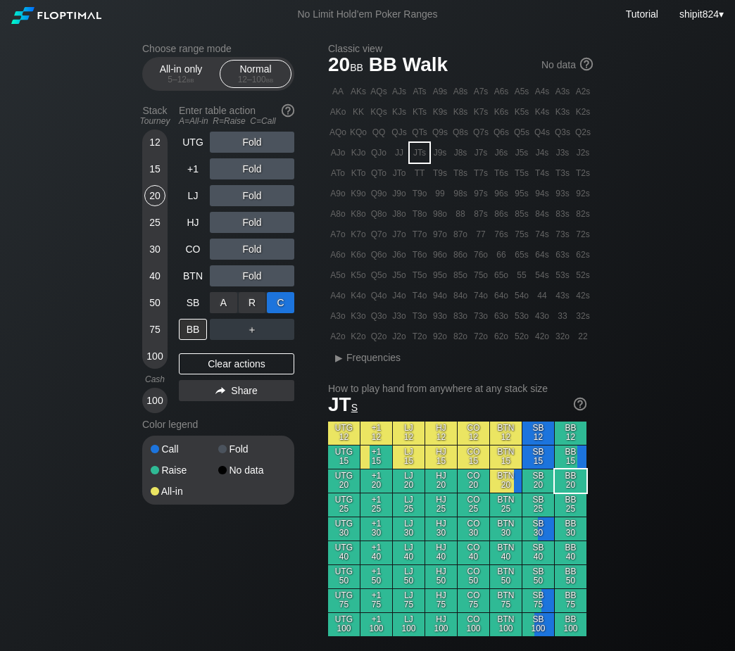
click at [279, 306] on div "C ✕" at bounding box center [280, 302] width 27 height 21
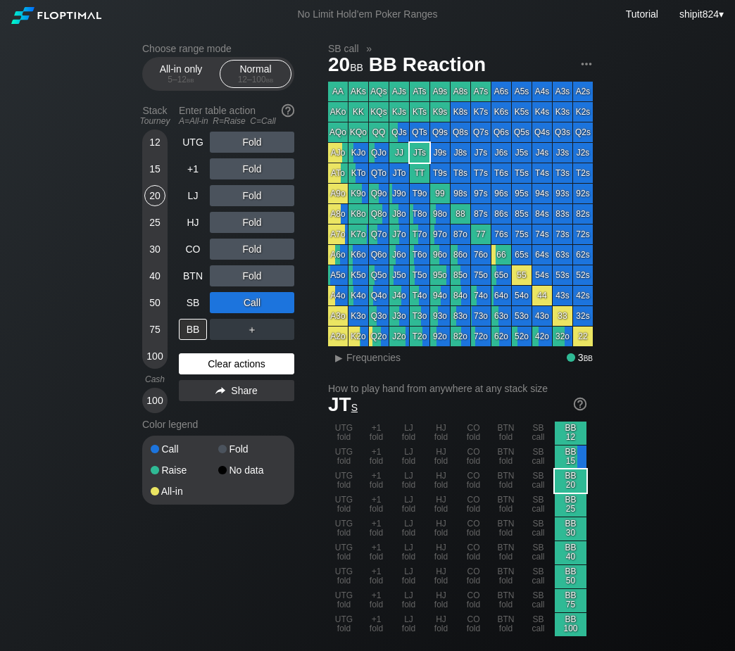
click at [201, 365] on div "Clear actions" at bounding box center [236, 363] width 115 height 21
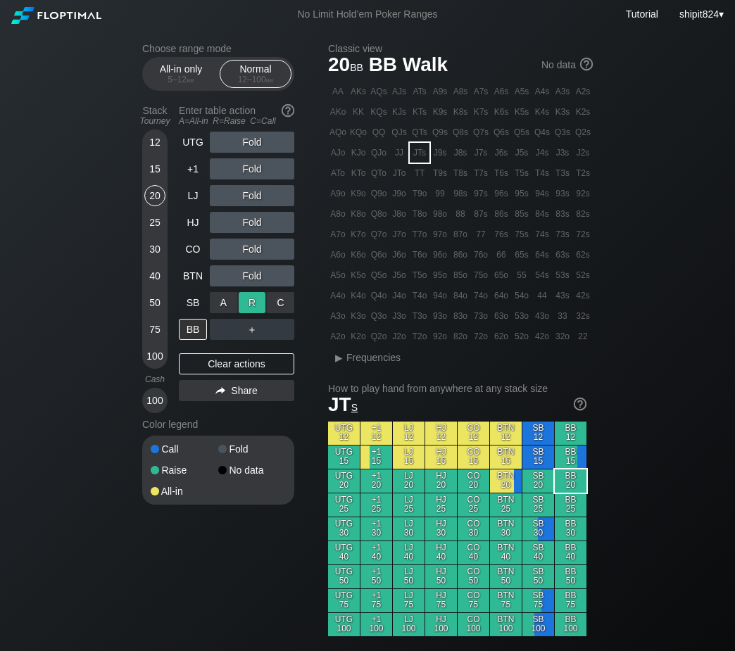
click at [242, 304] on div "R ✕" at bounding box center [252, 302] width 27 height 21
